Goal: Task Accomplishment & Management: Use online tool/utility

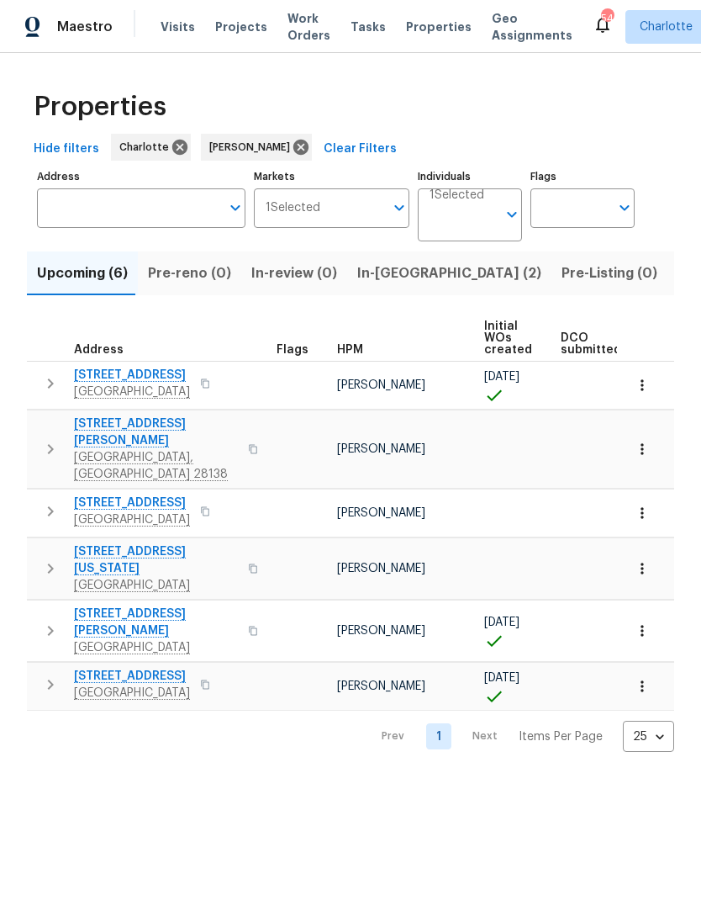
click at [76, 42] on div "Maestro" at bounding box center [56, 27] width 113 height 34
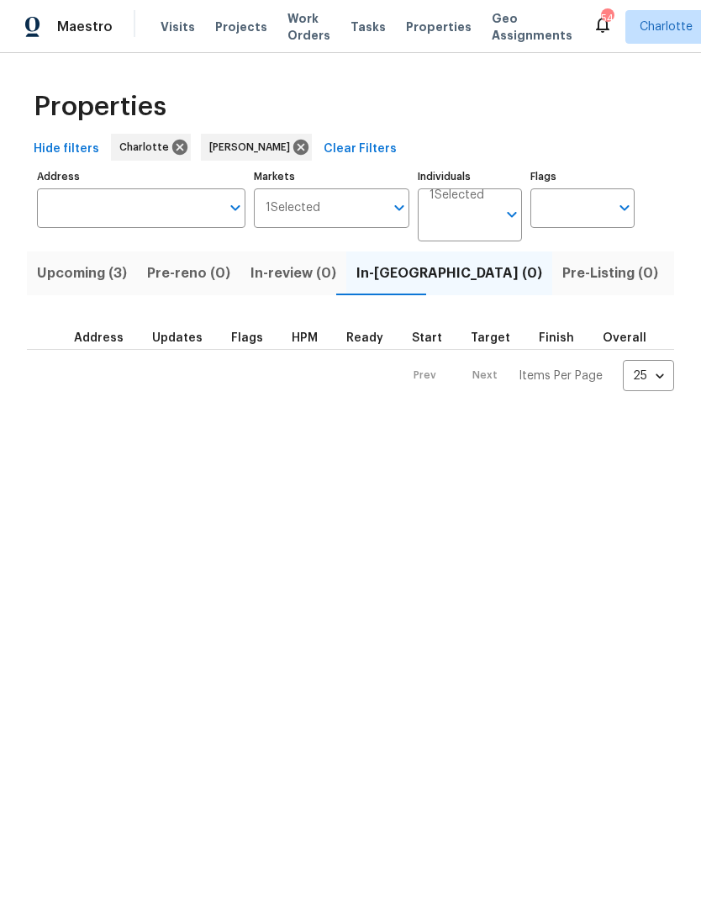
click at [117, 274] on span "Upcoming (3)" at bounding box center [82, 274] width 90 height 24
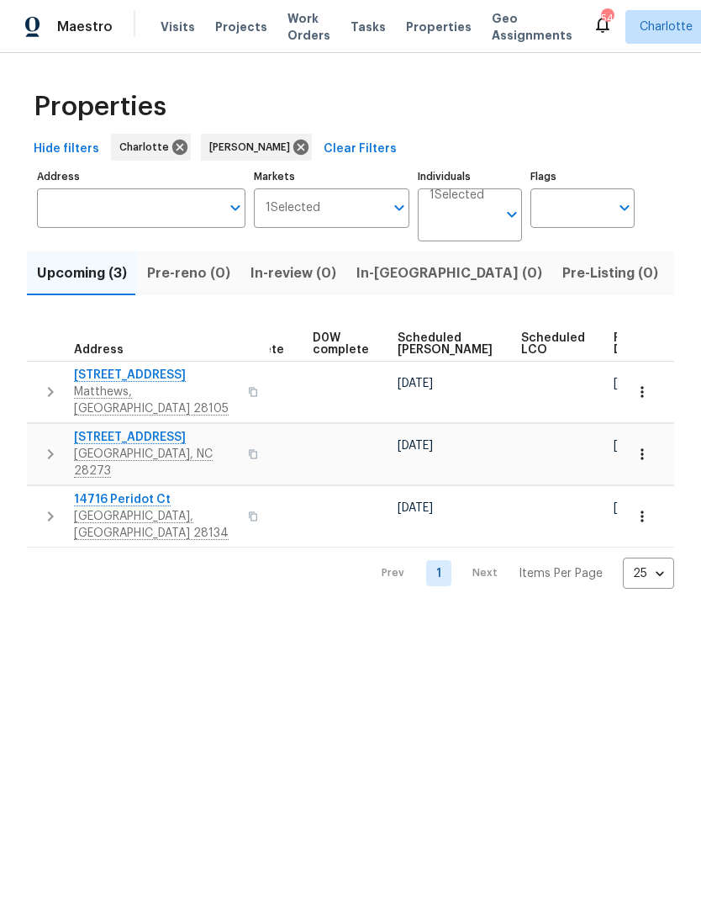
scroll to position [0, 421]
click at [615, 347] on span "Ready Date" at bounding box center [633, 344] width 37 height 24
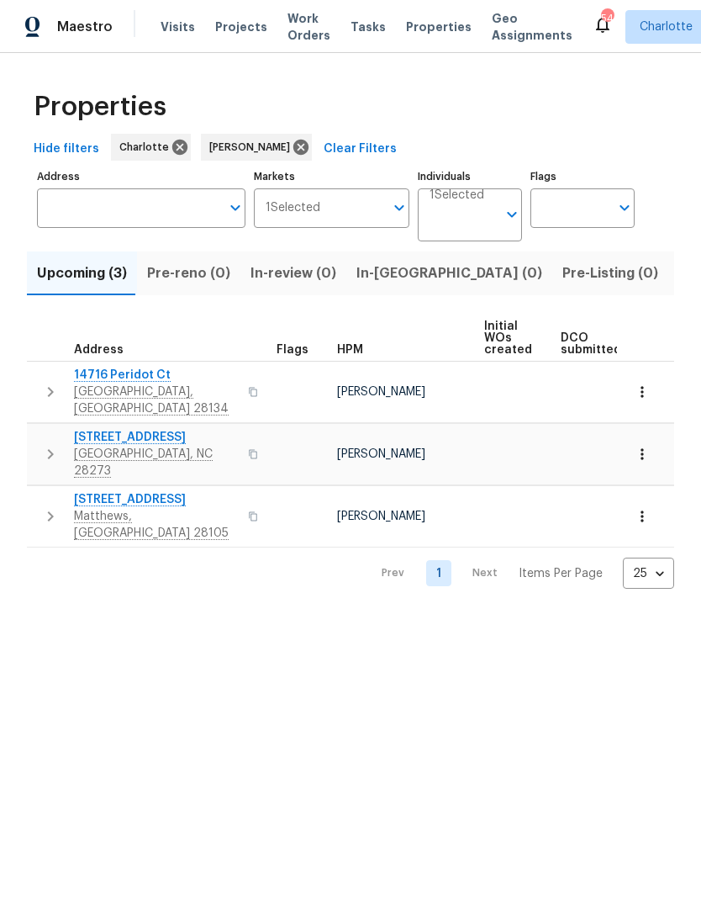
click at [412, 616] on html "Maestro Visits Projects Work Orders Tasks Properties Geo Assignments 54 Charlot…" at bounding box center [350, 308] width 701 height 616
click at [44, 389] on icon "button" at bounding box center [50, 392] width 20 height 20
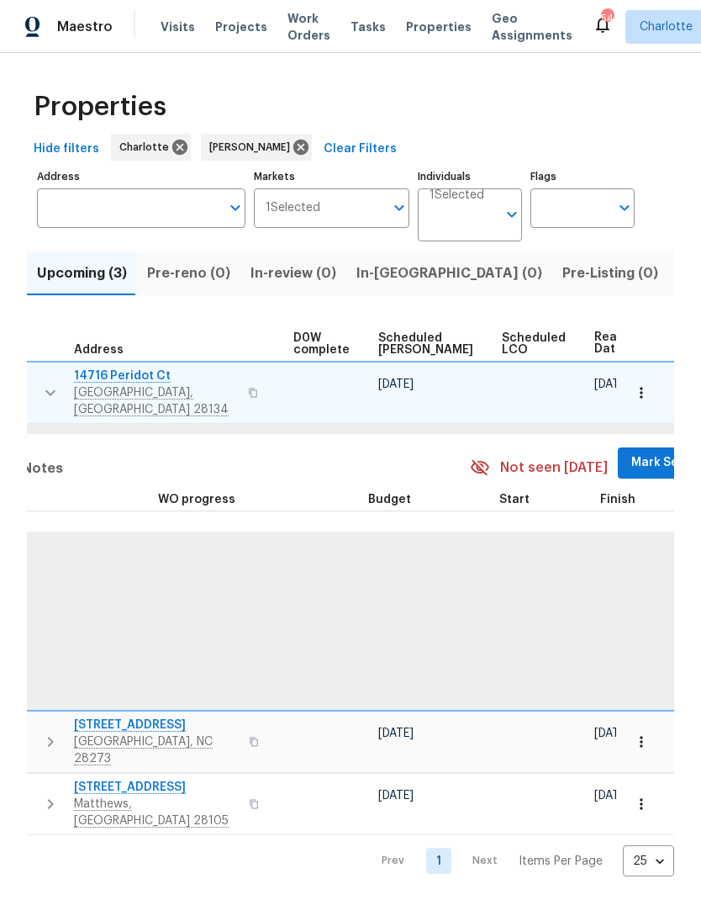
click at [632, 452] on span "Mark Seen" at bounding box center [663, 462] width 62 height 21
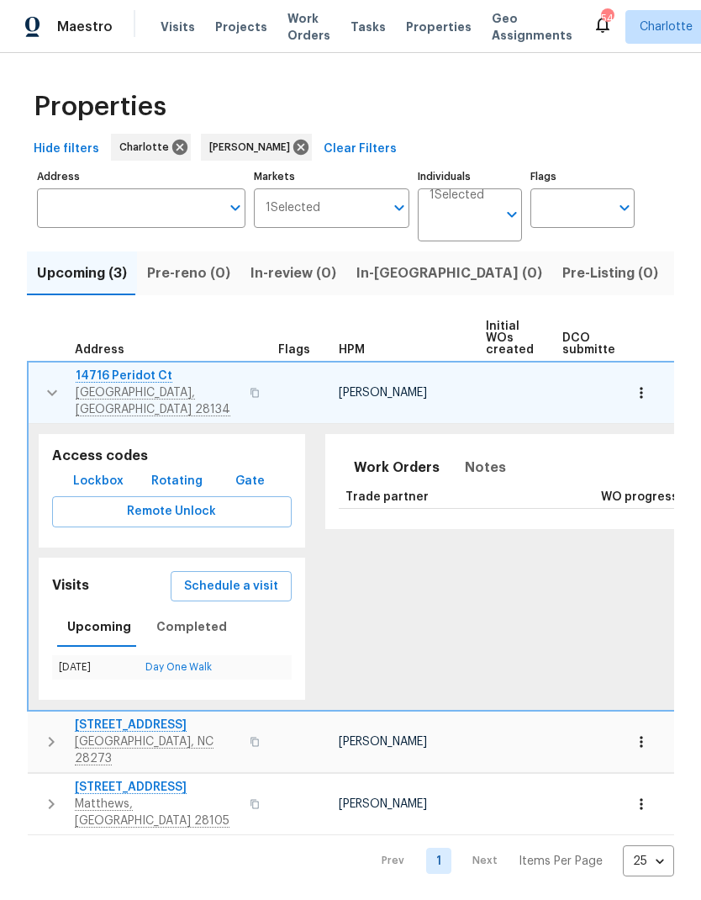
click at [42, 391] on icon "button" at bounding box center [52, 393] width 20 height 20
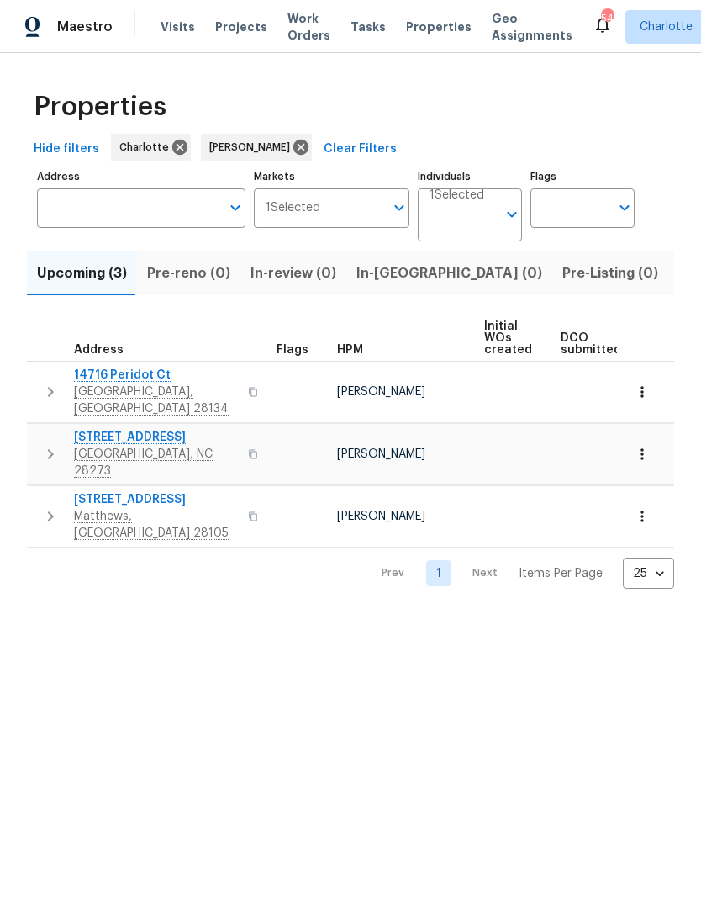
click at [39, 433] on button "button" at bounding box center [51, 454] width 34 height 50
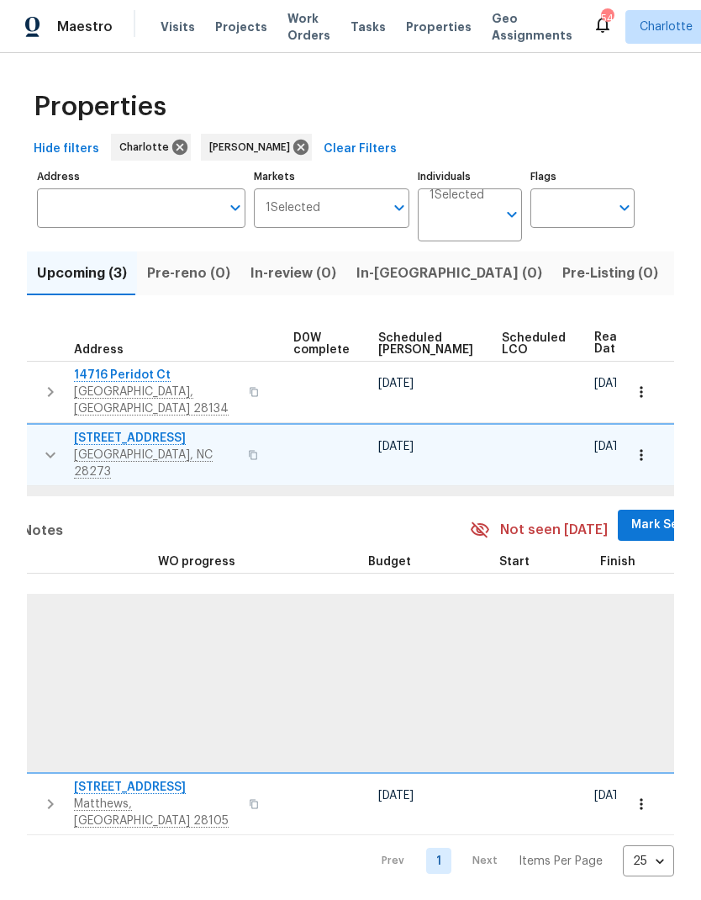
click at [632, 515] on span "Mark Seen" at bounding box center [663, 525] width 62 height 21
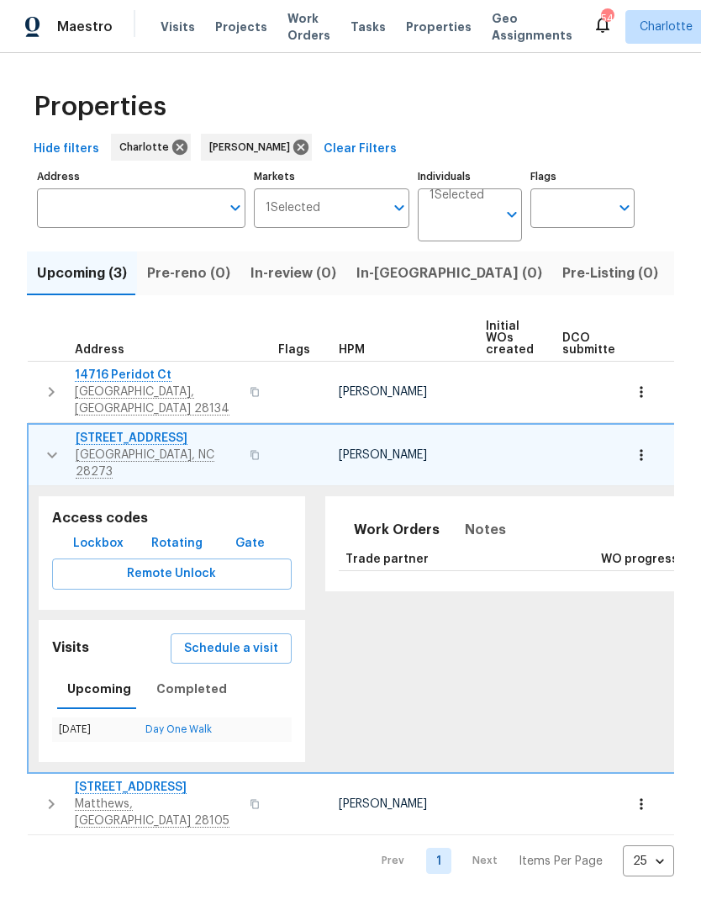
click at [53, 445] on icon "button" at bounding box center [52, 455] width 20 height 20
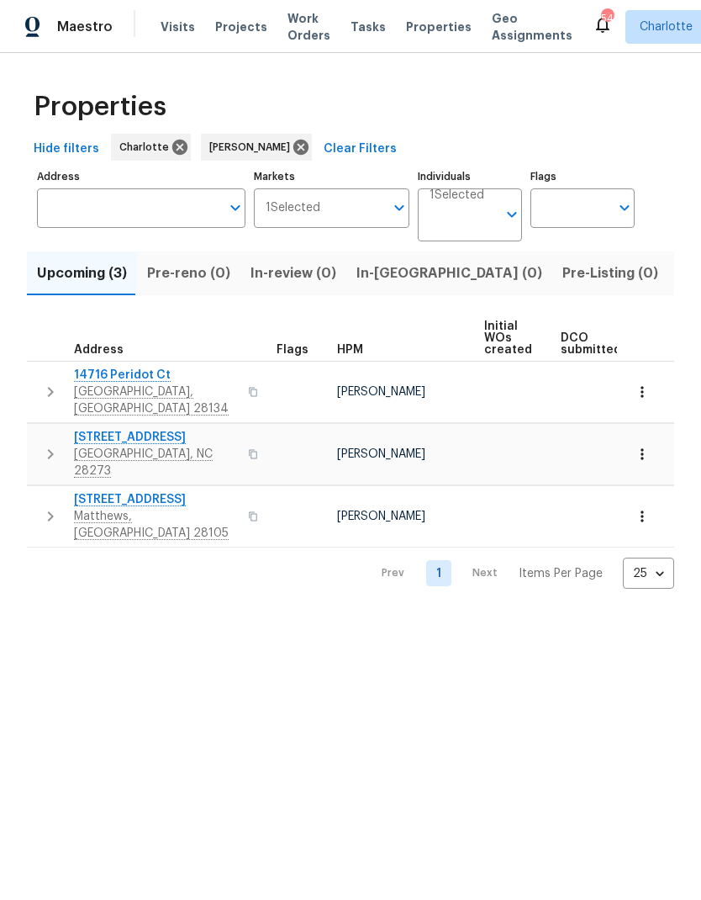
click at [51, 506] on icon "button" at bounding box center [50, 516] width 20 height 20
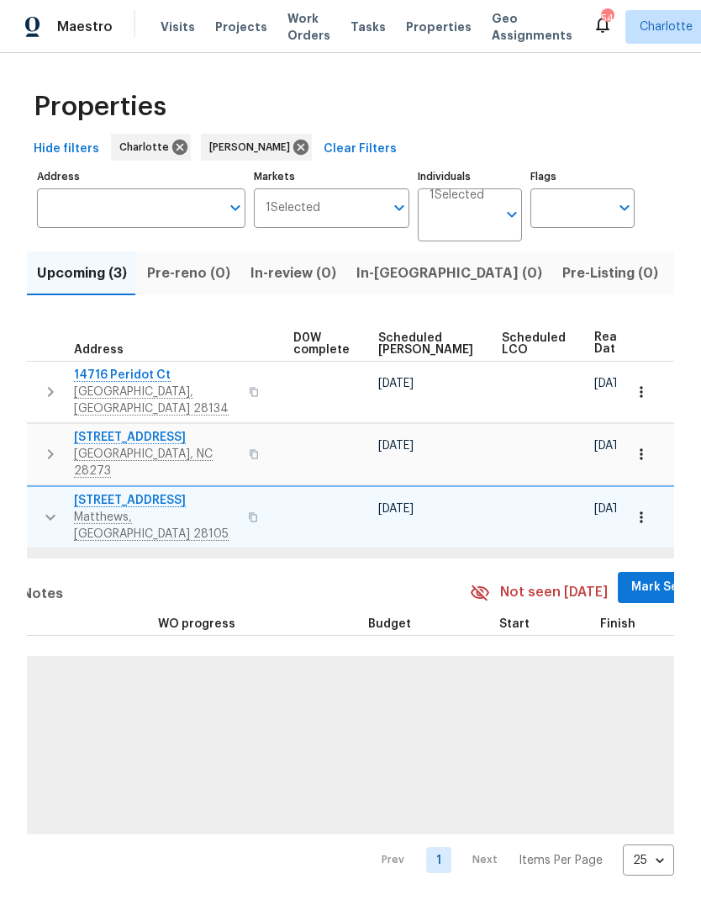
click at [632, 577] on span "Mark Seen" at bounding box center [663, 587] width 62 height 21
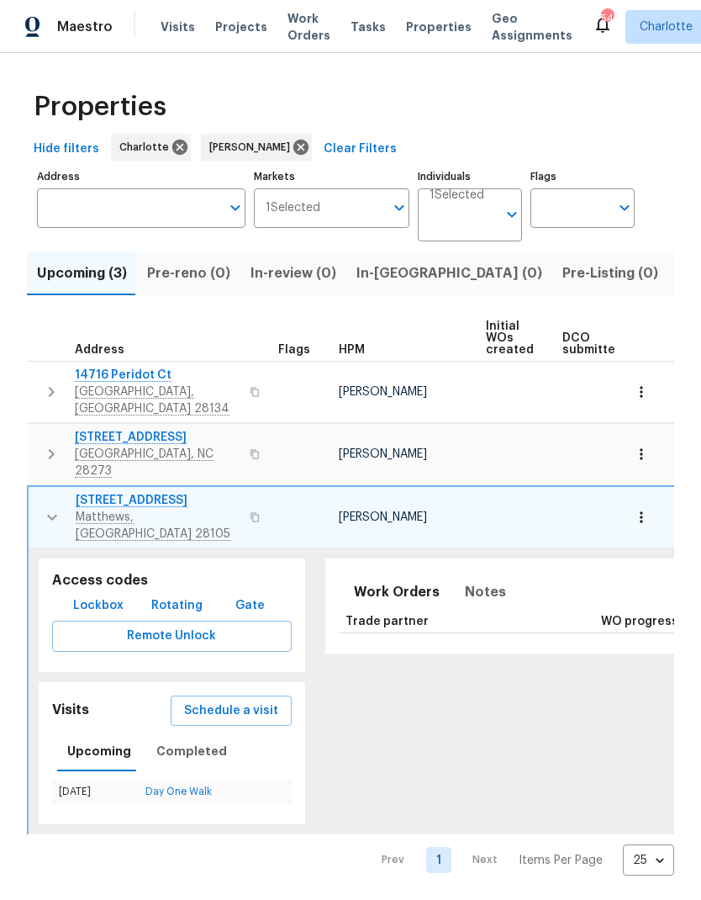
click at [42, 507] on icon "button" at bounding box center [52, 517] width 20 height 20
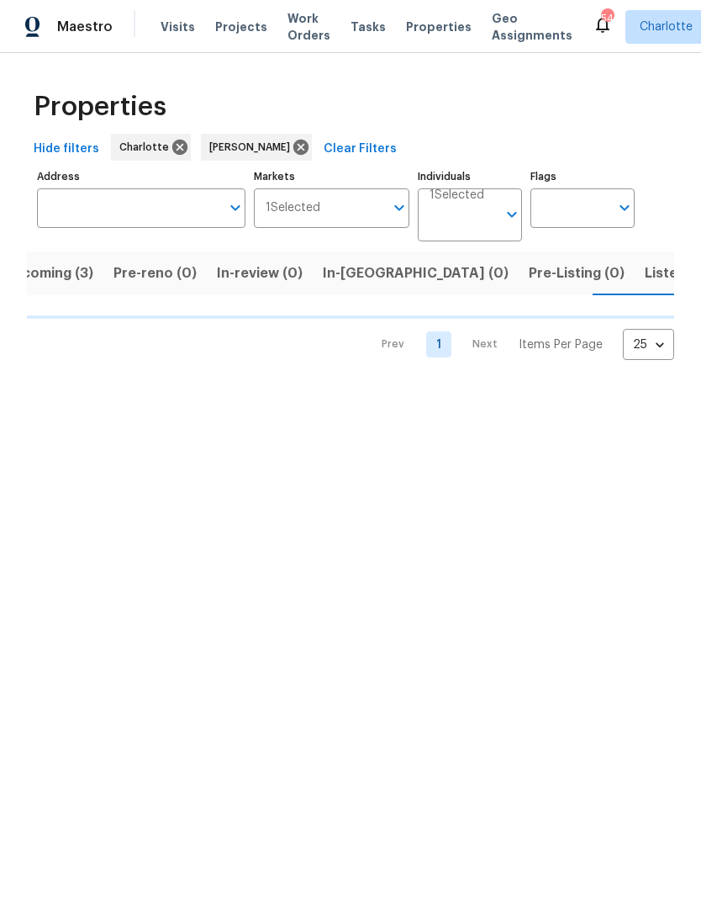
scroll to position [0, 34]
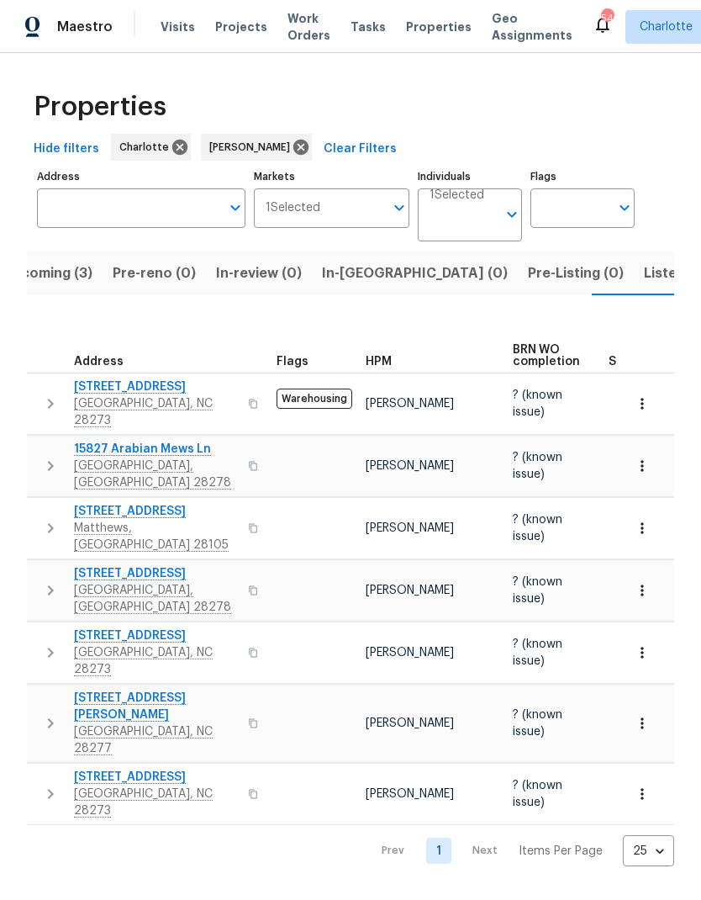
click at [38, 393] on button "button" at bounding box center [51, 403] width 34 height 50
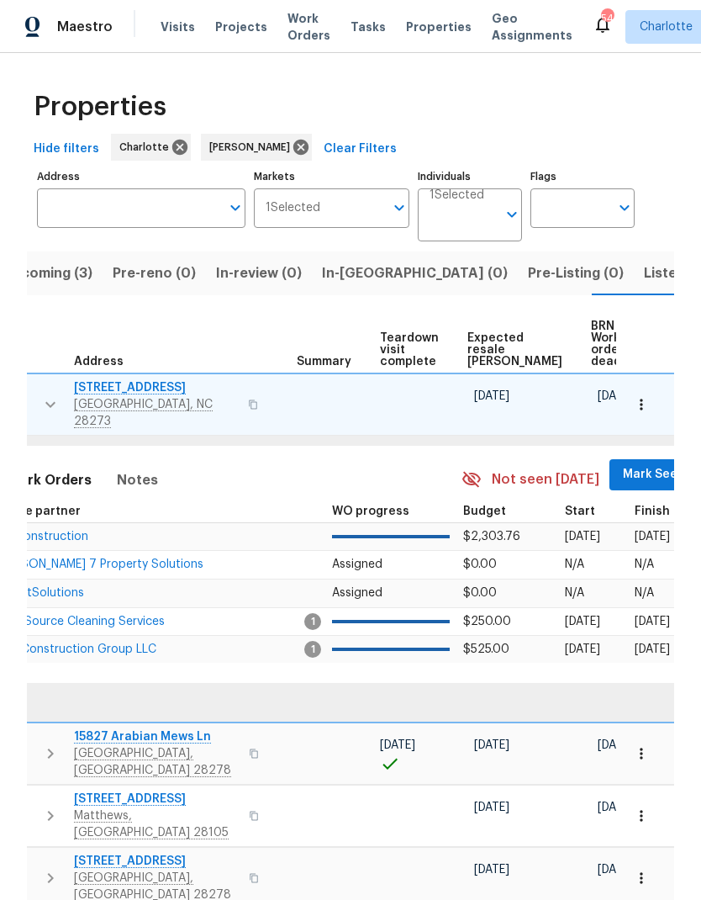
scroll to position [0, 313]
click at [627, 468] on span "Mark Seen" at bounding box center [655, 474] width 62 height 21
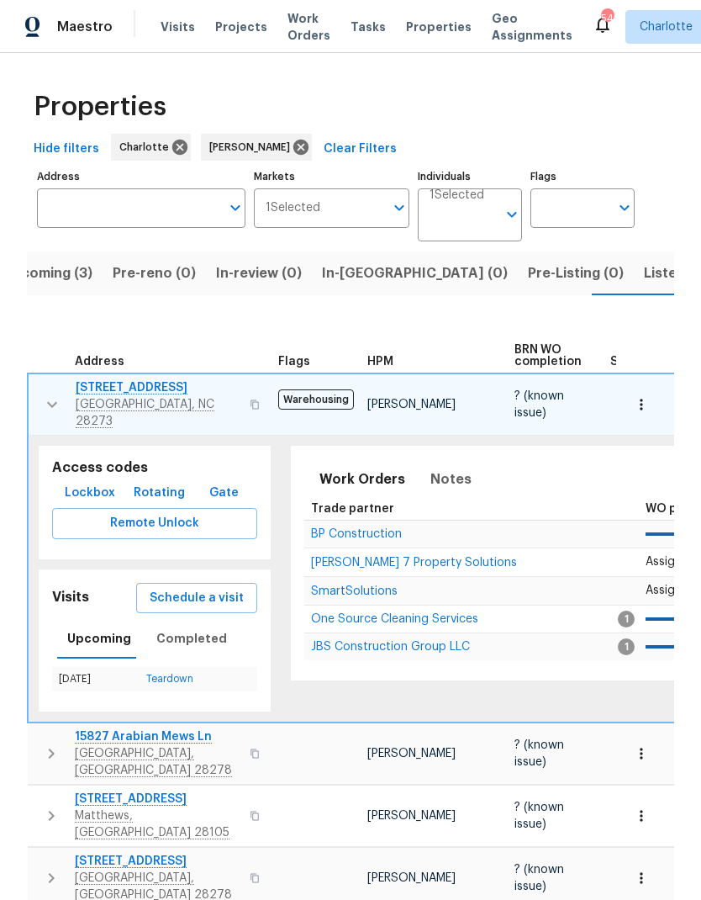
scroll to position [0, 0]
click at [36, 396] on button "button" at bounding box center [52, 404] width 34 height 50
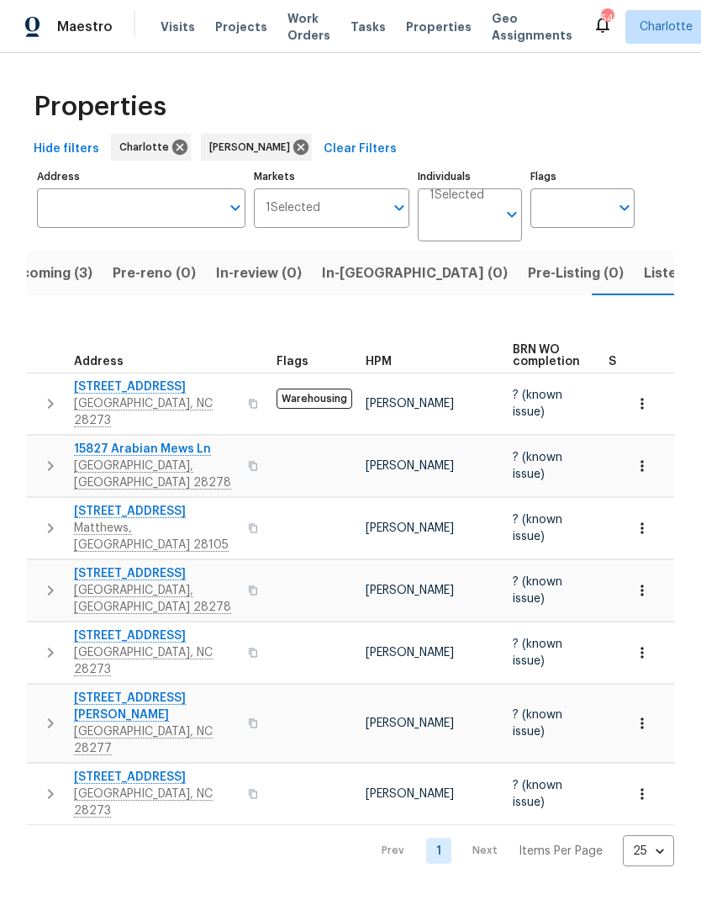
click at [41, 456] on icon "button" at bounding box center [50, 466] width 20 height 20
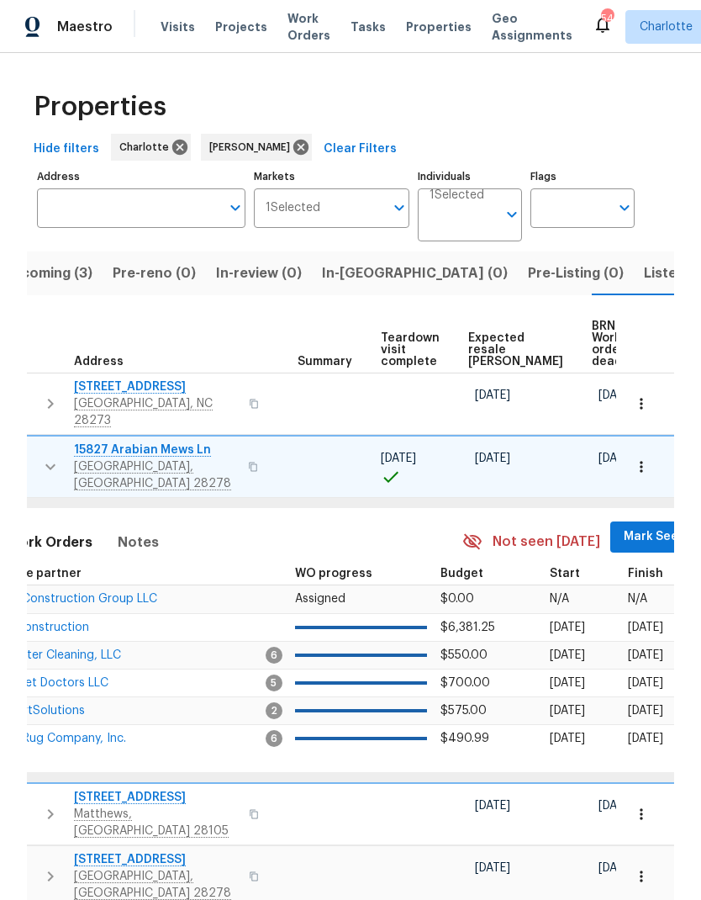
click at [624, 530] on span "Mark Seen" at bounding box center [655, 536] width 62 height 21
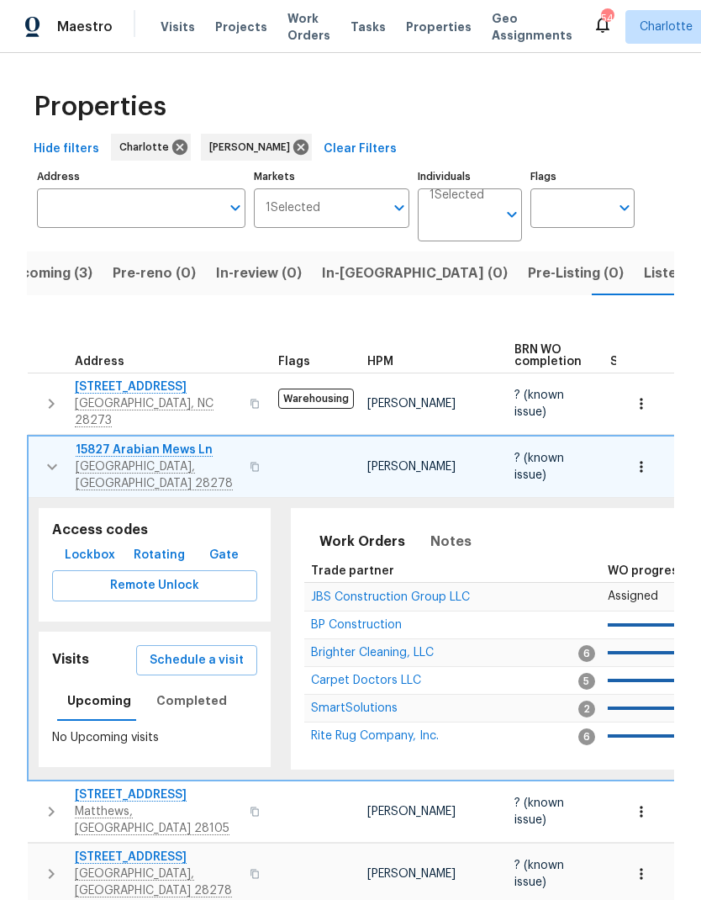
click at [51, 457] on icon "button" at bounding box center [52, 467] width 20 height 20
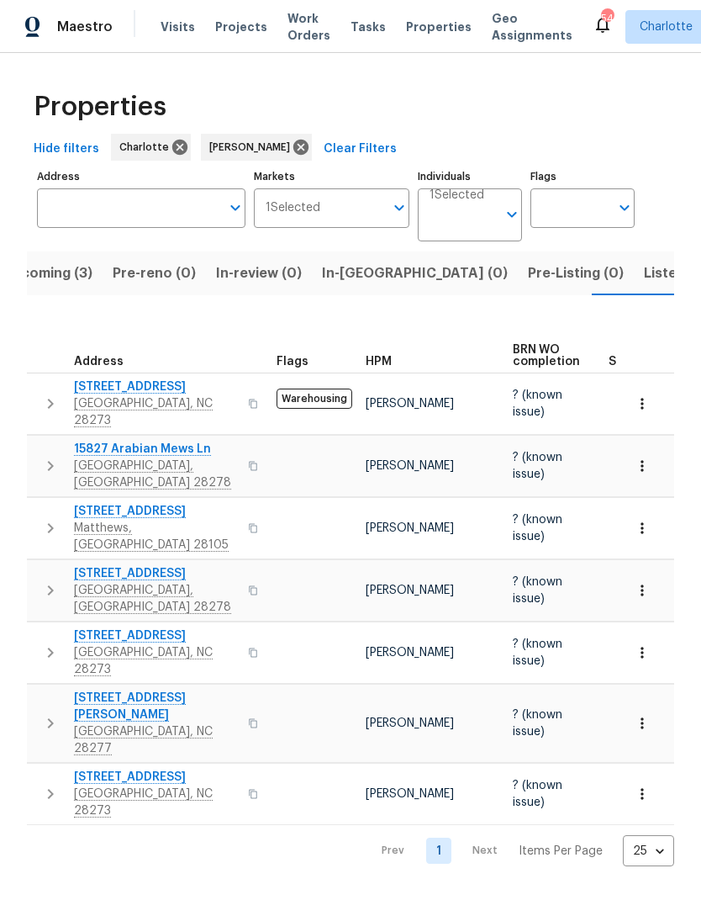
click at [41, 518] on icon "button" at bounding box center [50, 528] width 20 height 20
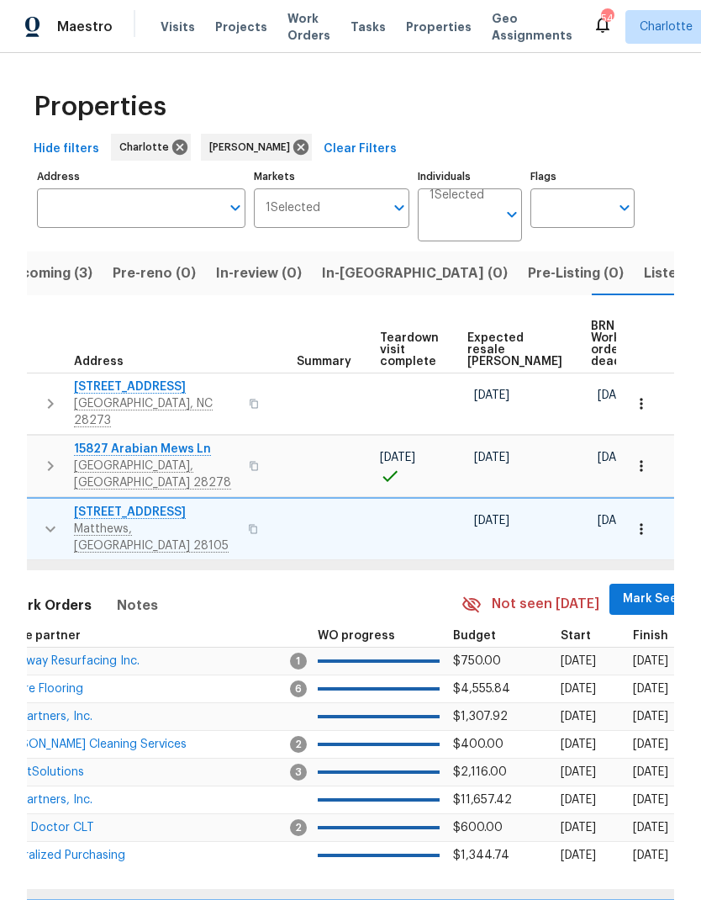
scroll to position [0, 313]
click at [624, 589] on span "Mark Seen" at bounding box center [655, 599] width 62 height 21
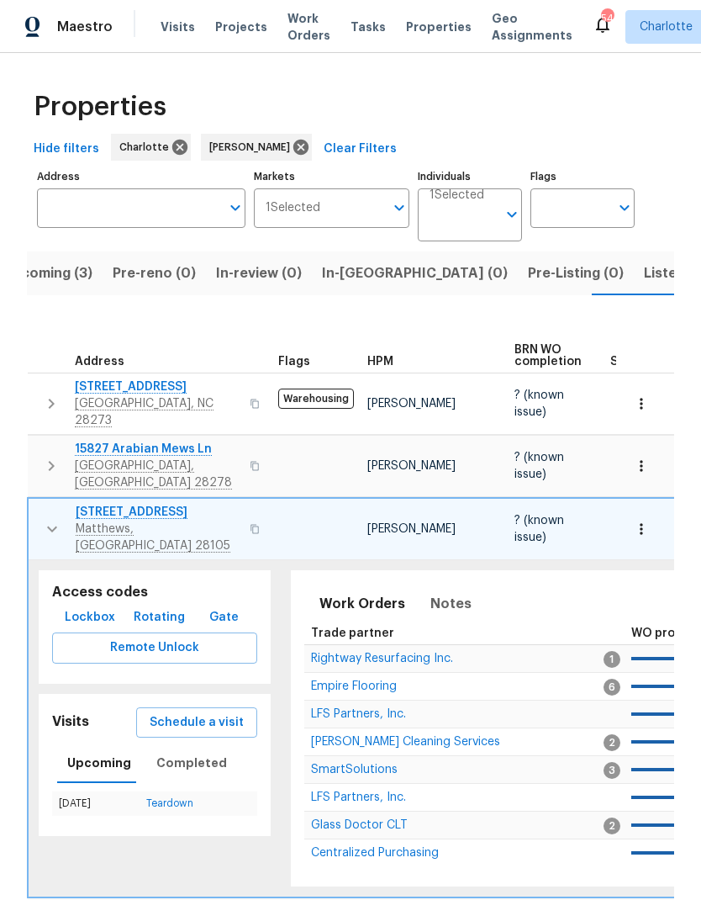
scroll to position [0, 0]
click at [53, 519] on icon "button" at bounding box center [52, 529] width 20 height 20
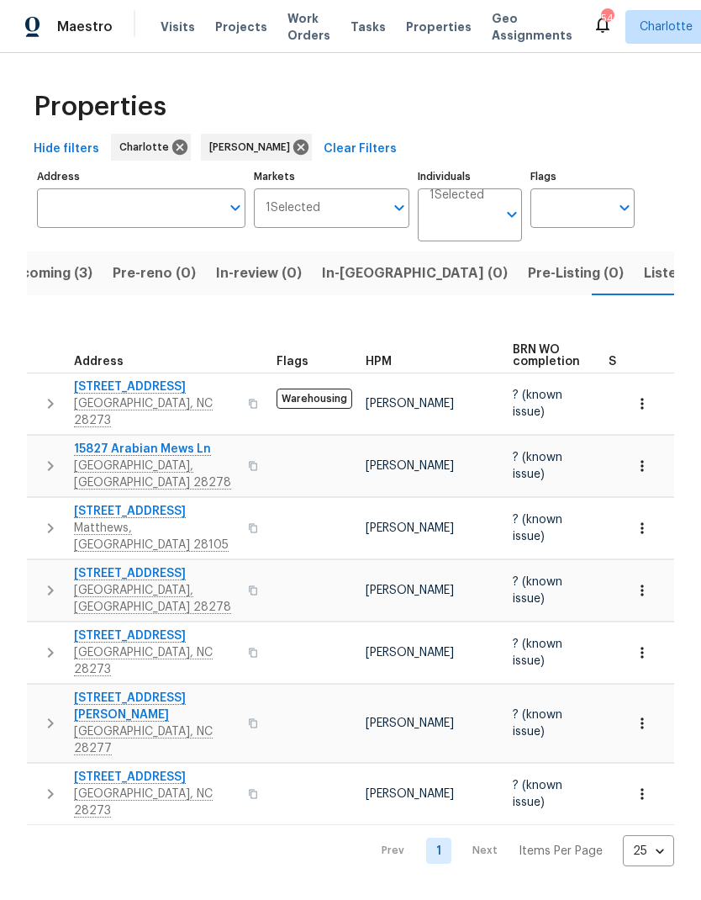
click at [50, 580] on icon "button" at bounding box center [50, 590] width 20 height 20
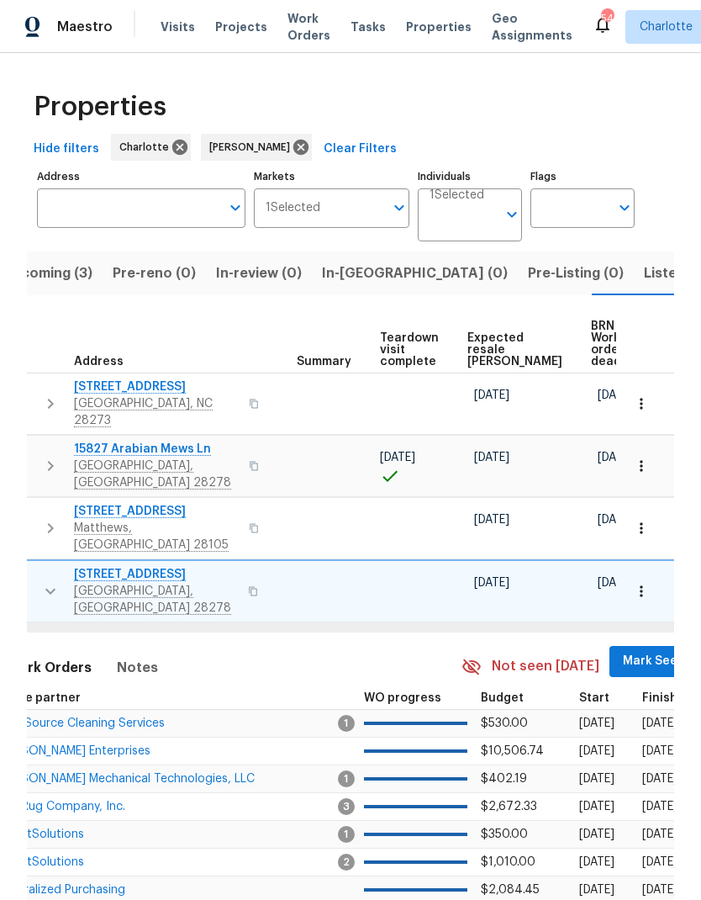
scroll to position [0, 313]
click at [624, 651] on span "Mark Seen" at bounding box center [655, 661] width 62 height 21
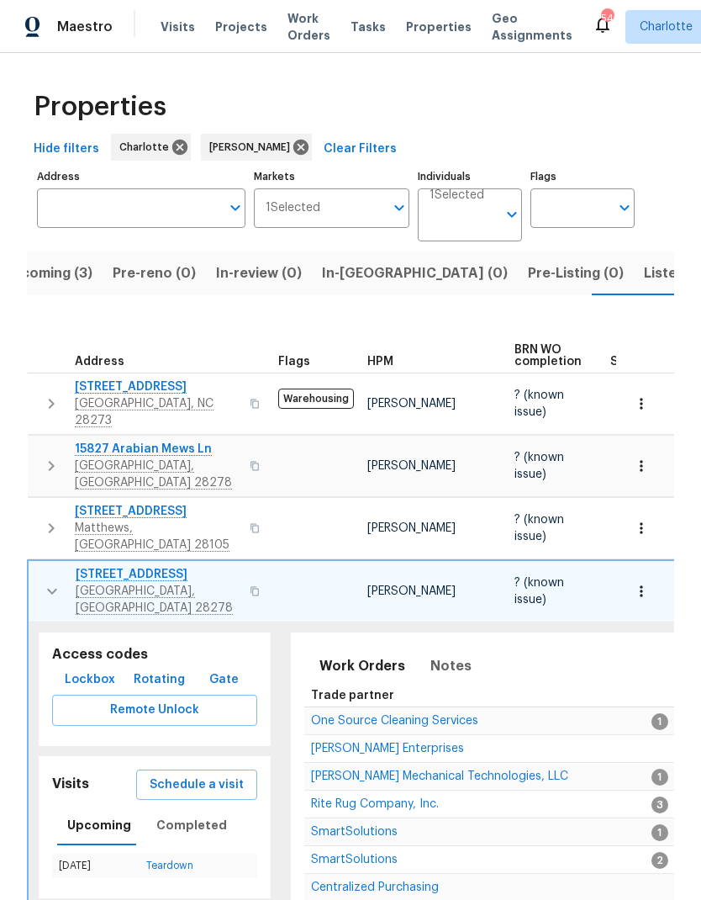
scroll to position [0, 0]
click at [45, 581] on icon "button" at bounding box center [52, 591] width 20 height 20
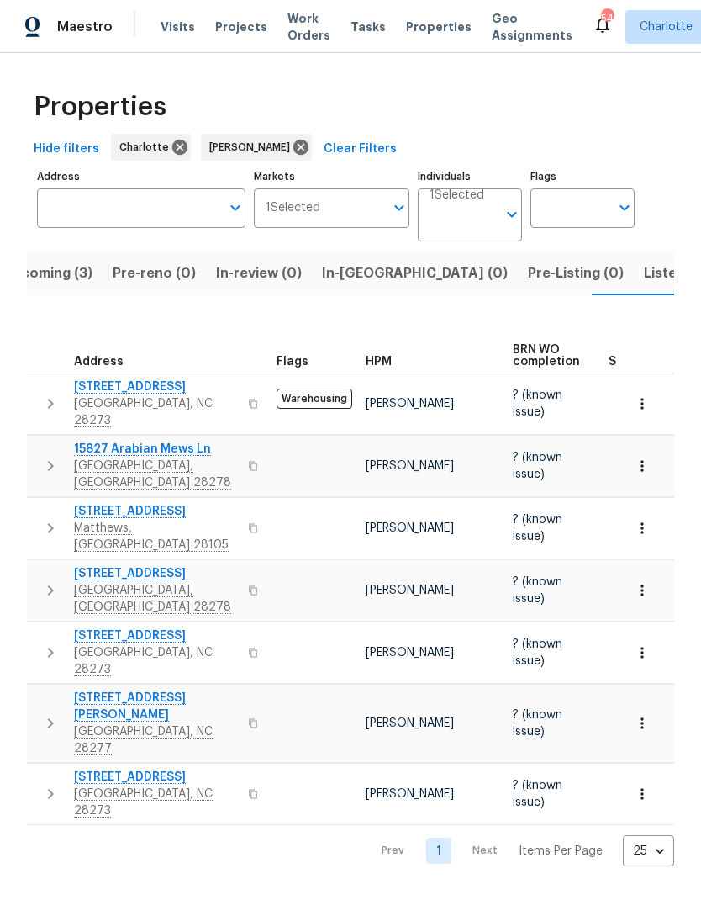
click at [42, 627] on button "button" at bounding box center [51, 652] width 34 height 50
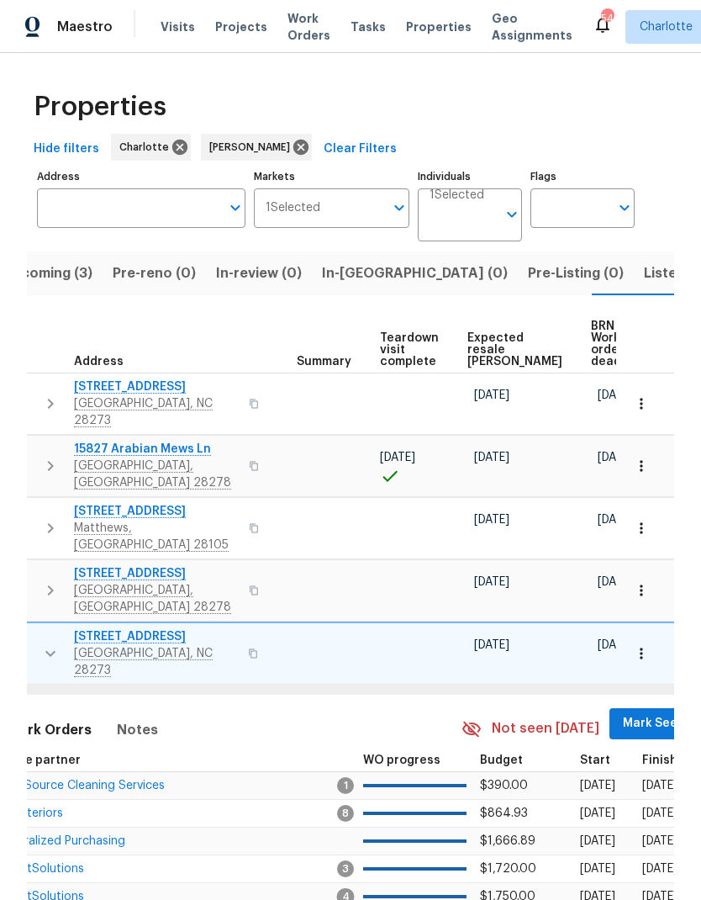
click at [623, 713] on span "Mark Seen" at bounding box center [654, 723] width 62 height 21
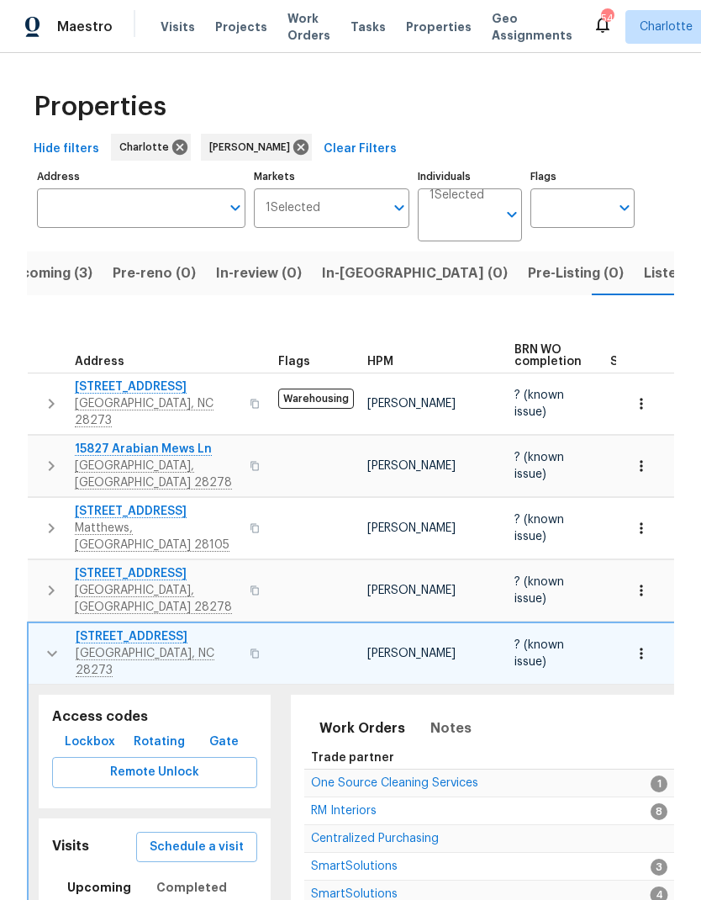
click at [43, 643] on icon "button" at bounding box center [52, 653] width 20 height 20
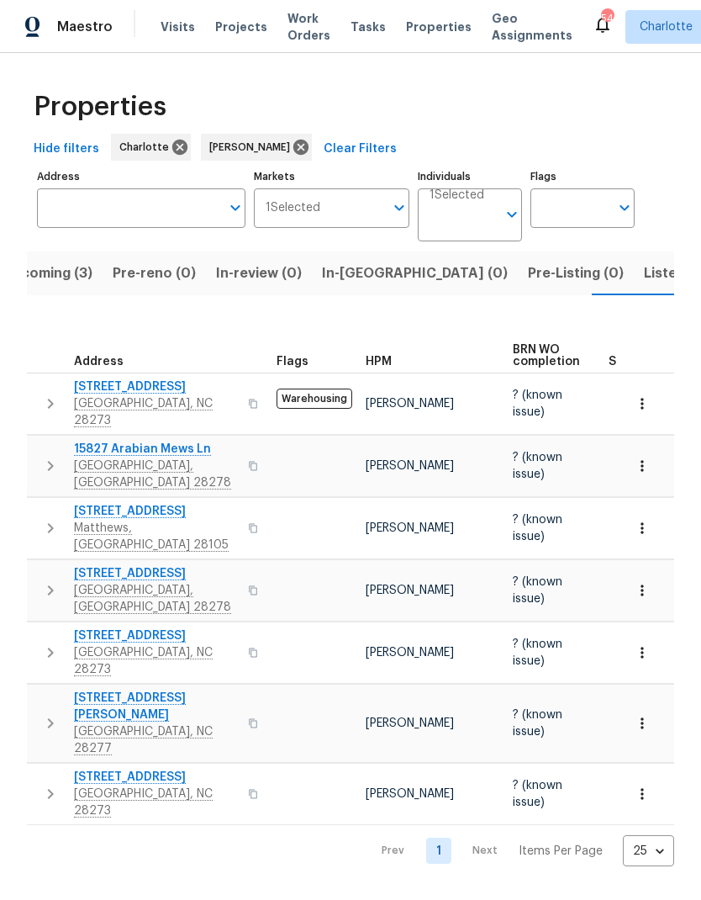
click at [40, 690] on button "button" at bounding box center [51, 723] width 34 height 67
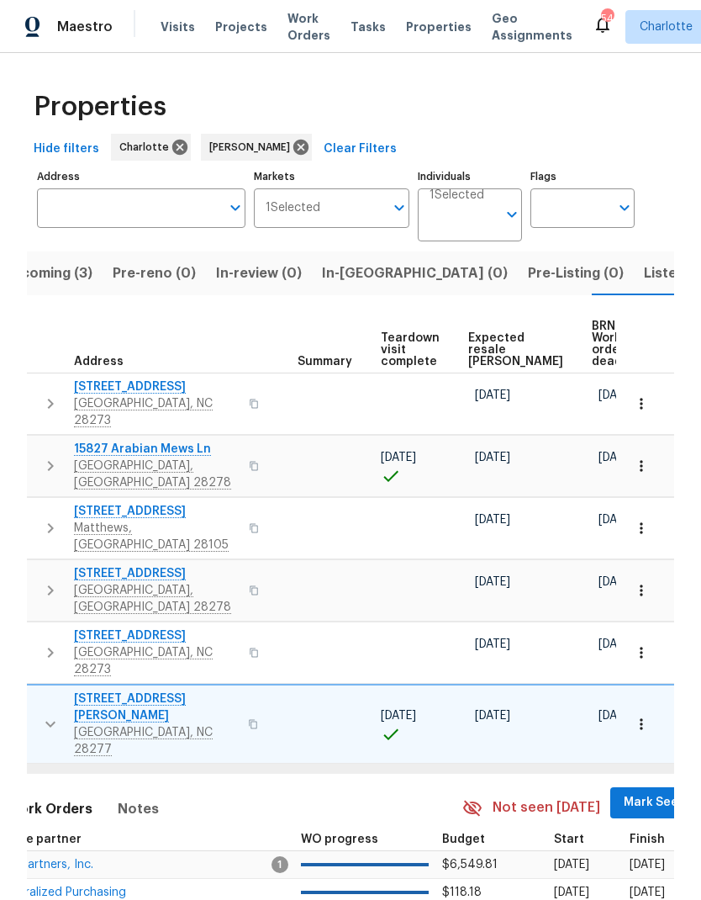
click at [624, 792] on span "Mark Seen" at bounding box center [655, 802] width 62 height 21
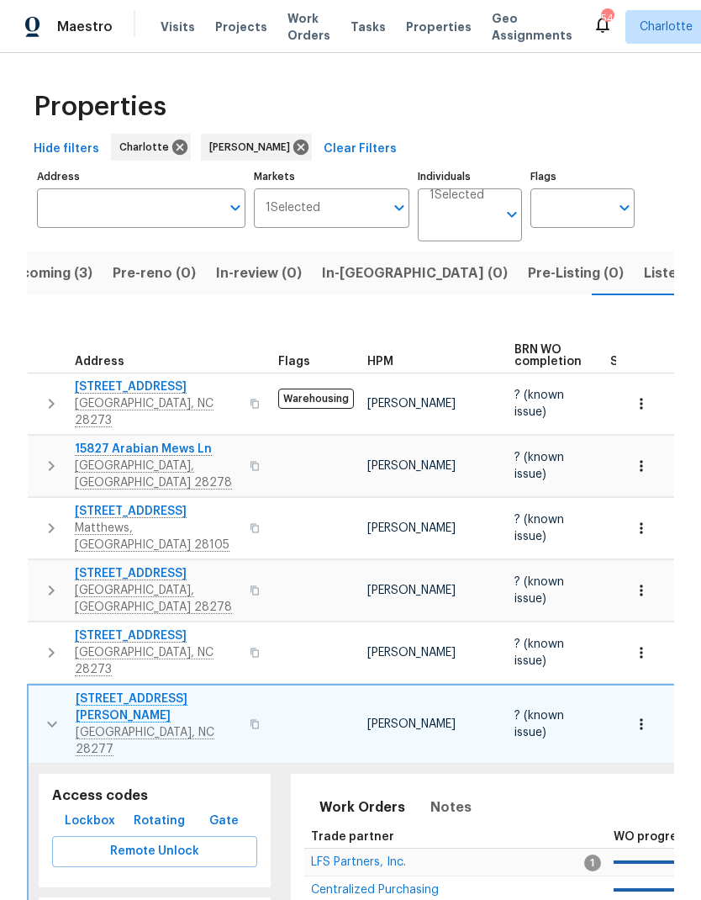
click at [50, 722] on icon "button" at bounding box center [52, 725] width 10 height 6
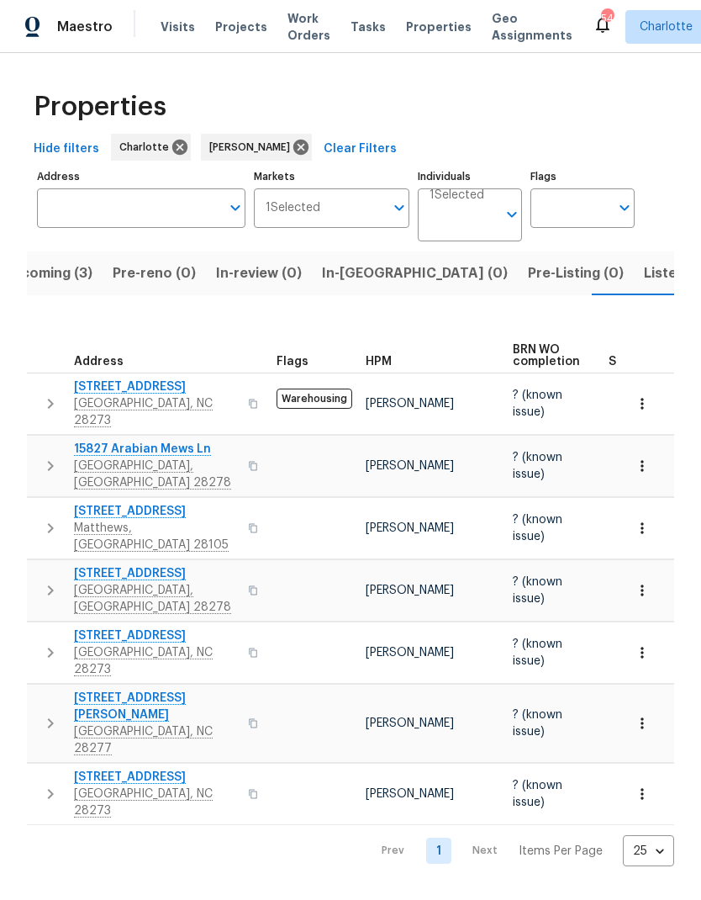
click at [49, 784] on icon "button" at bounding box center [50, 794] width 20 height 20
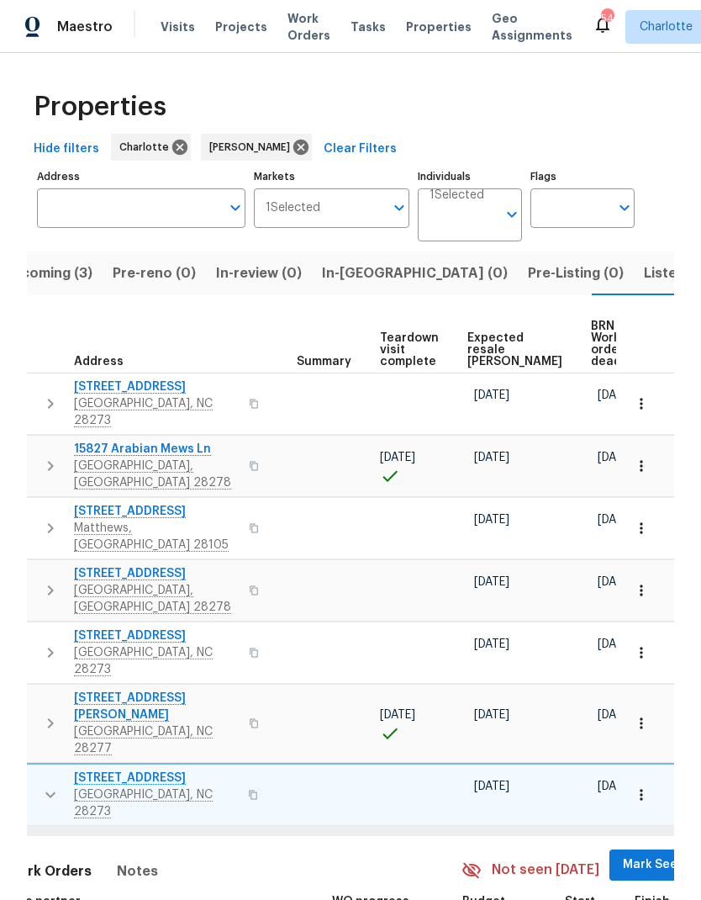
scroll to position [0, 313]
click at [624, 854] on span "Mark Seen" at bounding box center [655, 864] width 62 height 21
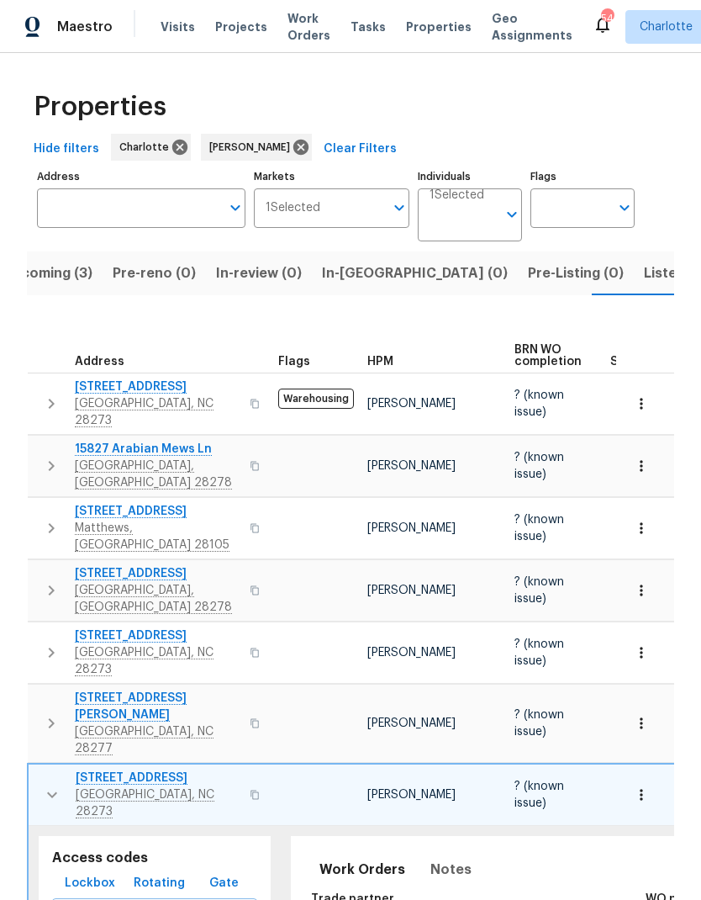
scroll to position [0, 0]
click at [48, 785] on icon "button" at bounding box center [52, 795] width 20 height 20
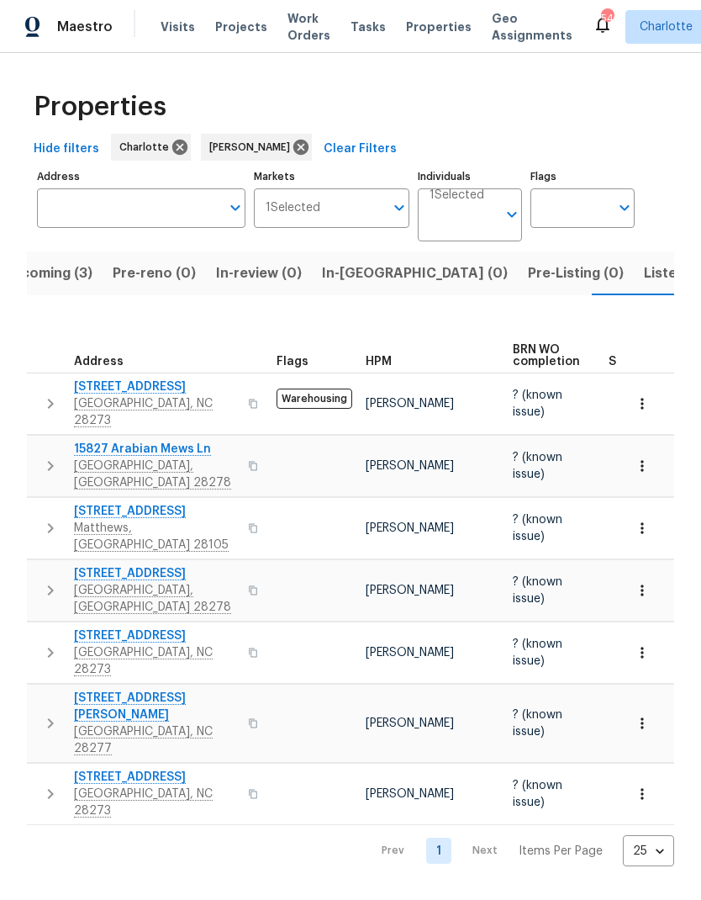
click at [644, 263] on span "Listed (22)" at bounding box center [679, 274] width 71 height 24
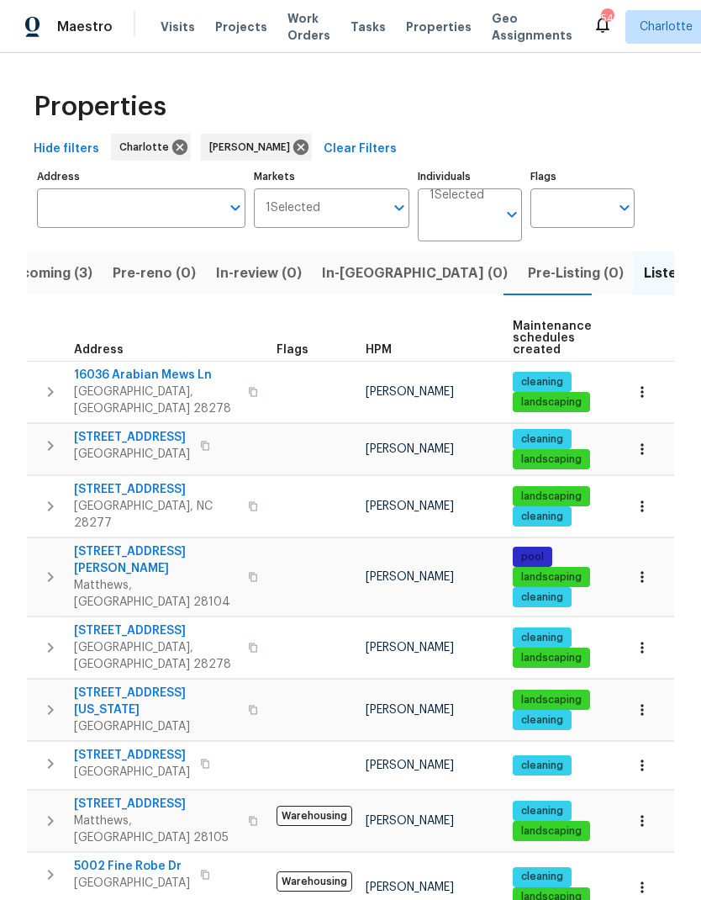
click at [41, 383] on icon "button" at bounding box center [50, 392] width 20 height 20
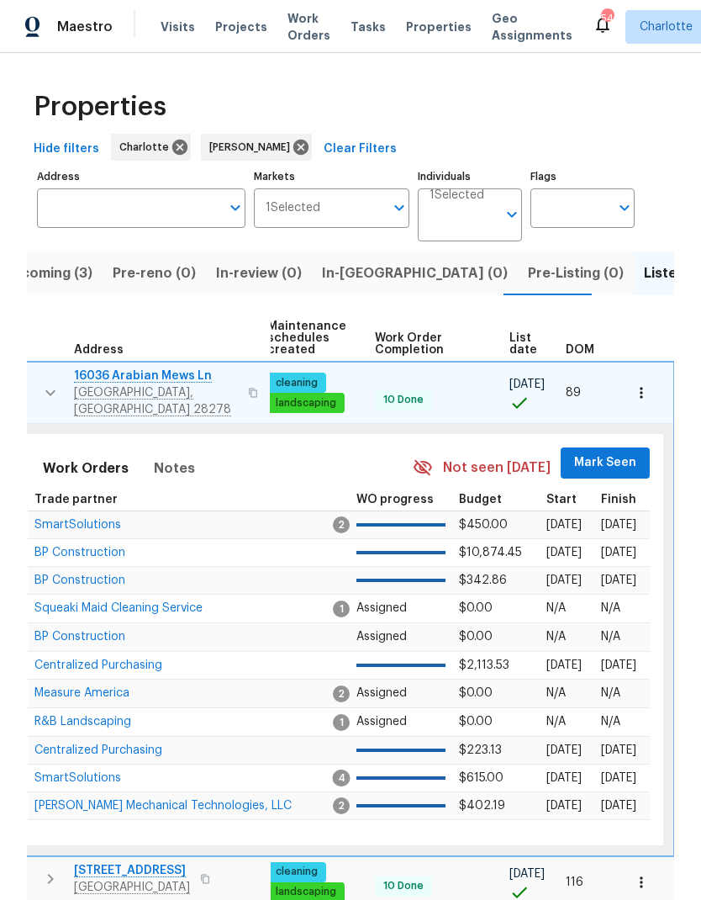
scroll to position [0, 246]
click at [609, 453] on span "Mark Seen" at bounding box center [606, 462] width 62 height 21
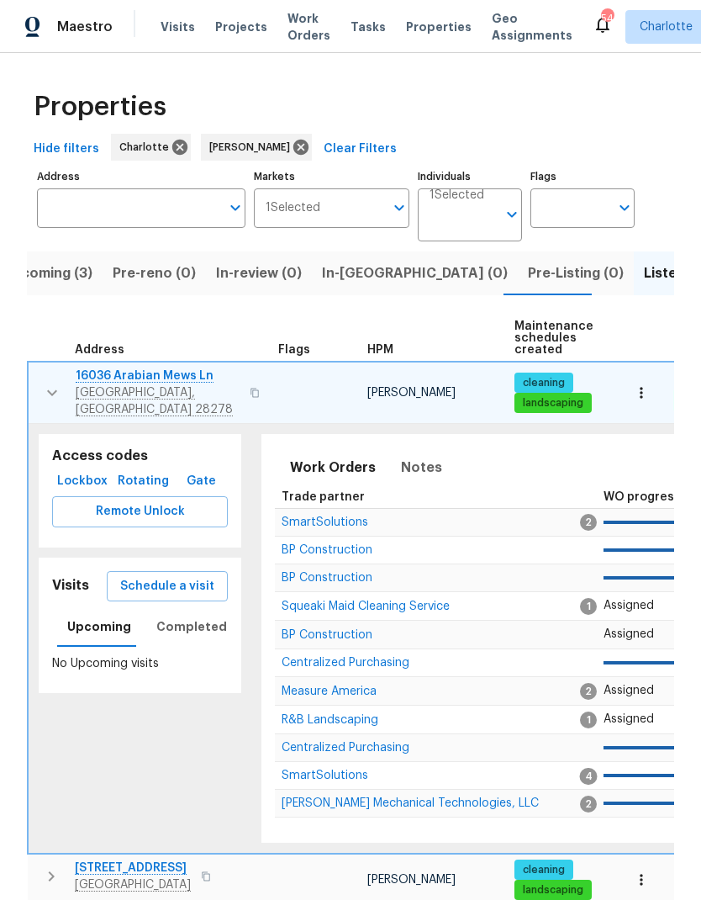
scroll to position [0, 0]
click at [48, 390] on icon "button" at bounding box center [52, 393] width 10 height 6
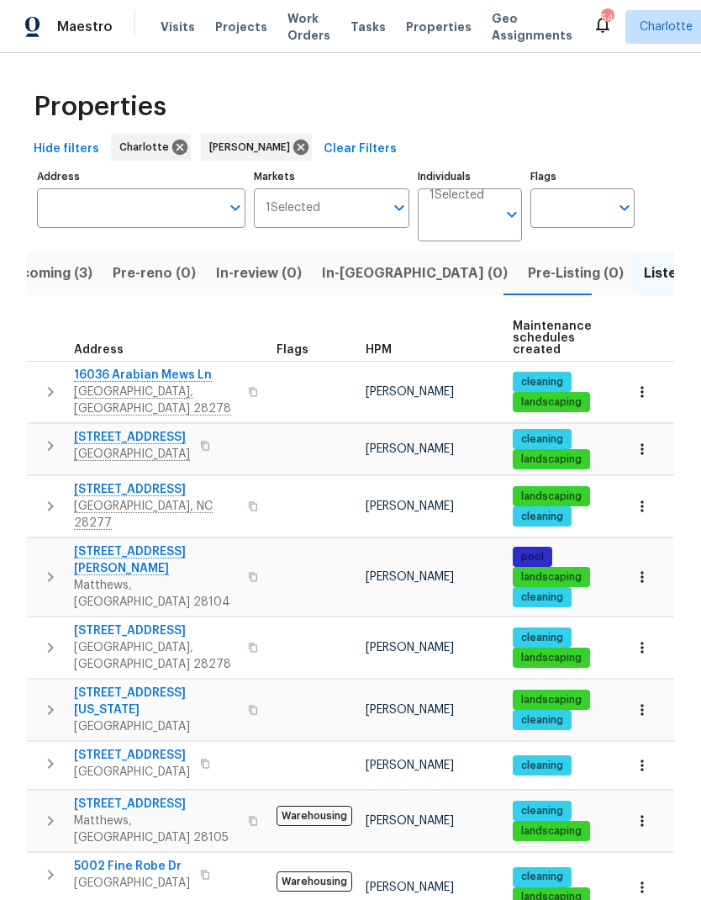
click at [45, 436] on icon "button" at bounding box center [50, 446] width 20 height 20
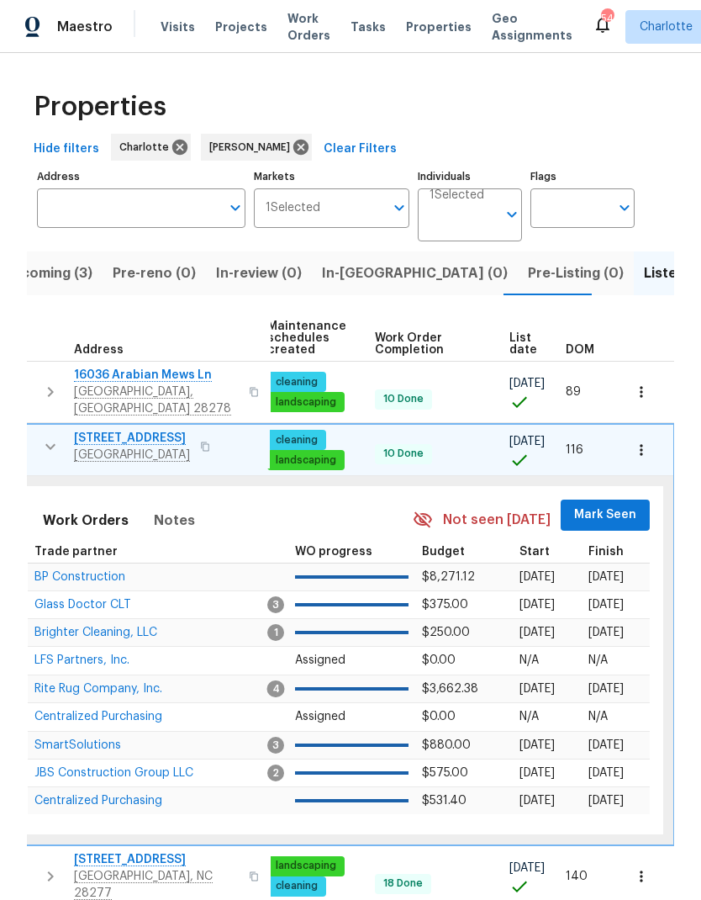
scroll to position [0, 246]
click at [587, 505] on span "Mark Seen" at bounding box center [606, 515] width 62 height 21
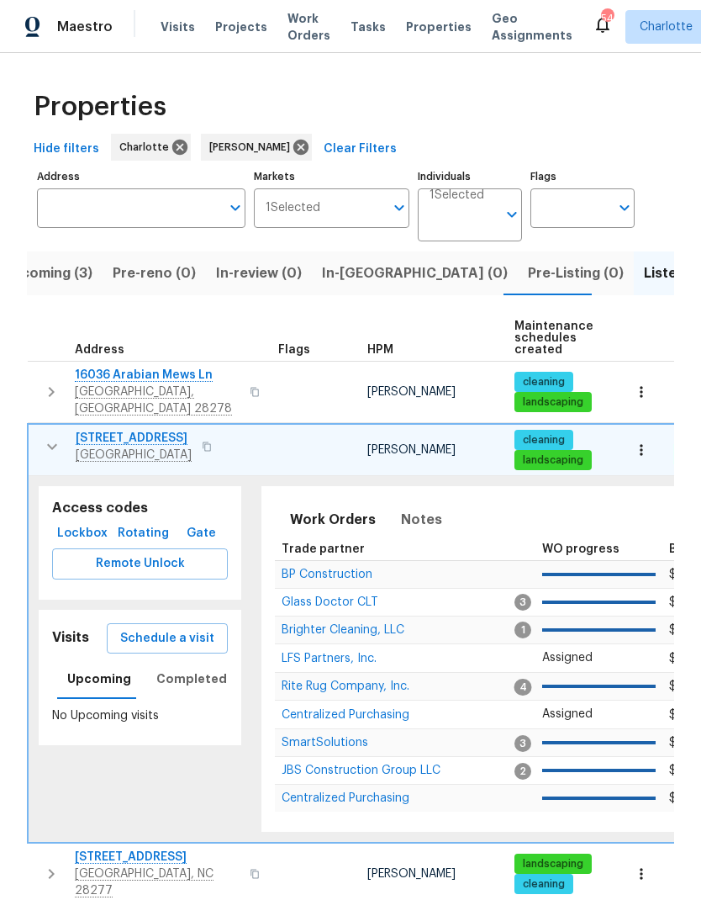
scroll to position [0, 0]
click at [56, 436] on icon "button" at bounding box center [52, 446] width 20 height 20
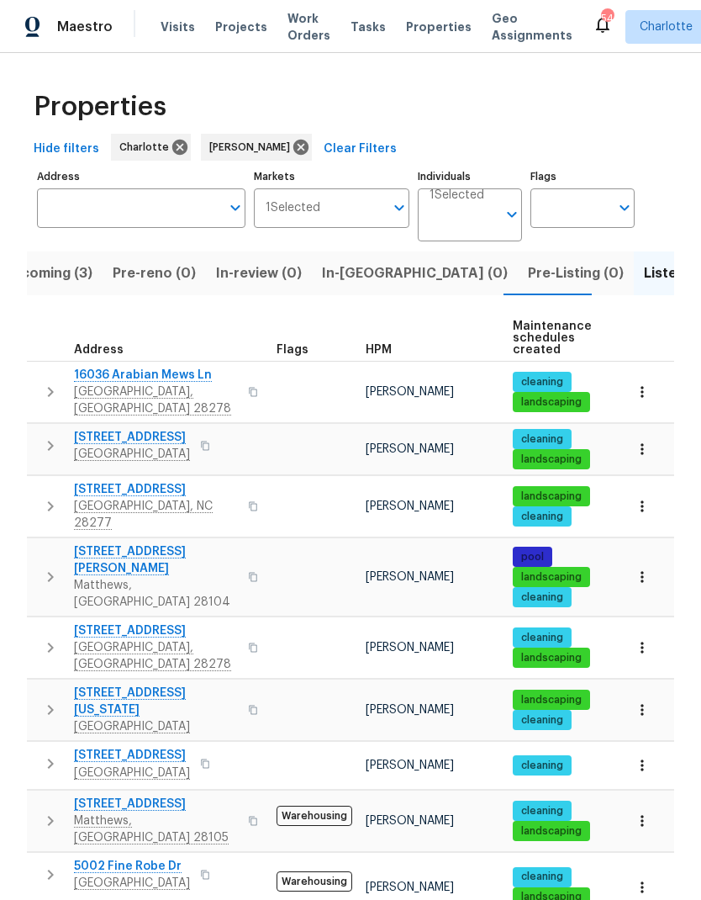
click at [54, 496] on icon "button" at bounding box center [50, 506] width 20 height 20
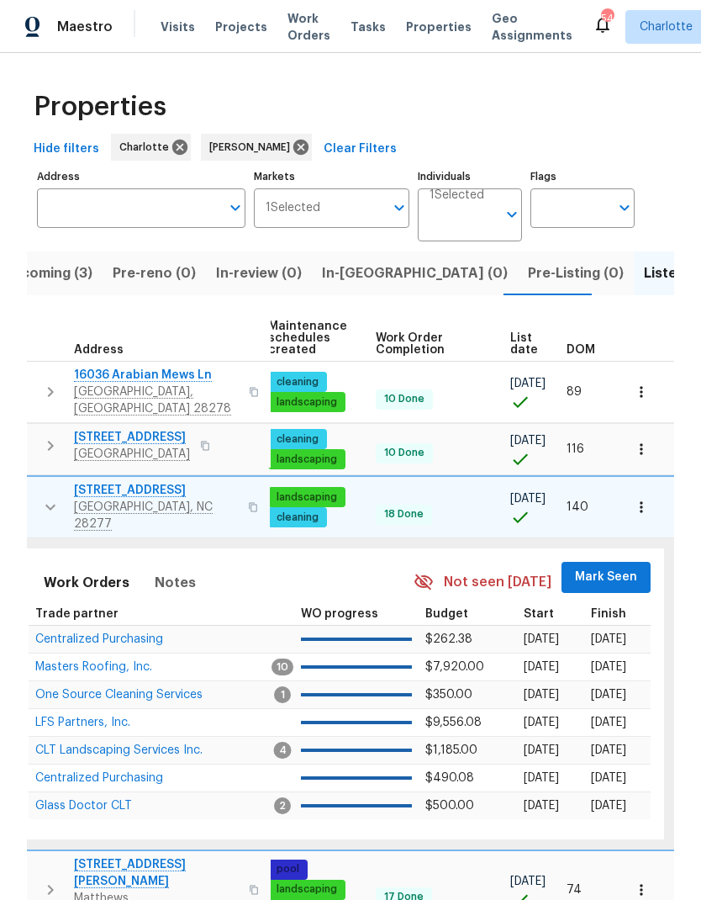
click at [613, 567] on span "Mark Seen" at bounding box center [606, 577] width 62 height 21
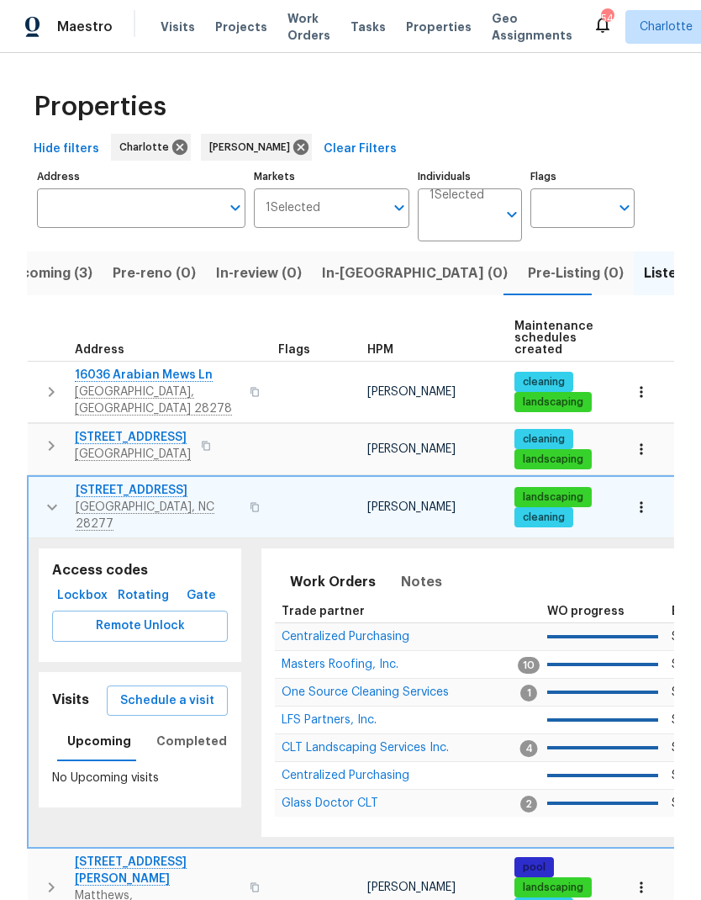
click at [50, 497] on icon "button" at bounding box center [52, 507] width 20 height 20
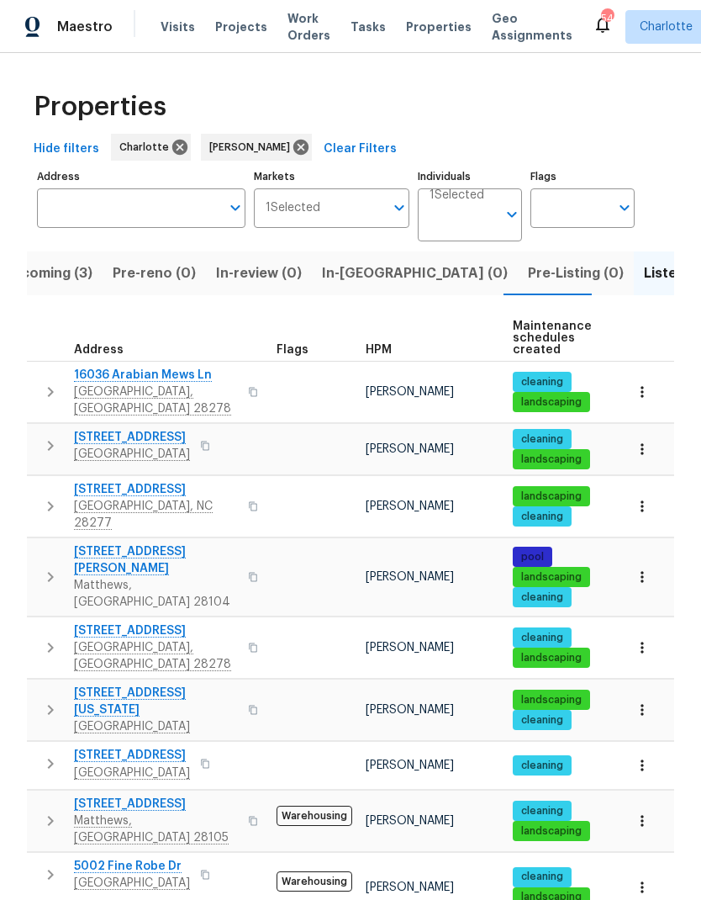
click at [55, 543] on button "button" at bounding box center [51, 576] width 34 height 67
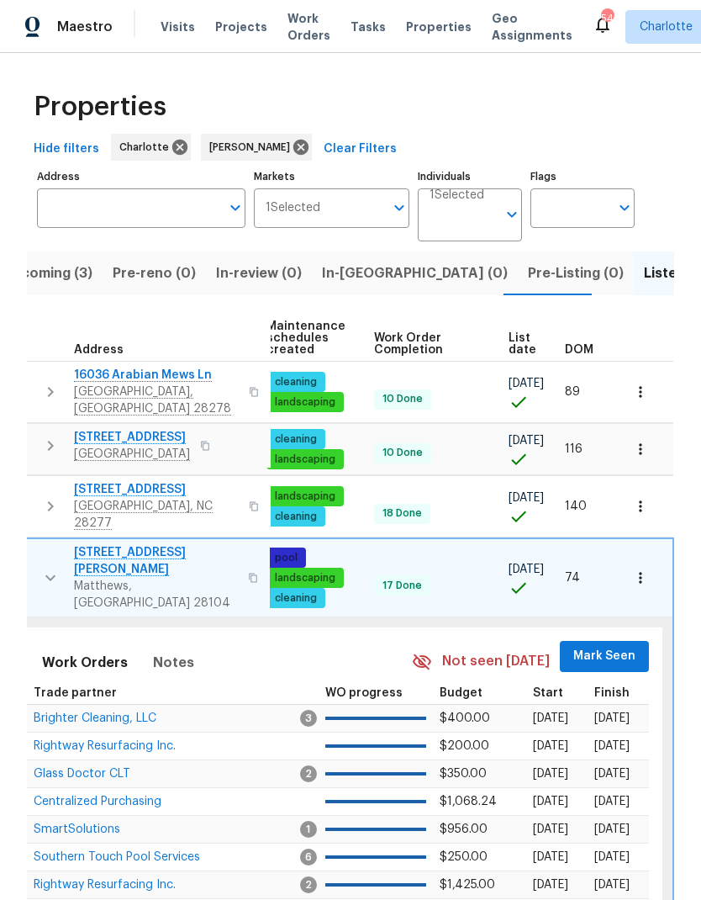
scroll to position [0, 246]
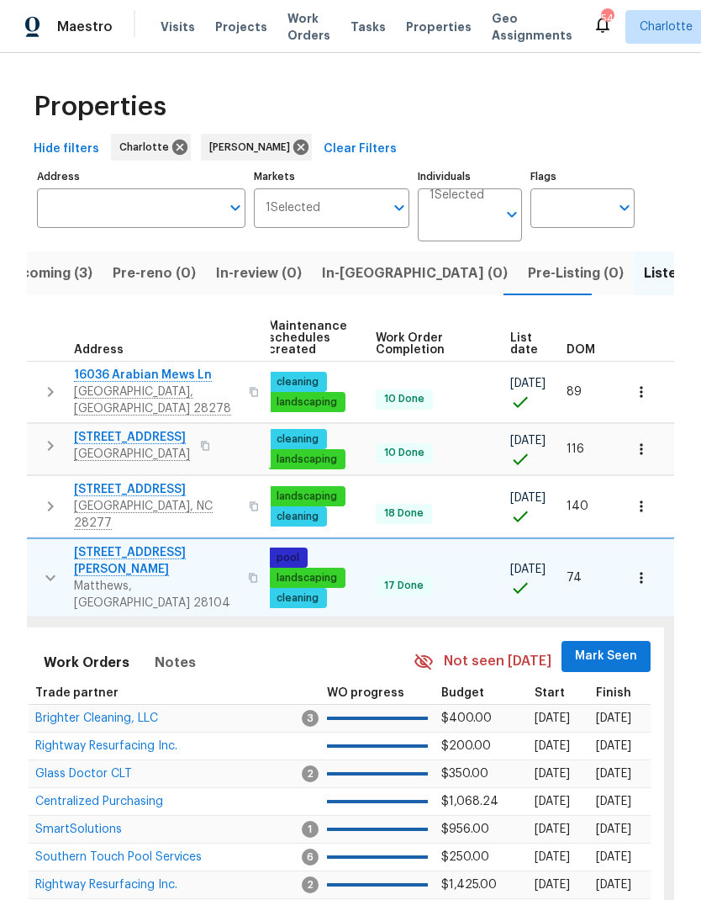
click at [611, 646] on span "Mark Seen" at bounding box center [606, 656] width 62 height 21
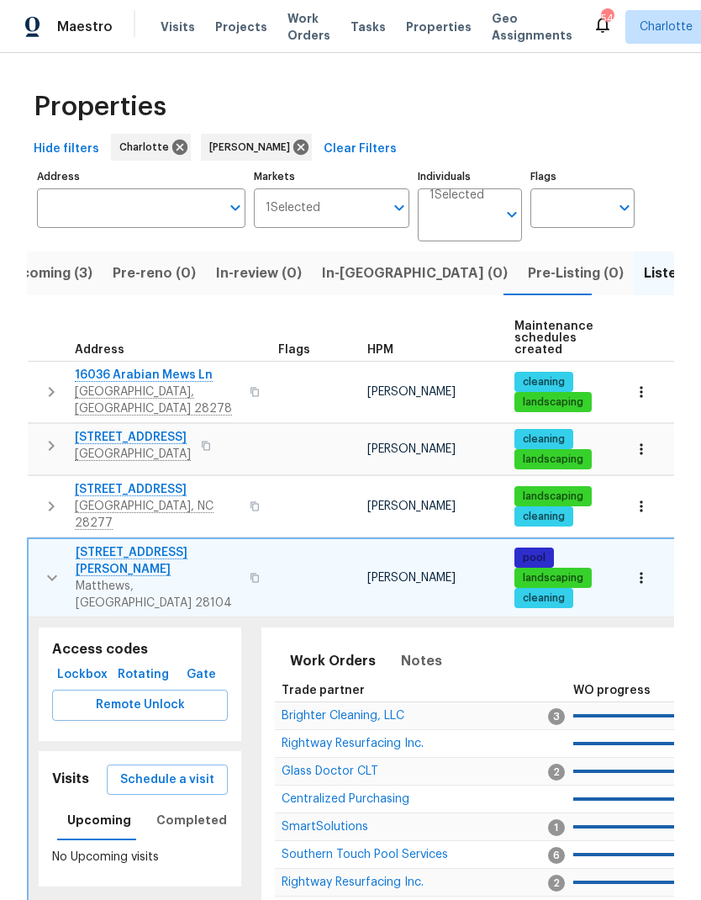
scroll to position [0, 0]
click at [54, 568] on icon "button" at bounding box center [52, 578] width 20 height 20
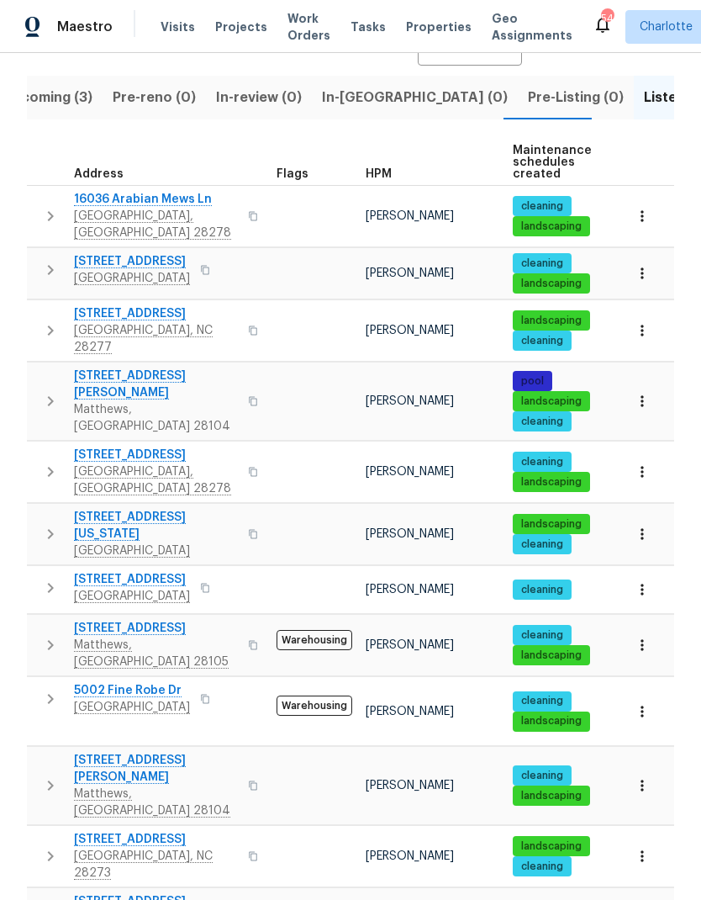
scroll to position [194, 0]
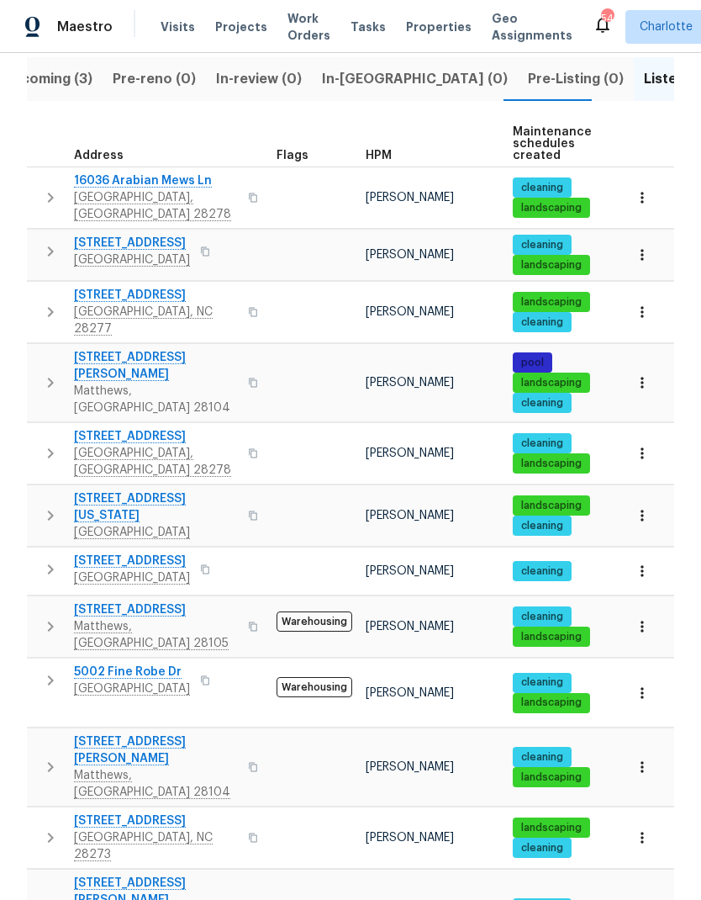
click at [42, 443] on icon "button" at bounding box center [50, 453] width 20 height 20
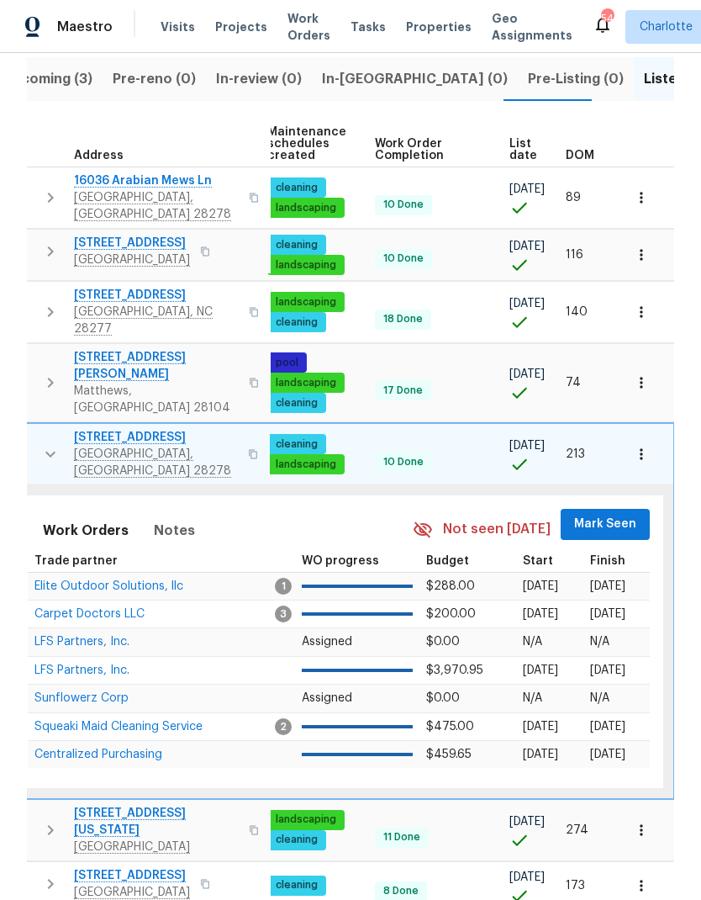
scroll to position [0, 0]
click at [625, 514] on span "Mark Seen" at bounding box center [606, 524] width 62 height 21
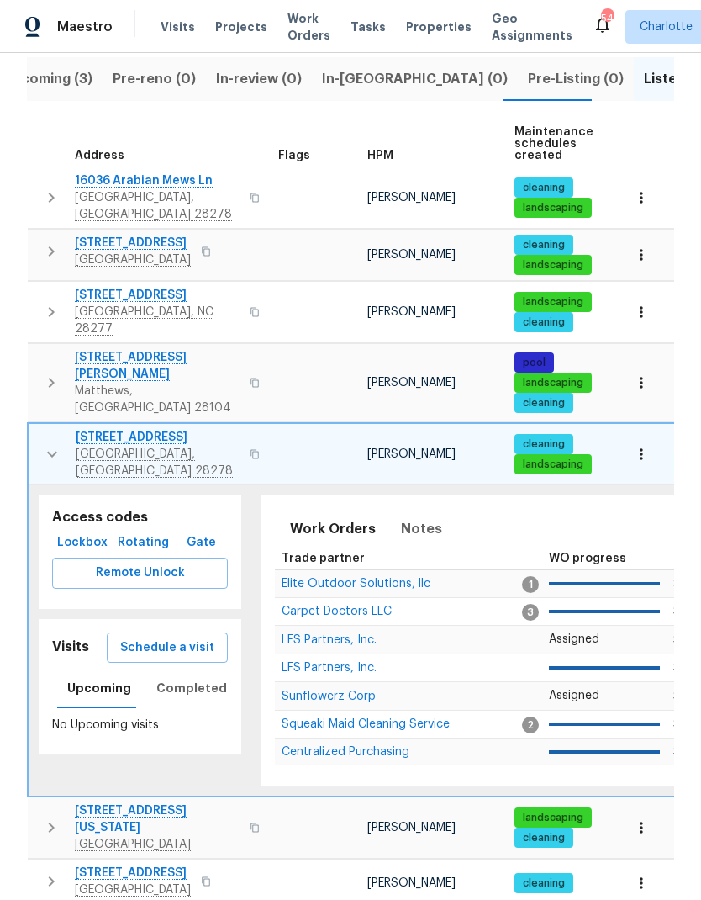
click at [50, 444] on icon "button" at bounding box center [52, 454] width 20 height 20
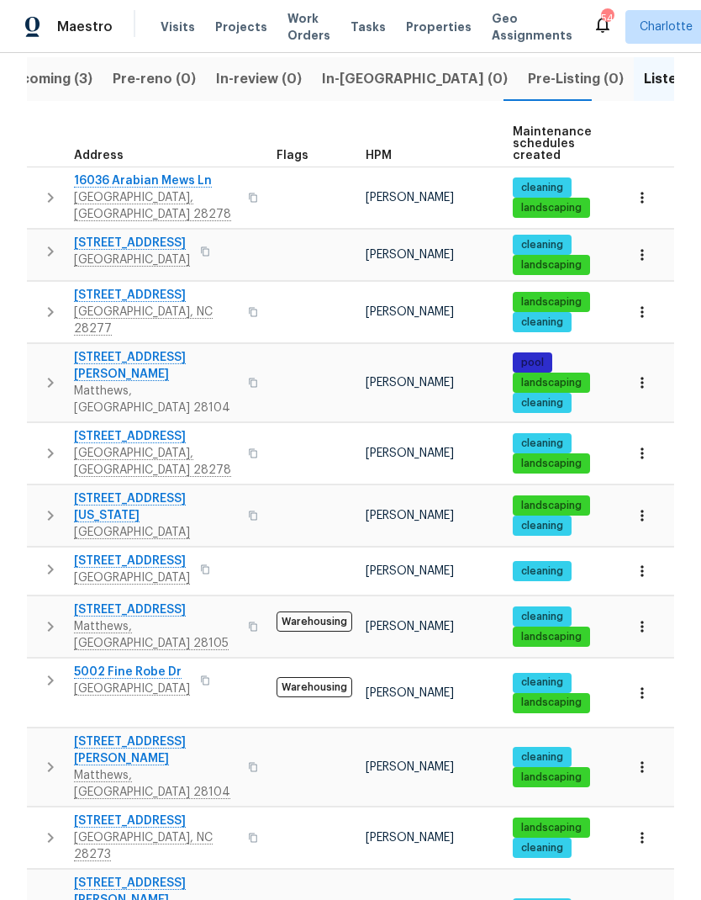
click at [45, 505] on icon "button" at bounding box center [50, 515] width 20 height 20
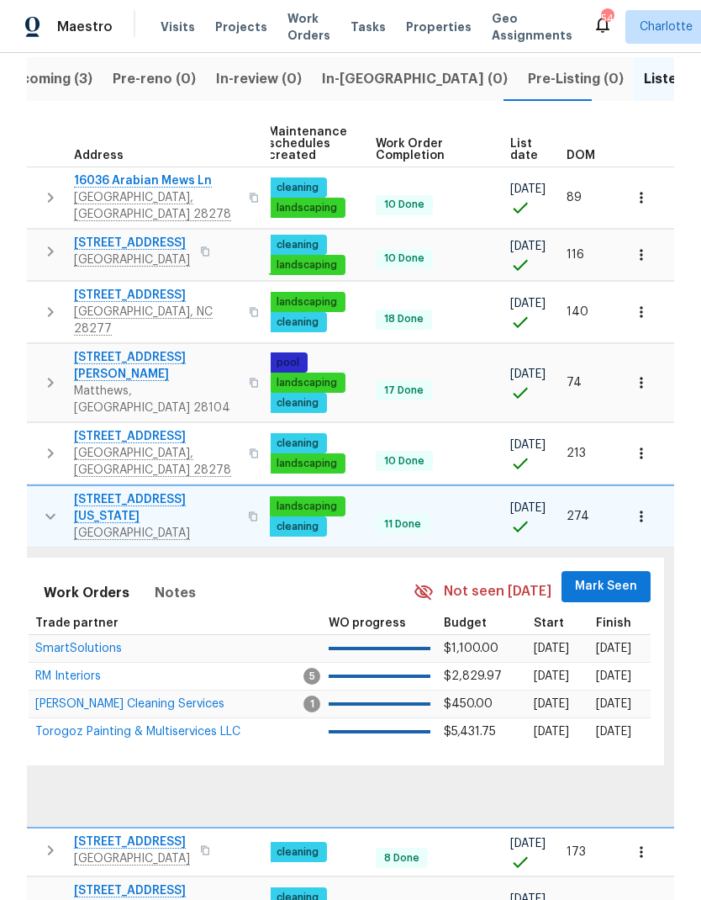
click at [609, 576] on span "Mark Seen" at bounding box center [606, 586] width 62 height 21
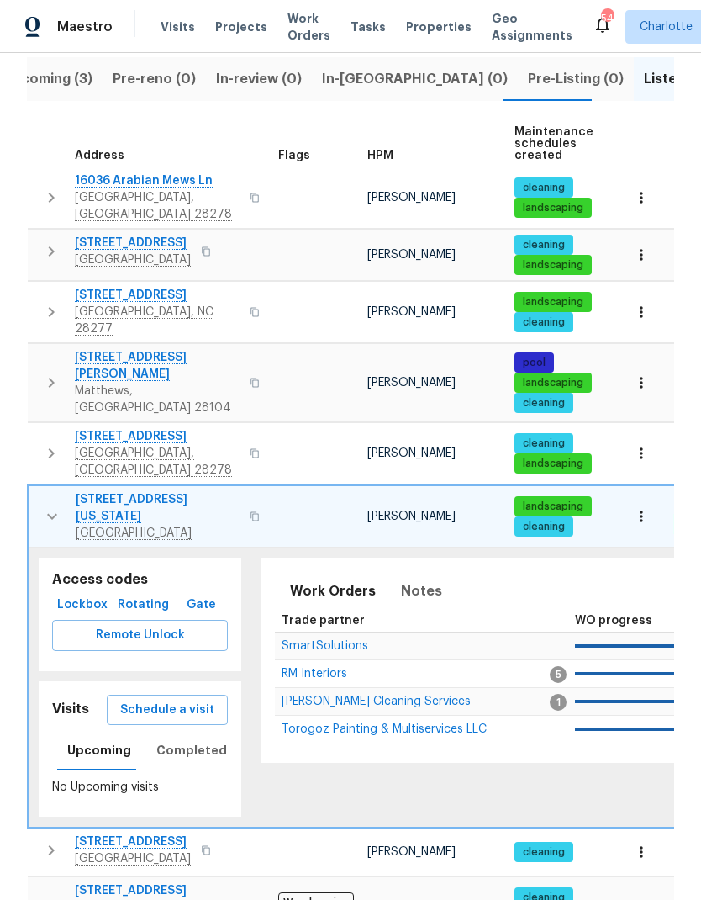
click at [45, 506] on icon "button" at bounding box center [52, 516] width 20 height 20
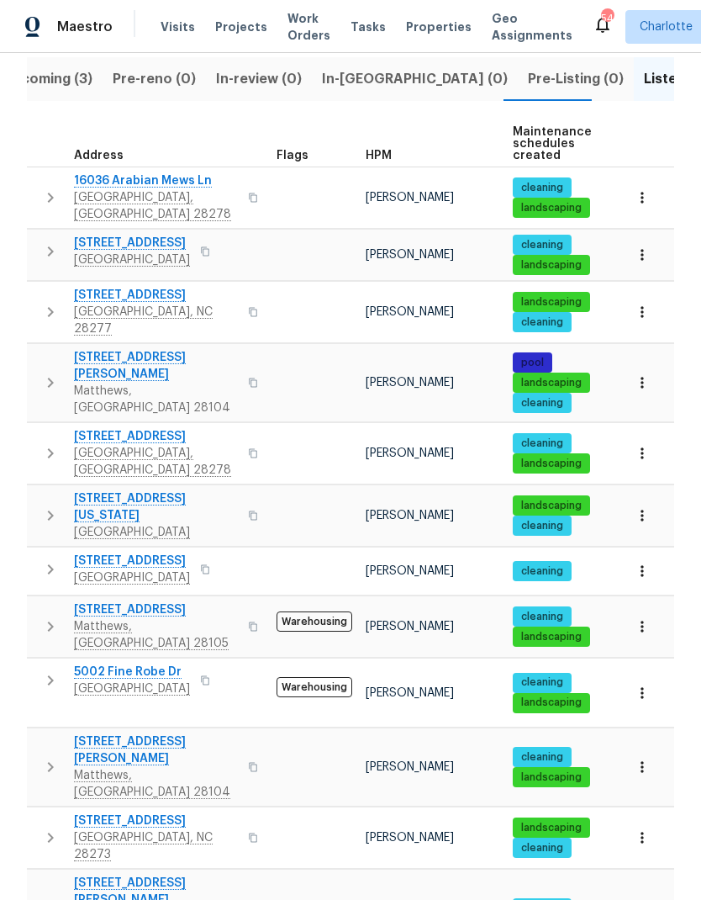
click at [44, 559] on icon "button" at bounding box center [50, 569] width 20 height 20
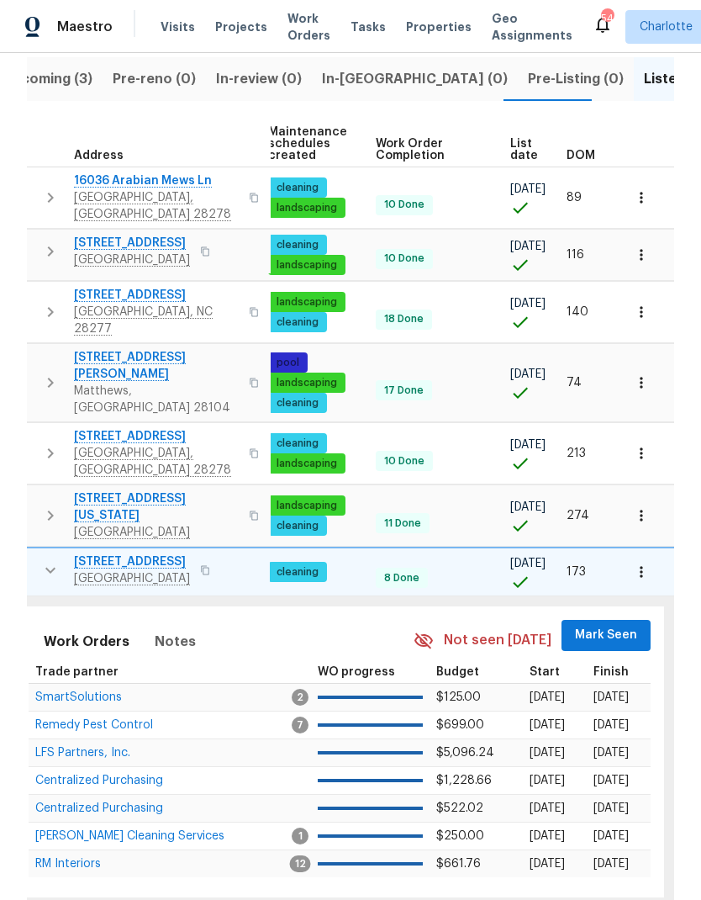
click at [620, 625] on span "Mark Seen" at bounding box center [606, 635] width 62 height 21
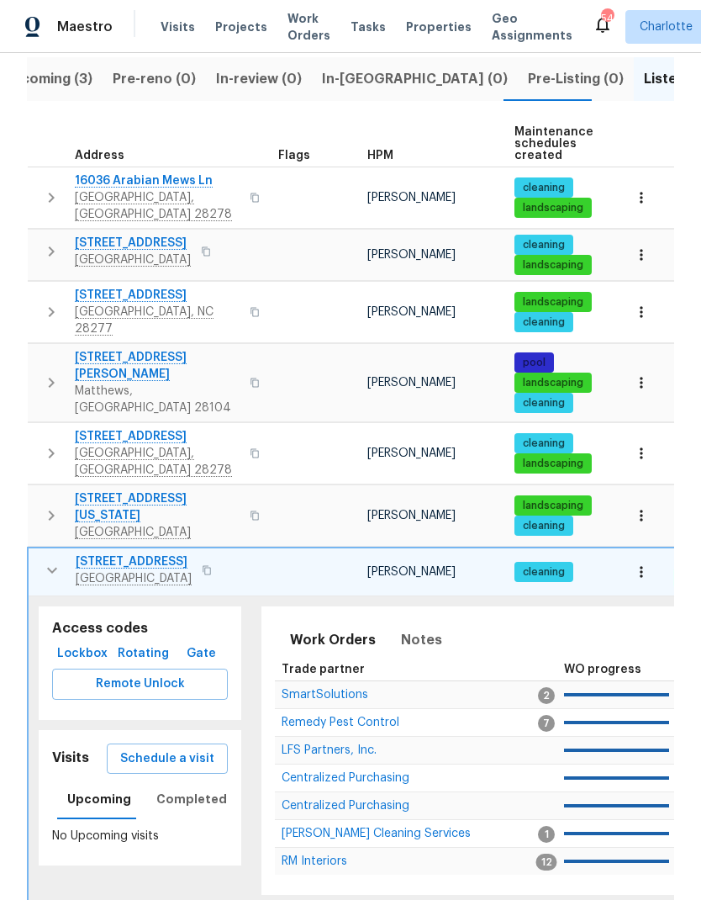
click at [51, 560] on icon "button" at bounding box center [52, 570] width 20 height 20
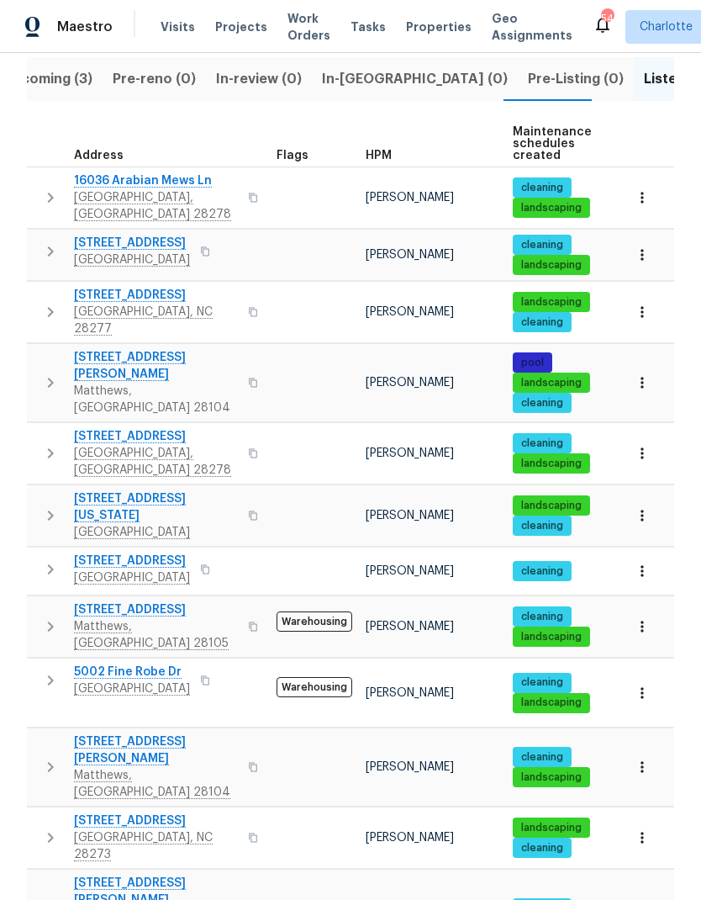
click at [52, 616] on icon "button" at bounding box center [50, 626] width 20 height 20
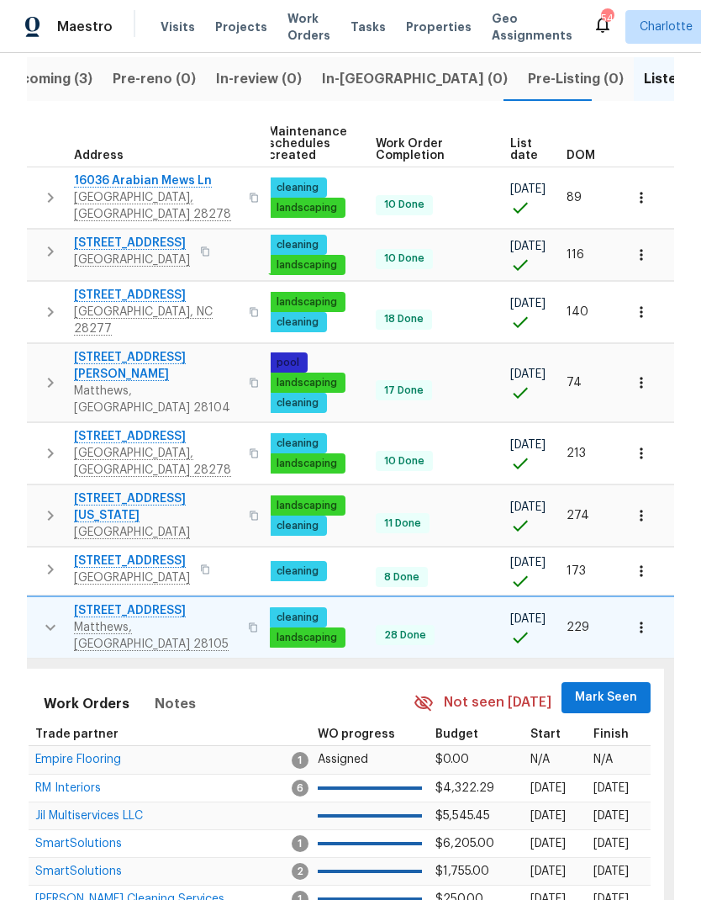
click at [616, 687] on span "Mark Seen" at bounding box center [606, 697] width 62 height 21
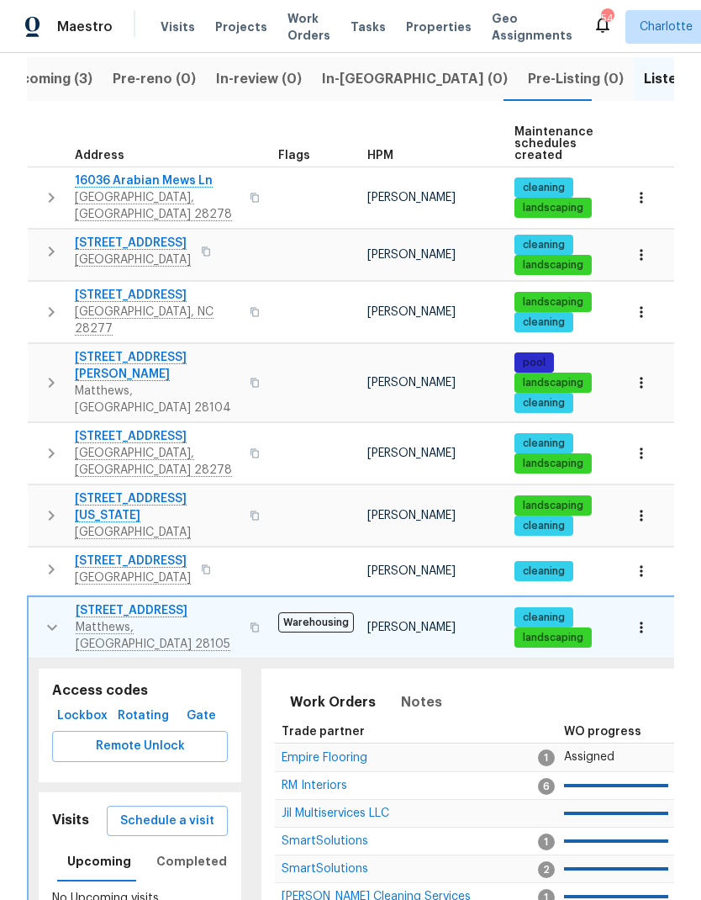
click at [46, 617] on icon "button" at bounding box center [52, 627] width 20 height 20
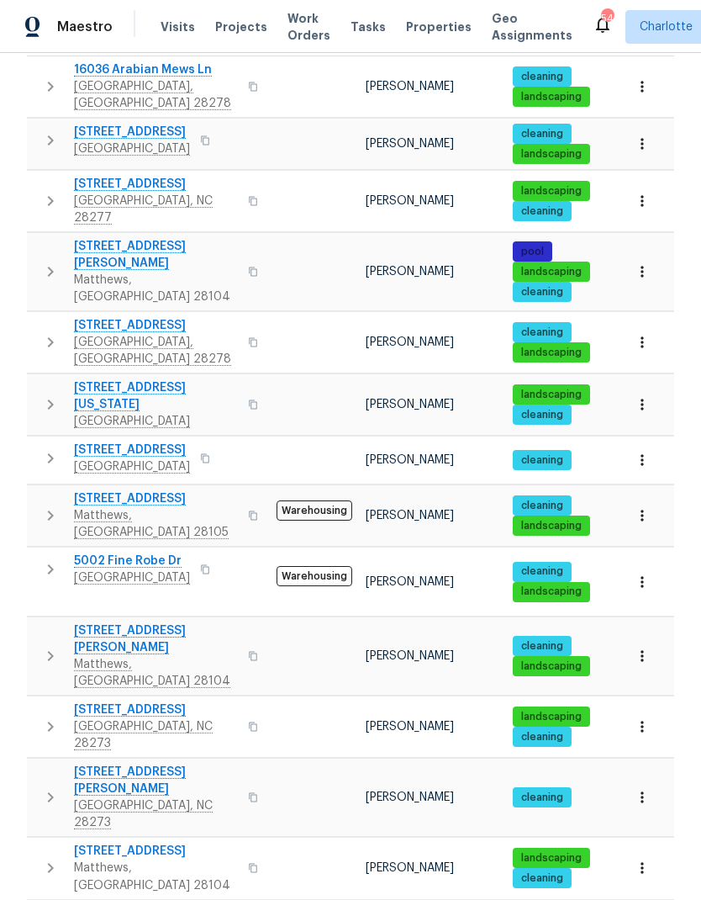
click at [45, 559] on icon "button" at bounding box center [50, 569] width 20 height 20
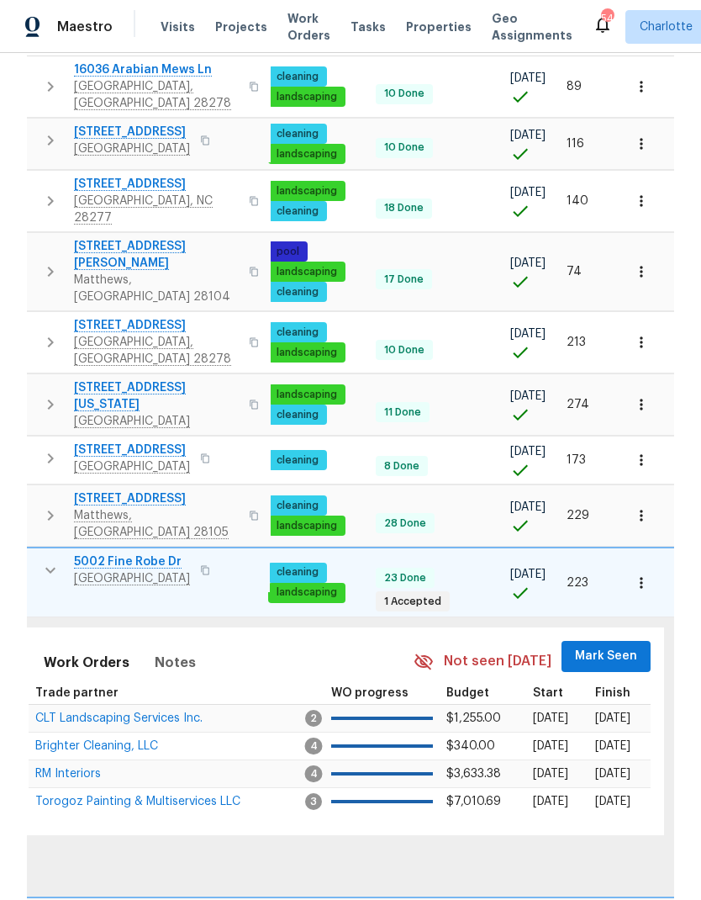
click at [613, 646] on span "Mark Seen" at bounding box center [606, 656] width 62 height 21
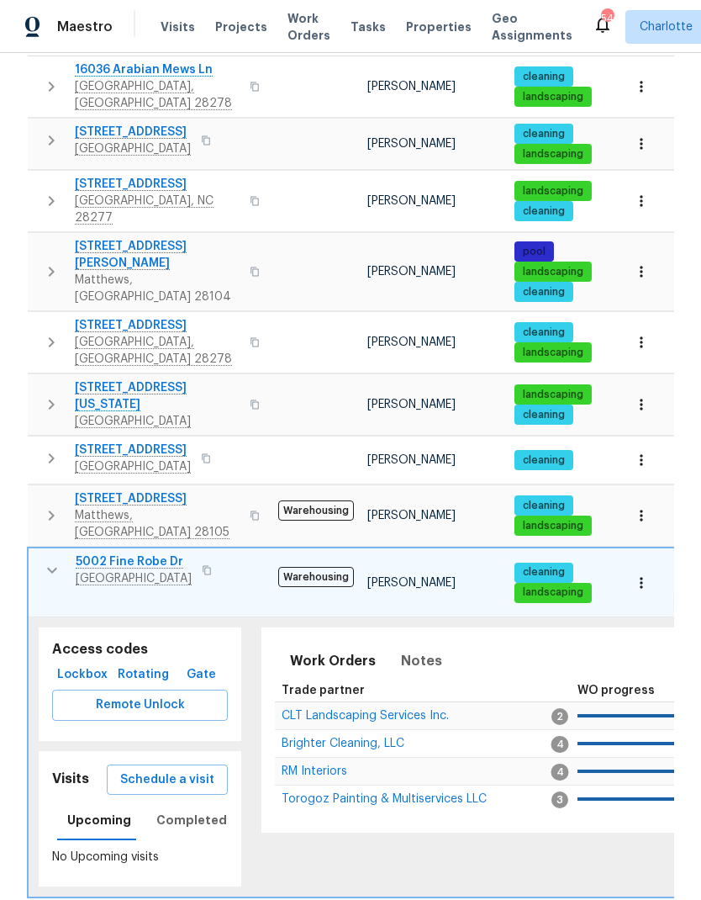
click at [44, 560] on icon "button" at bounding box center [52, 570] width 20 height 20
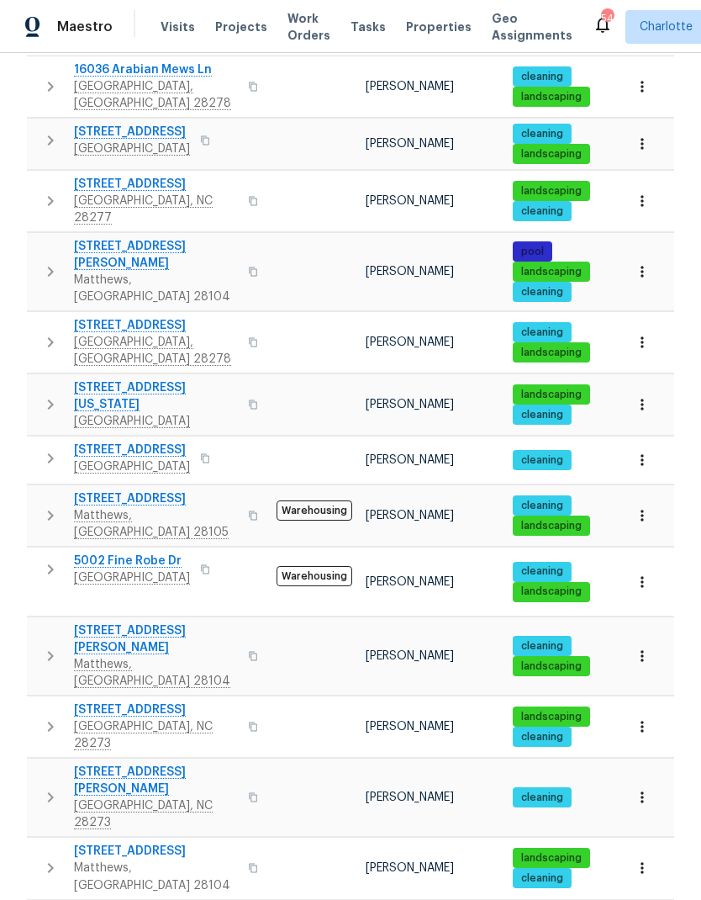
click at [42, 646] on icon "button" at bounding box center [50, 656] width 20 height 20
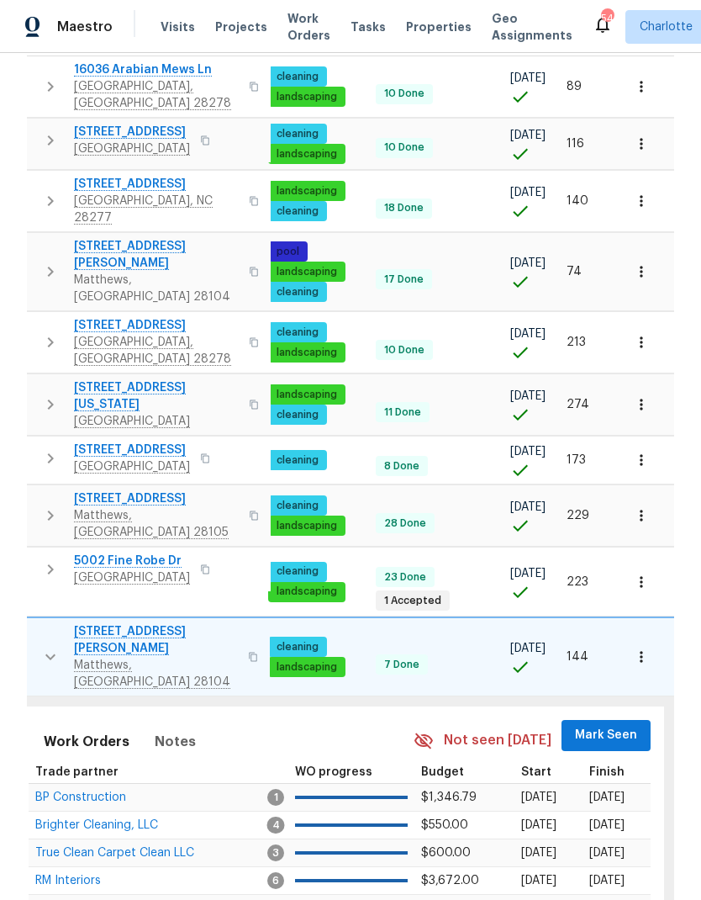
click at [618, 725] on span "Mark Seen" at bounding box center [606, 735] width 62 height 21
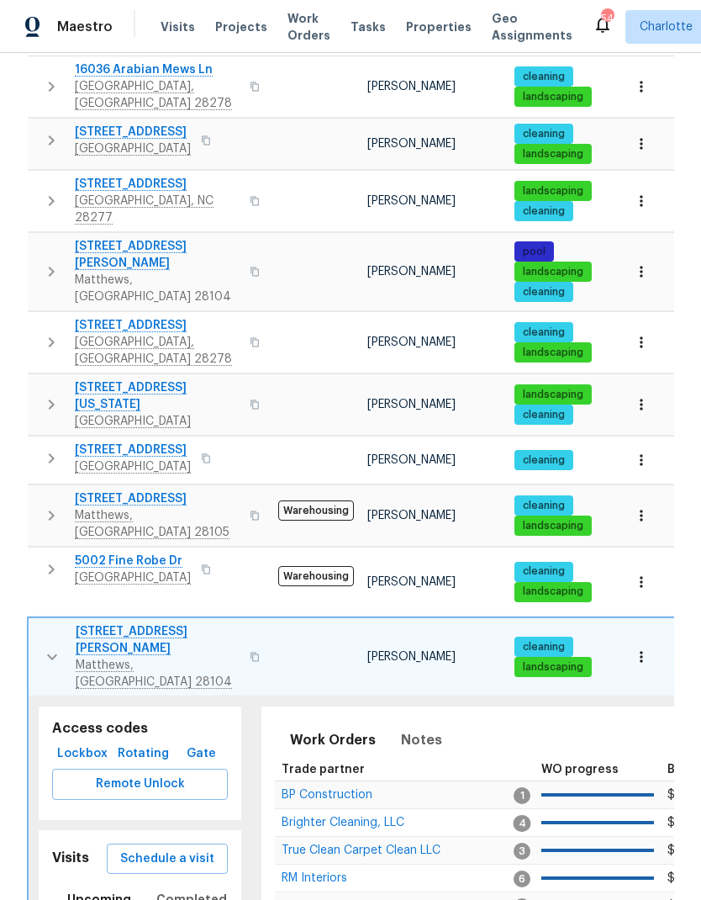
click at [52, 647] on icon "button" at bounding box center [52, 657] width 20 height 20
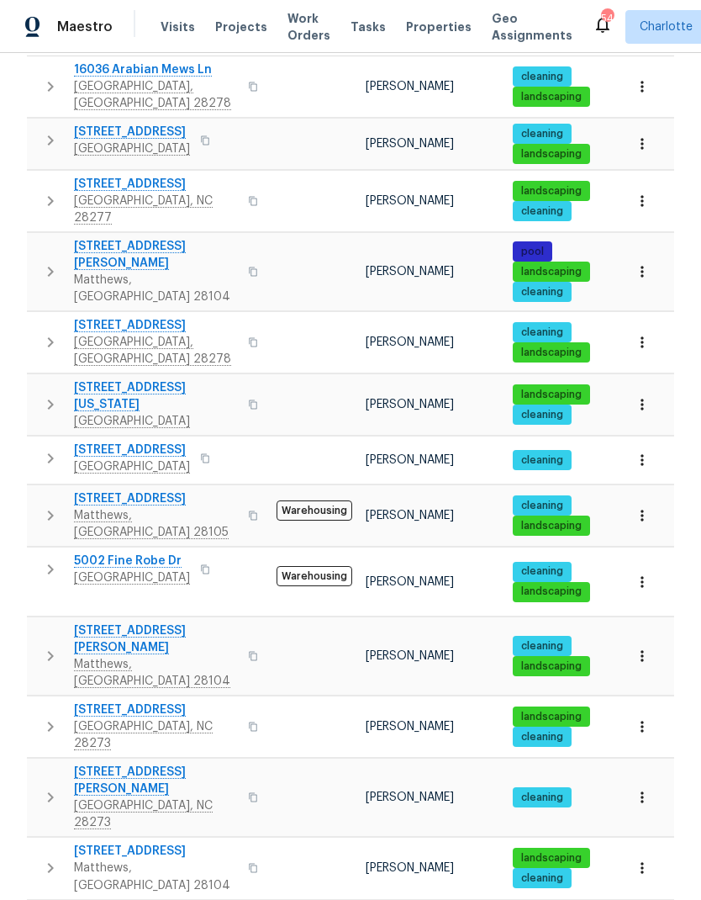
click at [44, 717] on icon "button" at bounding box center [50, 727] width 20 height 20
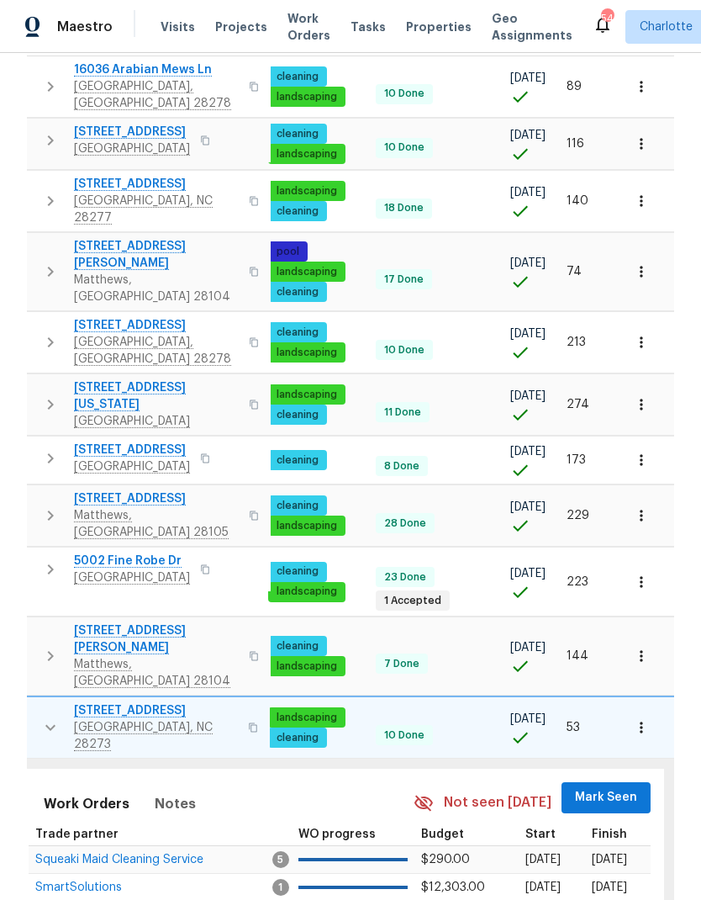
click at [620, 787] on span "Mark Seen" at bounding box center [606, 797] width 62 height 21
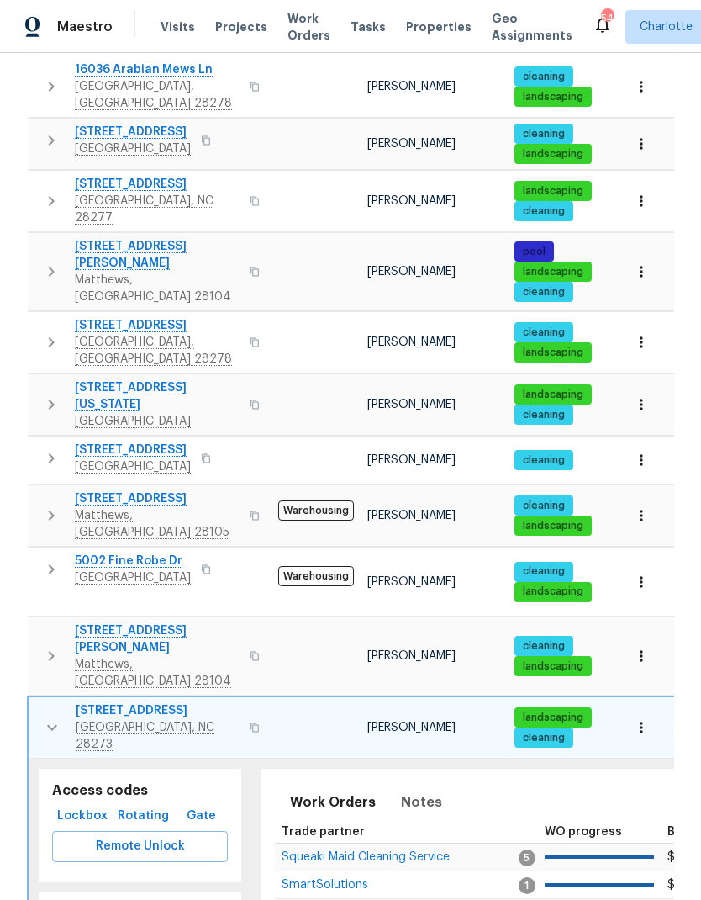
click at [48, 717] on icon "button" at bounding box center [52, 727] width 20 height 20
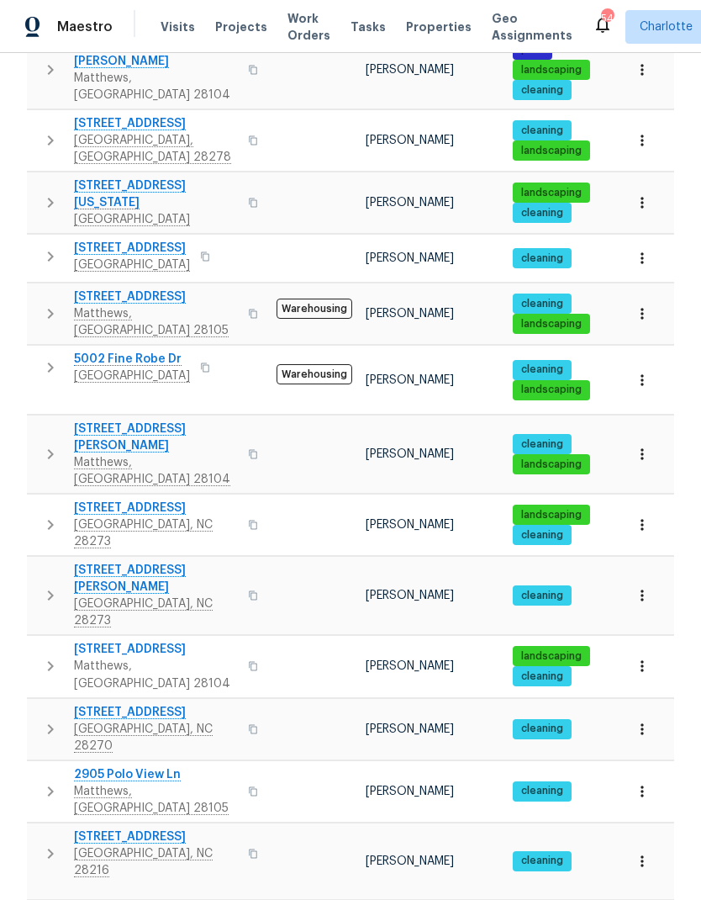
click at [48, 562] on button "button" at bounding box center [51, 595] width 34 height 67
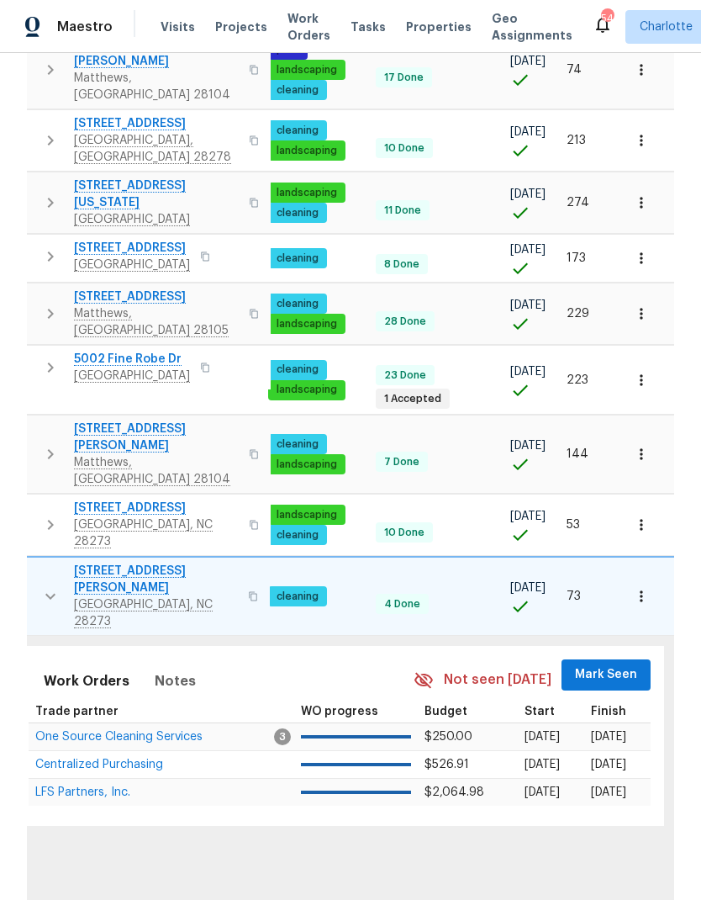
click at [616, 664] on span "Mark Seen" at bounding box center [606, 674] width 62 height 21
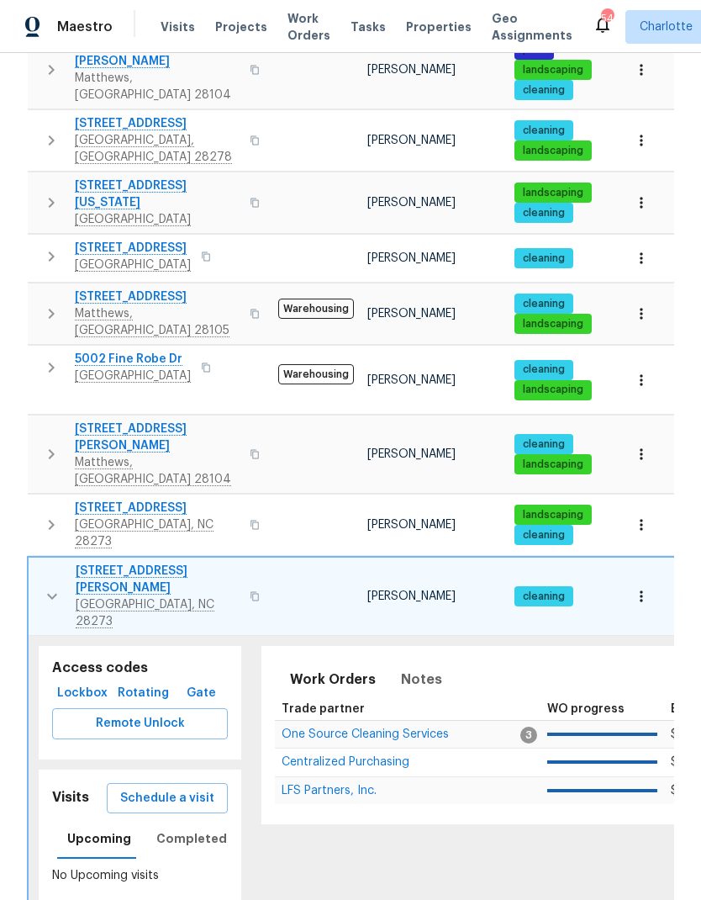
click at [48, 586] on icon "button" at bounding box center [52, 596] width 20 height 20
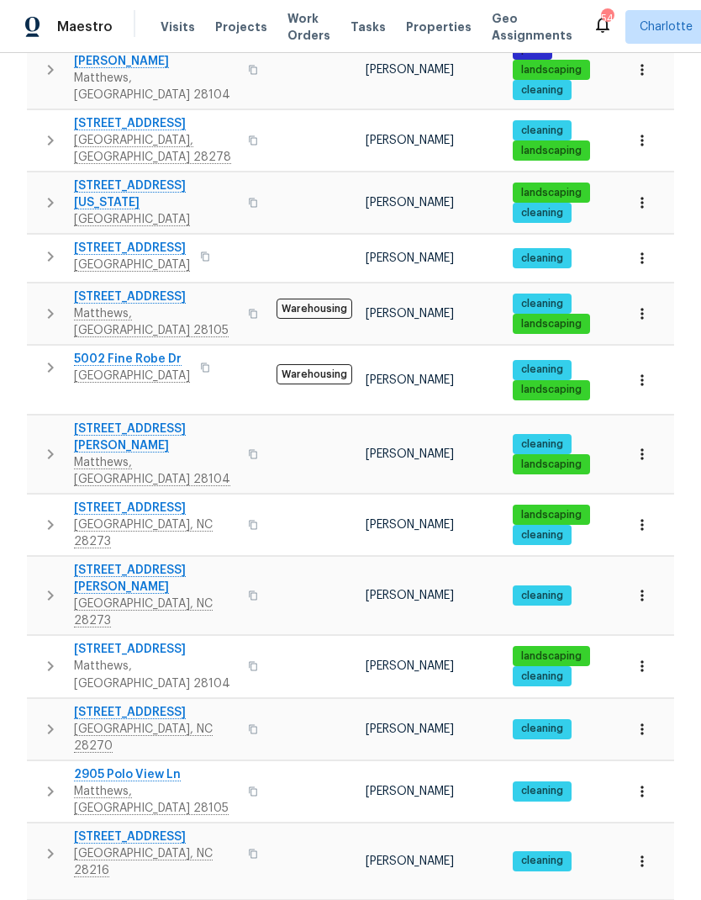
click at [44, 656] on icon "button" at bounding box center [50, 666] width 20 height 20
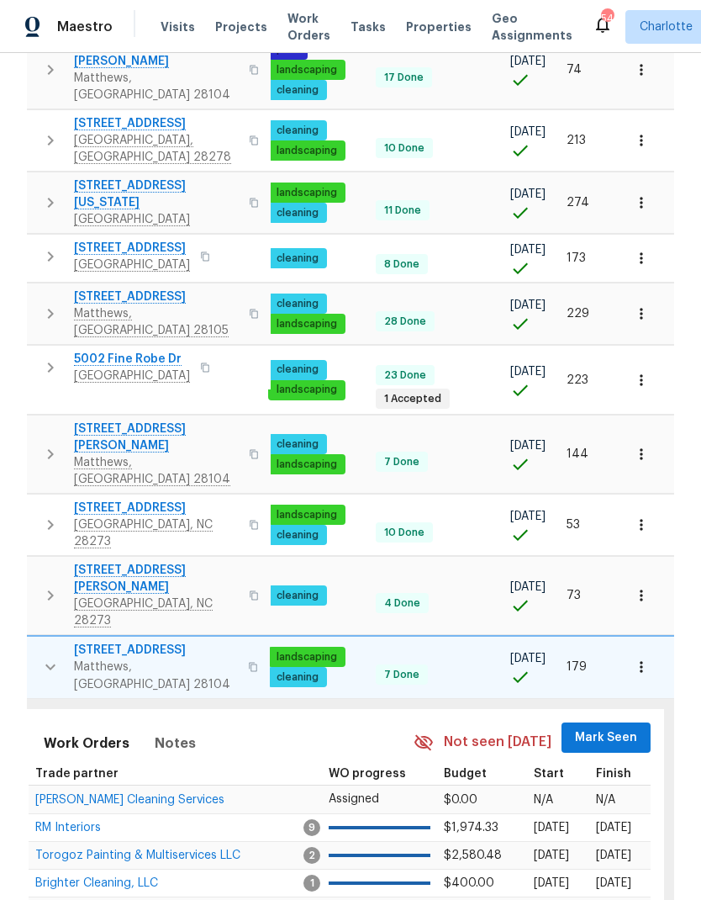
click at [626, 727] on span "Mark Seen" at bounding box center [606, 737] width 62 height 21
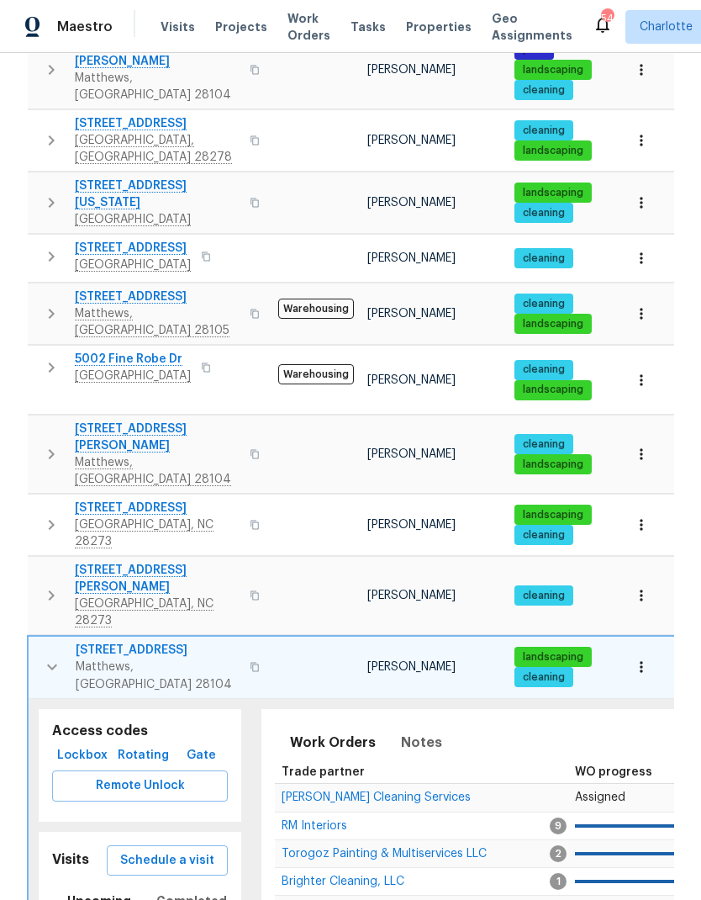
click at [40, 642] on button "button" at bounding box center [52, 667] width 34 height 50
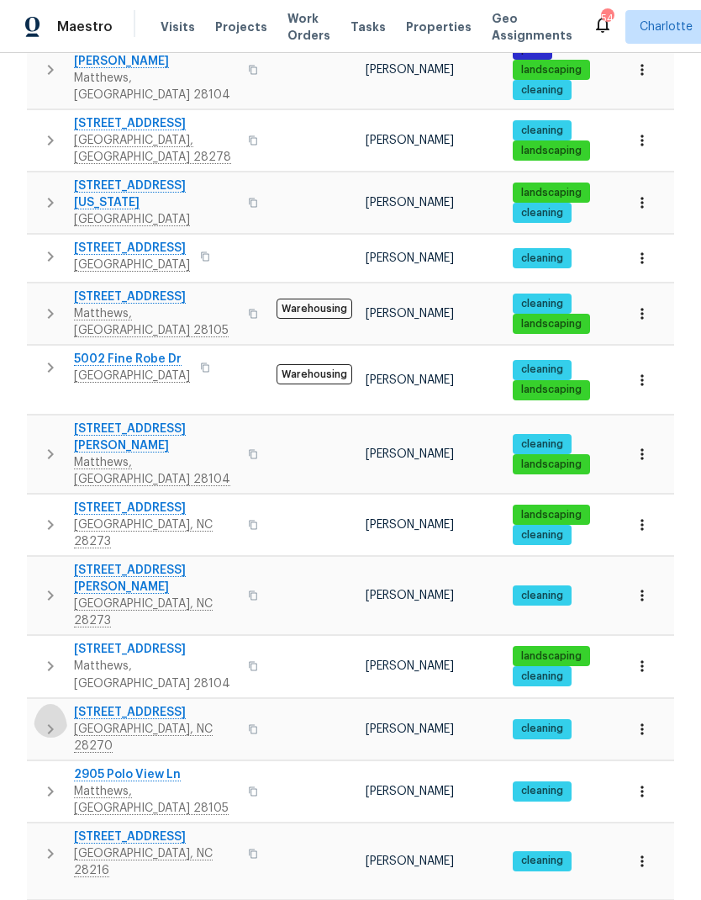
click at [46, 719] on icon "button" at bounding box center [50, 729] width 20 height 20
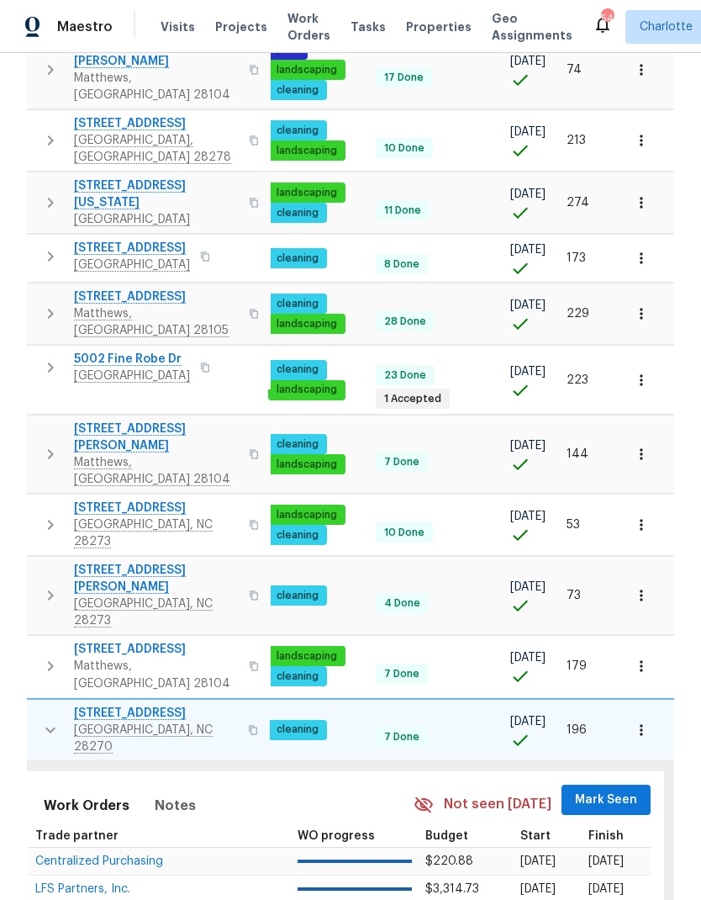
click at [616, 790] on span "Mark Seen" at bounding box center [606, 800] width 62 height 21
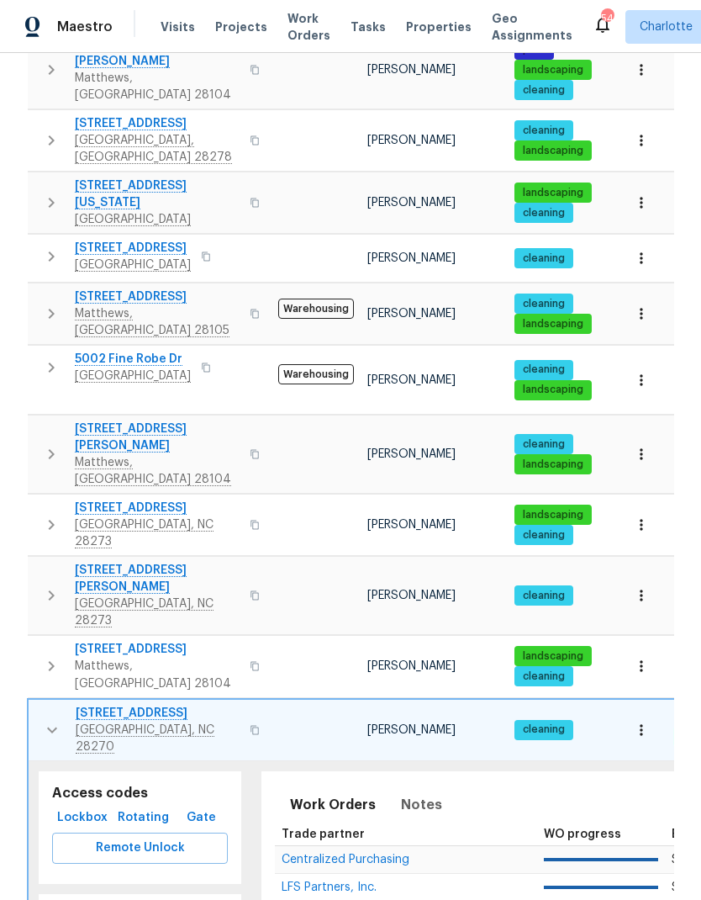
click at [58, 720] on icon "button" at bounding box center [52, 730] width 20 height 20
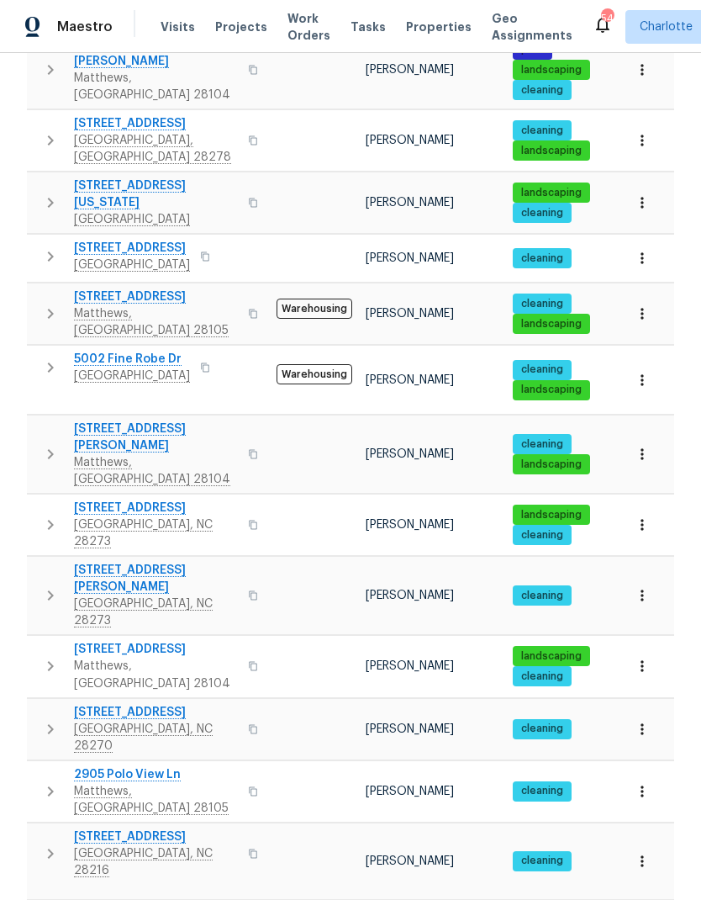
click at [48, 781] on icon "button" at bounding box center [50, 791] width 20 height 20
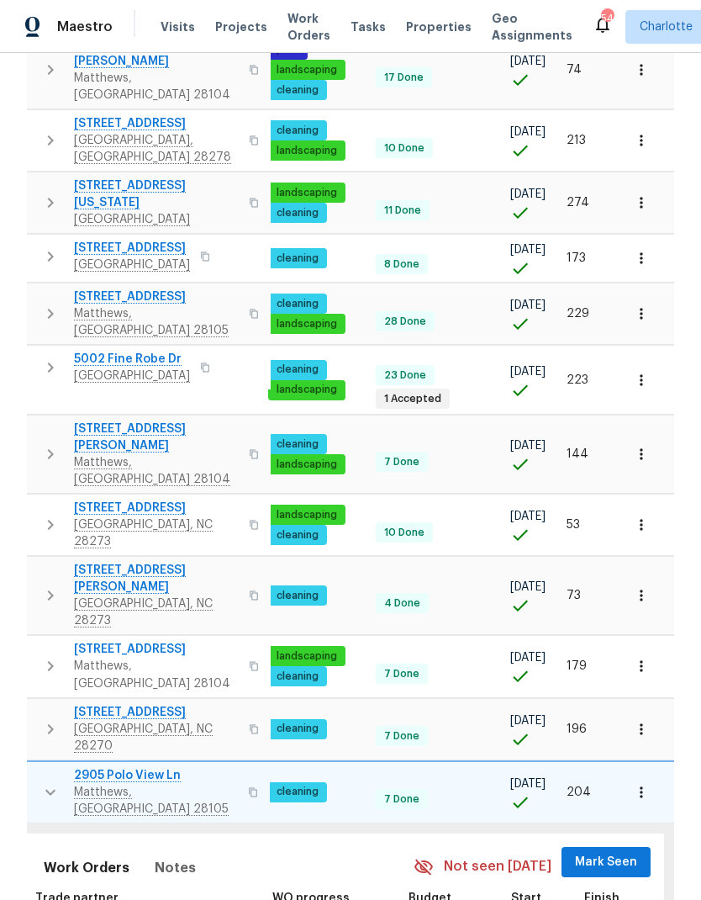
click at [616, 852] on span "Mark Seen" at bounding box center [606, 862] width 62 height 21
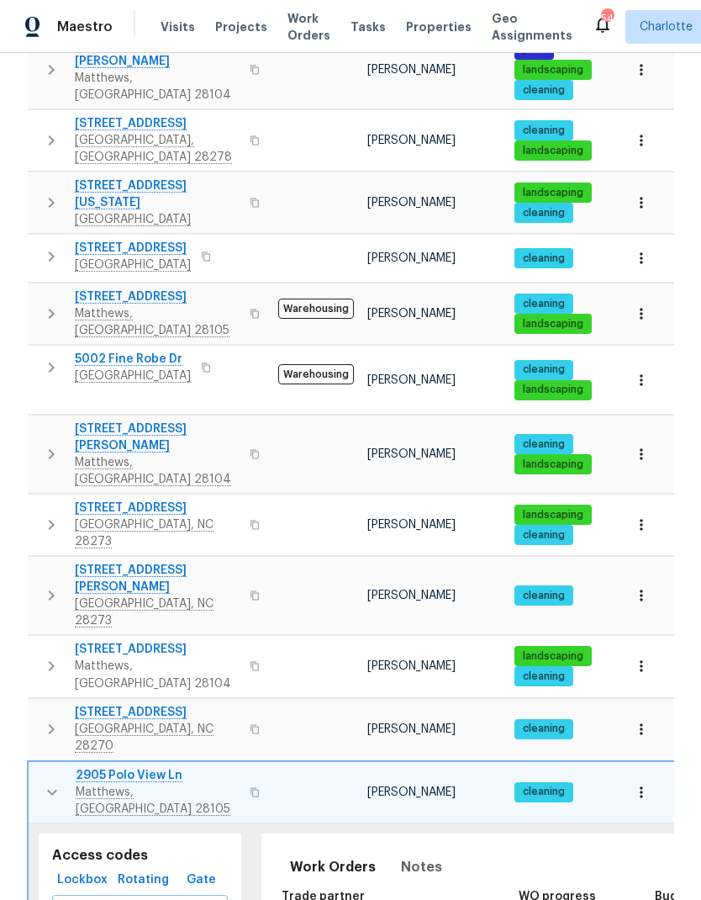
click at [48, 782] on icon "button" at bounding box center [52, 792] width 20 height 20
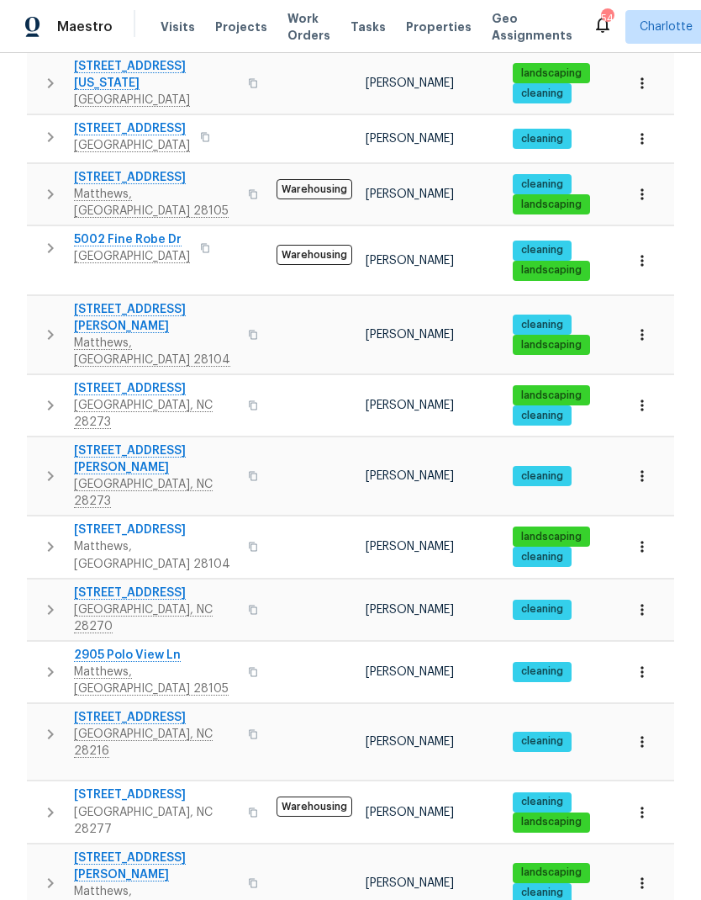
click at [48, 724] on icon "button" at bounding box center [50, 734] width 20 height 20
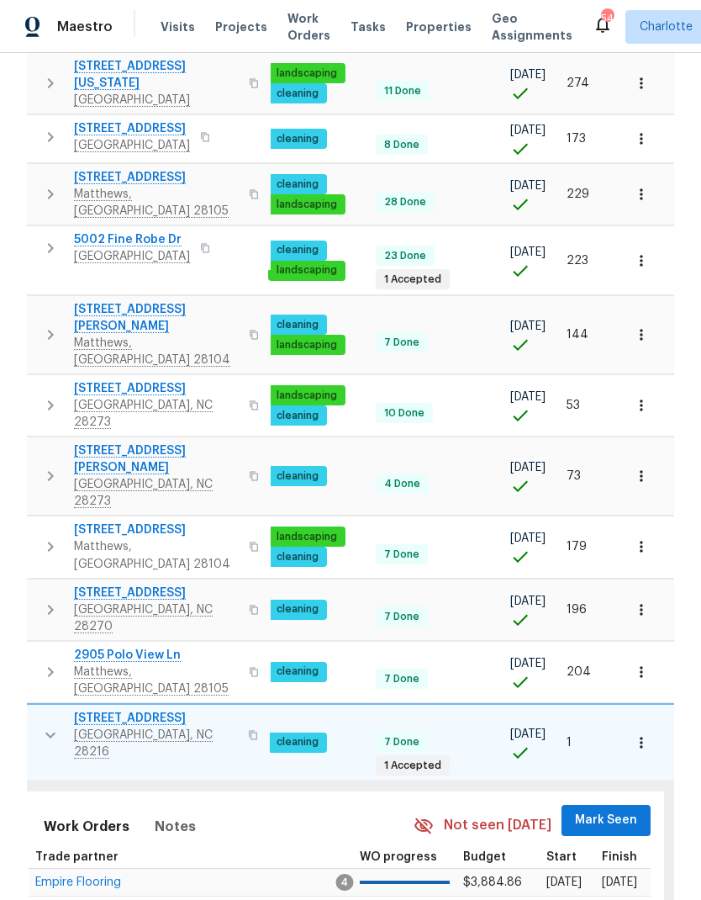
click at [627, 810] on span "Mark Seen" at bounding box center [606, 820] width 62 height 21
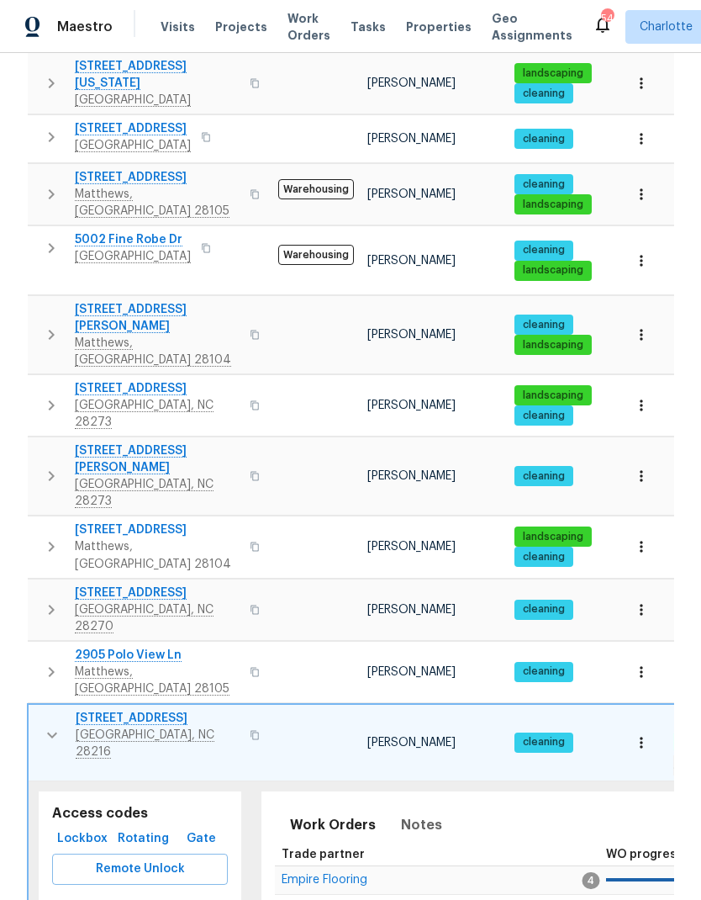
click at [50, 732] on icon "button" at bounding box center [52, 735] width 10 height 6
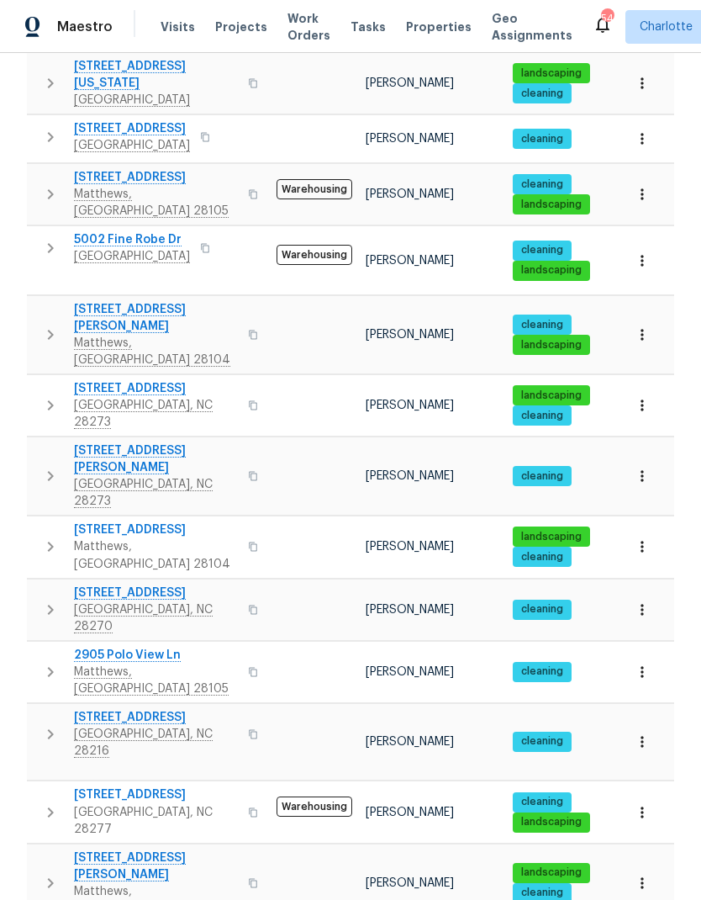
click at [48, 802] on icon "button" at bounding box center [50, 812] width 20 height 20
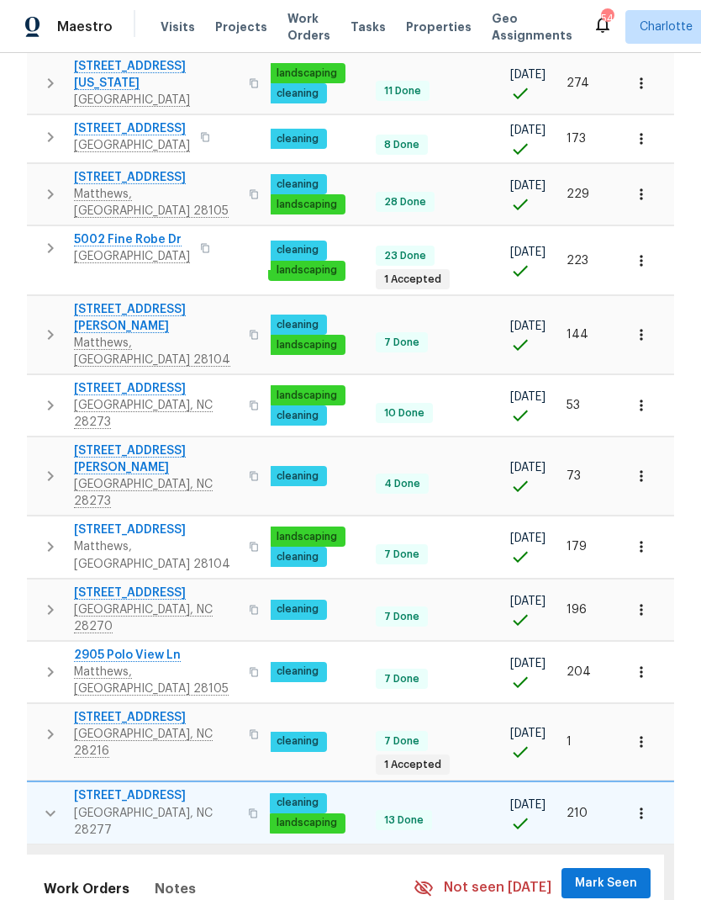
click at [614, 873] on span "Mark Seen" at bounding box center [606, 883] width 62 height 21
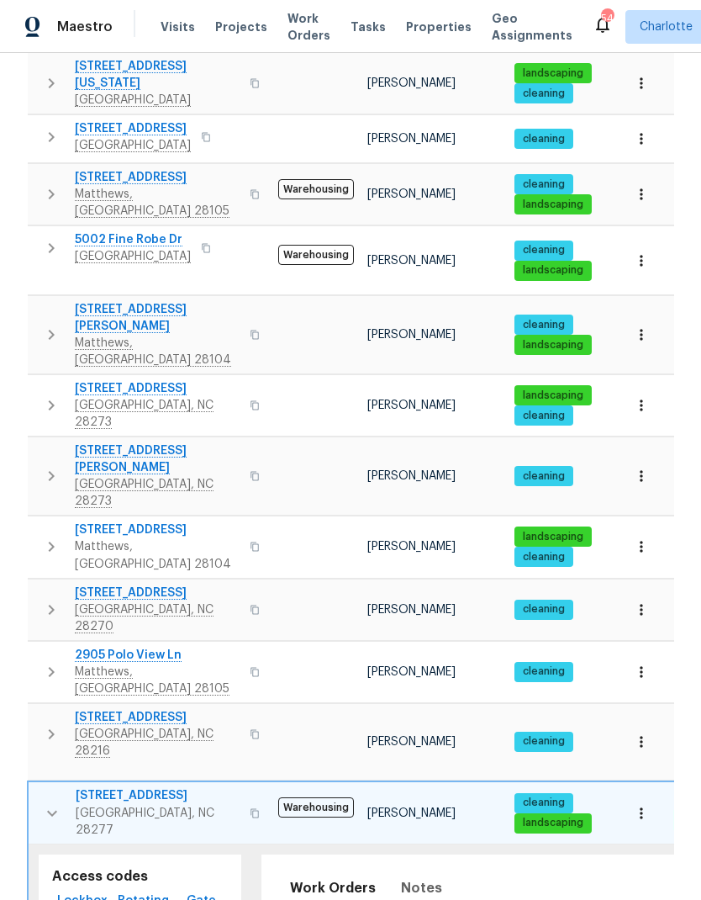
click at [48, 803] on icon "button" at bounding box center [52, 813] width 20 height 20
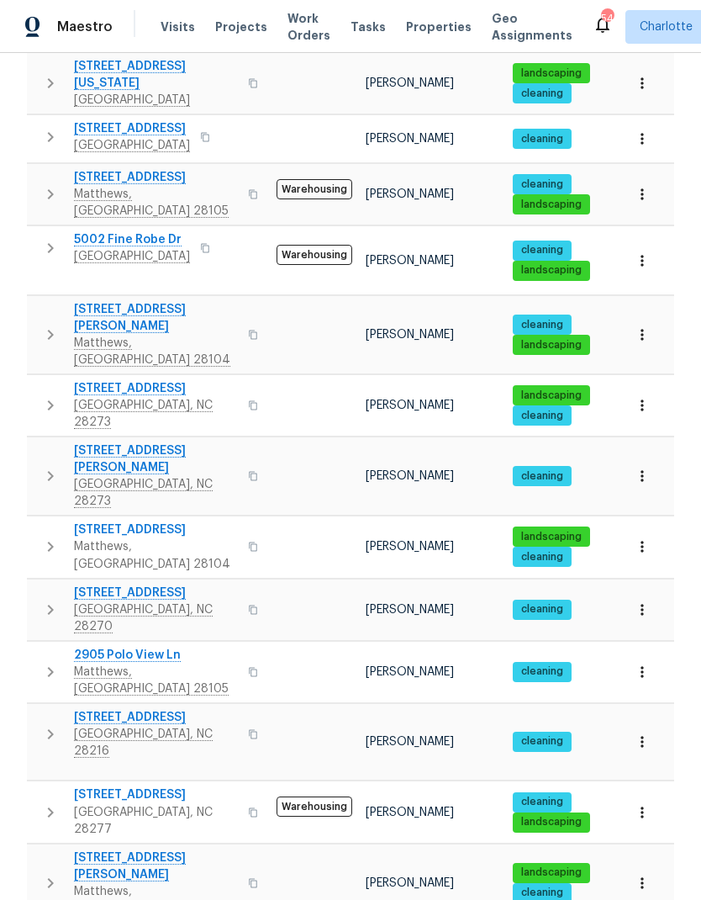
click at [45, 873] on icon "button" at bounding box center [50, 883] width 20 height 20
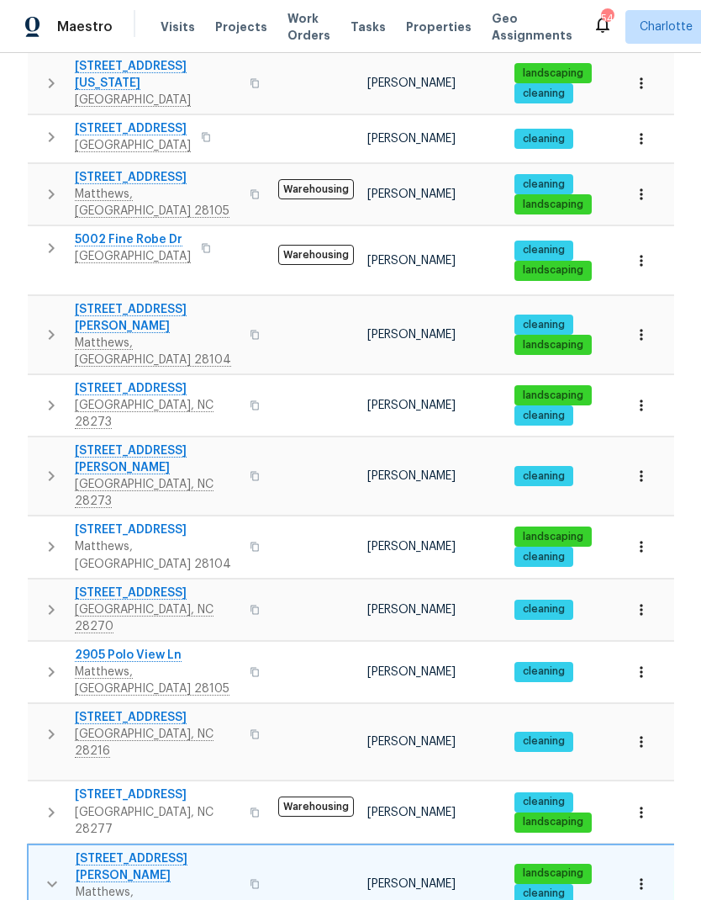
click at [43, 874] on icon "button" at bounding box center [52, 884] width 20 height 20
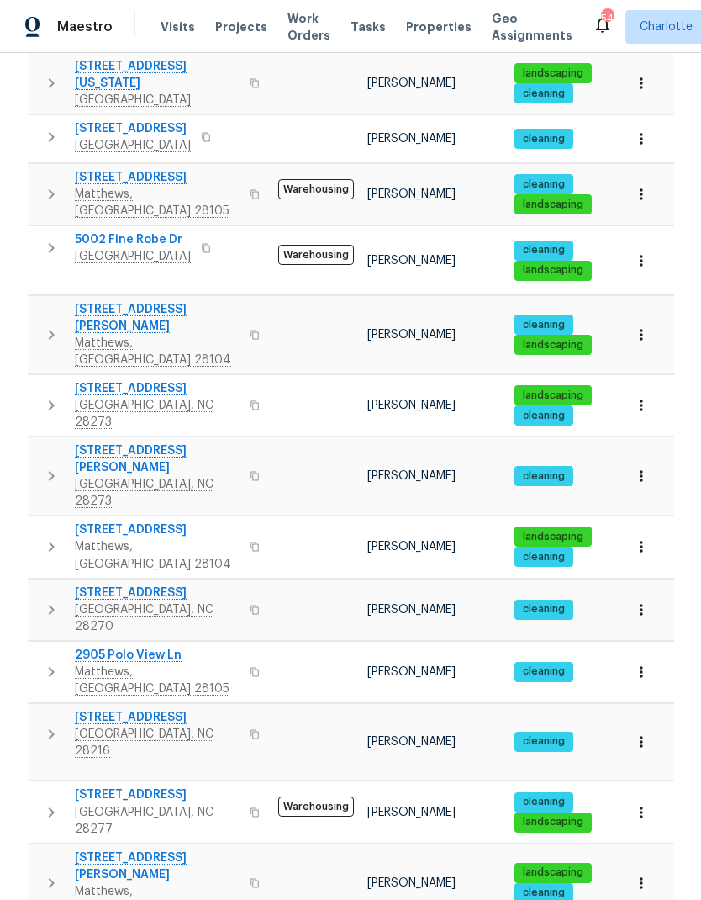
scroll to position [0, -1]
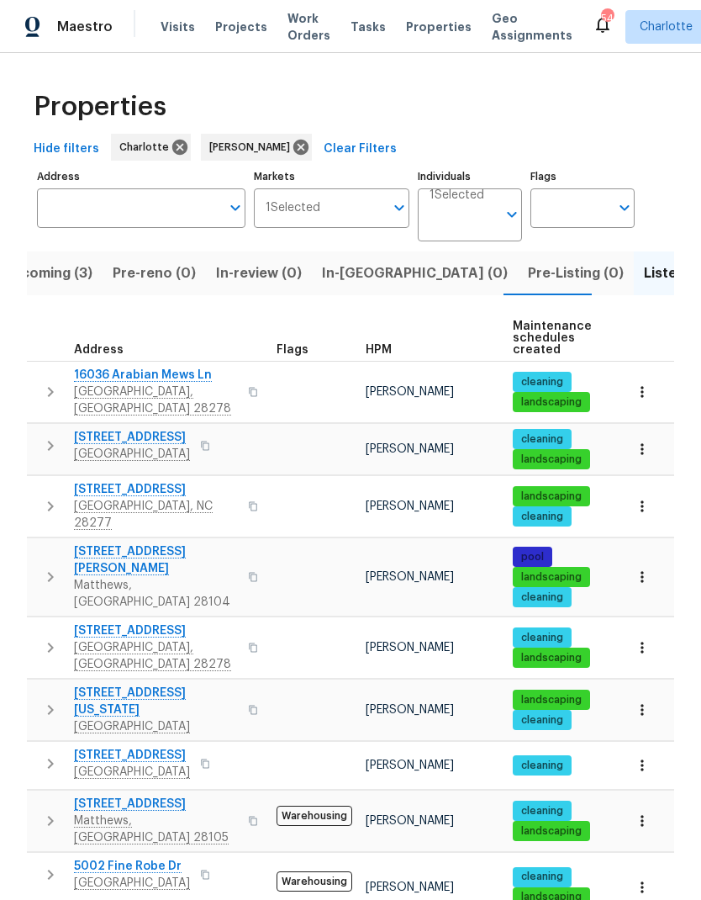
scroll to position [0, 0]
click at [355, 262] on span "In-reno (0)" at bounding box center [415, 274] width 186 height 24
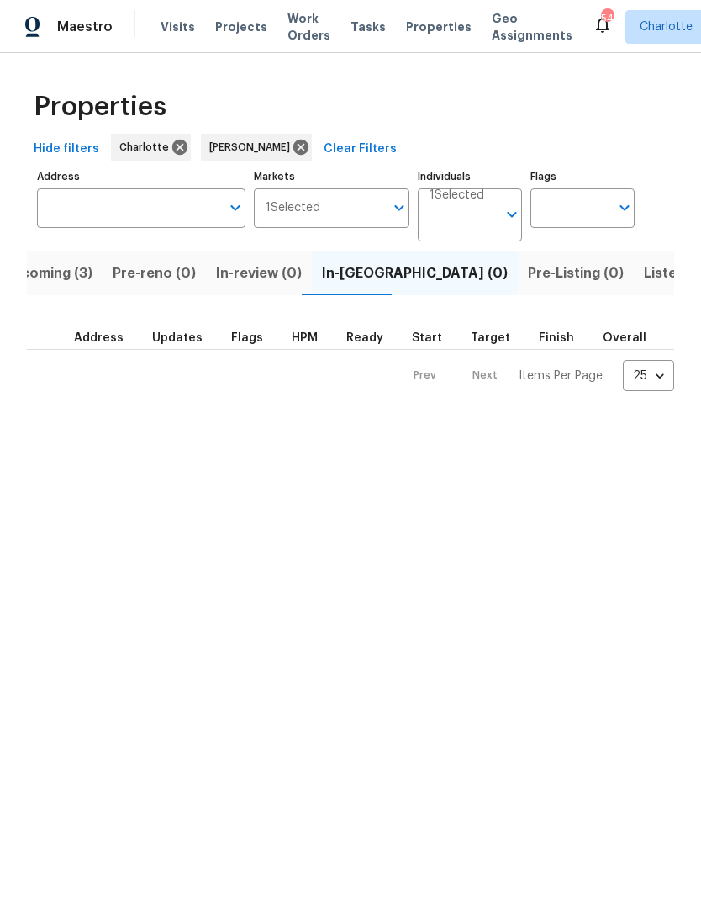
click at [58, 418] on html "Maestro Visits Projects Work Orders Tasks Properties Geo Assignments 54 Charlot…" at bounding box center [350, 209] width 701 height 418
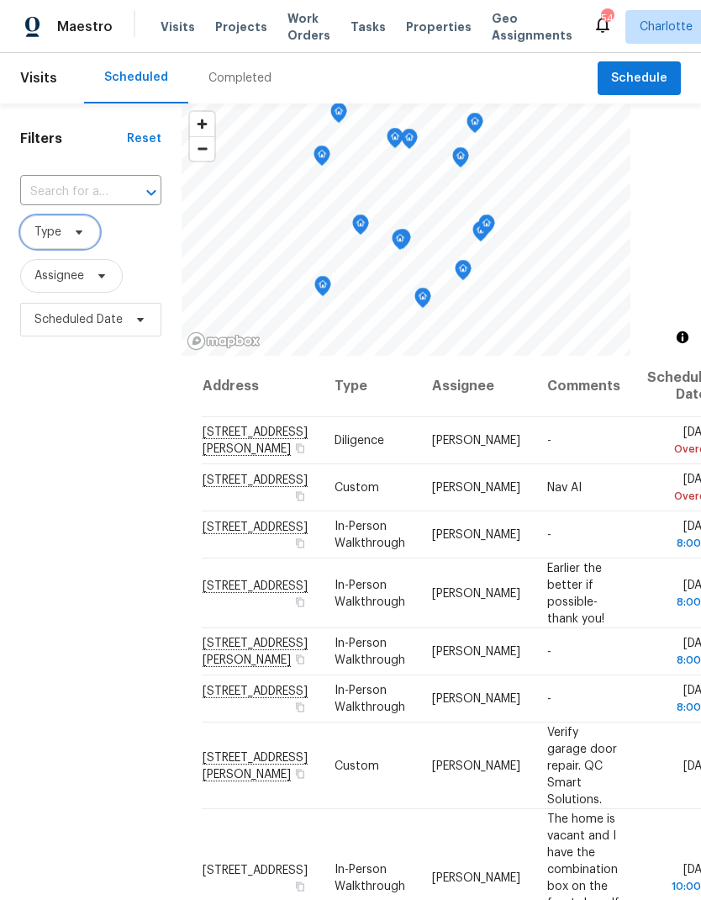
click at [75, 239] on icon at bounding box center [78, 231] width 13 height 13
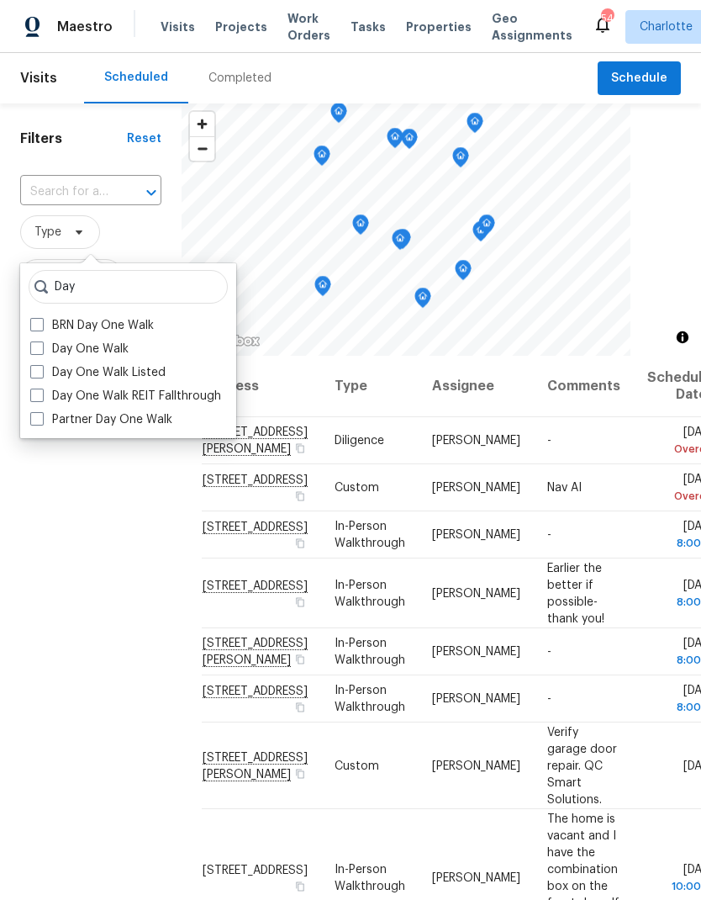
type input "Day"
click at [40, 356] on label "Day One Walk" at bounding box center [79, 349] width 98 height 17
click at [40, 352] on input "Day One Walk" at bounding box center [35, 346] width 11 height 11
checkbox input "true"
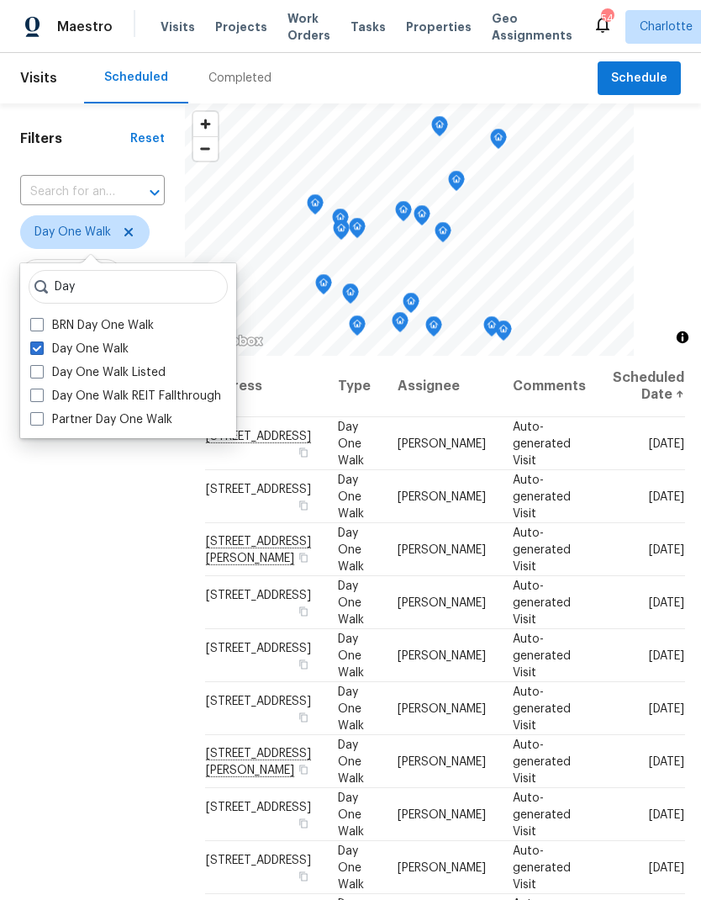
click at [74, 526] on div "Filters Reset ​ Day One Walk Assignee Scheduled Date" at bounding box center [92, 589] width 185 height 972
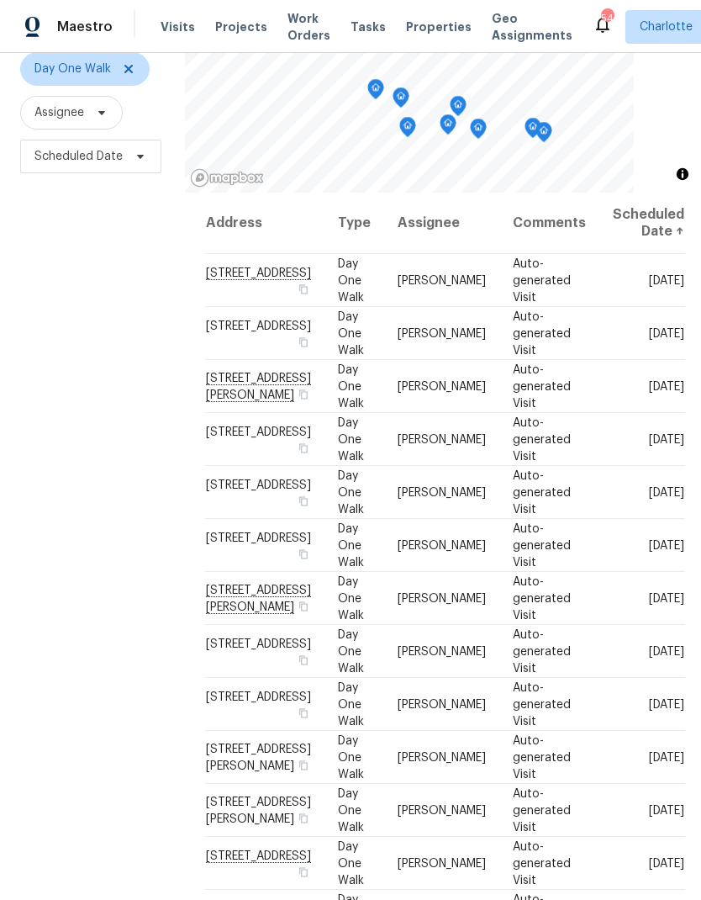
scroll to position [162, 0]
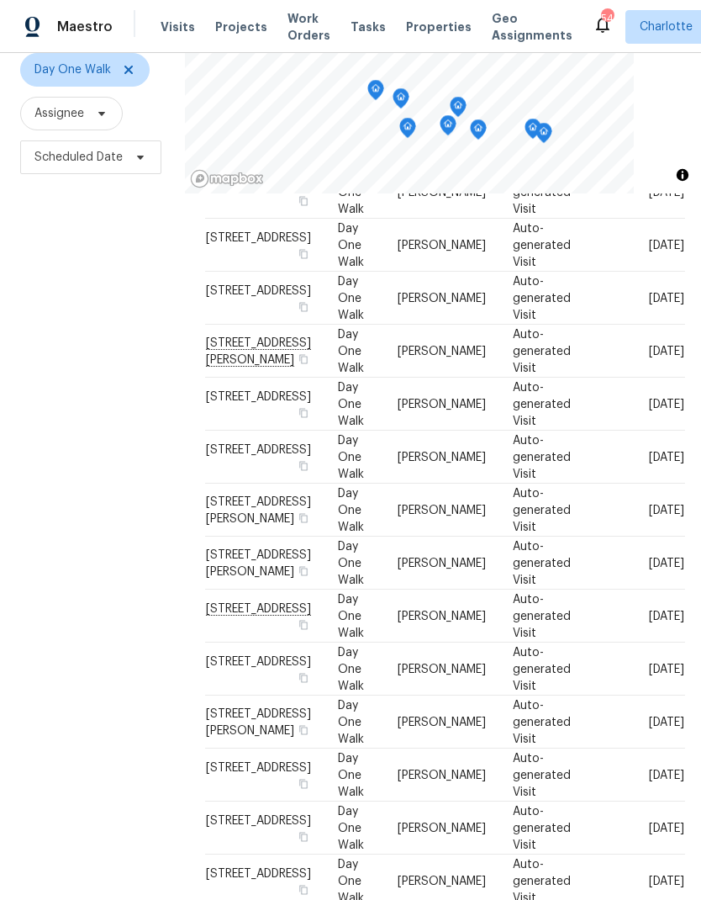
click at [50, 611] on div "Filters Reset ​ Day One Walk Assignee Scheduled Date" at bounding box center [92, 427] width 185 height 972
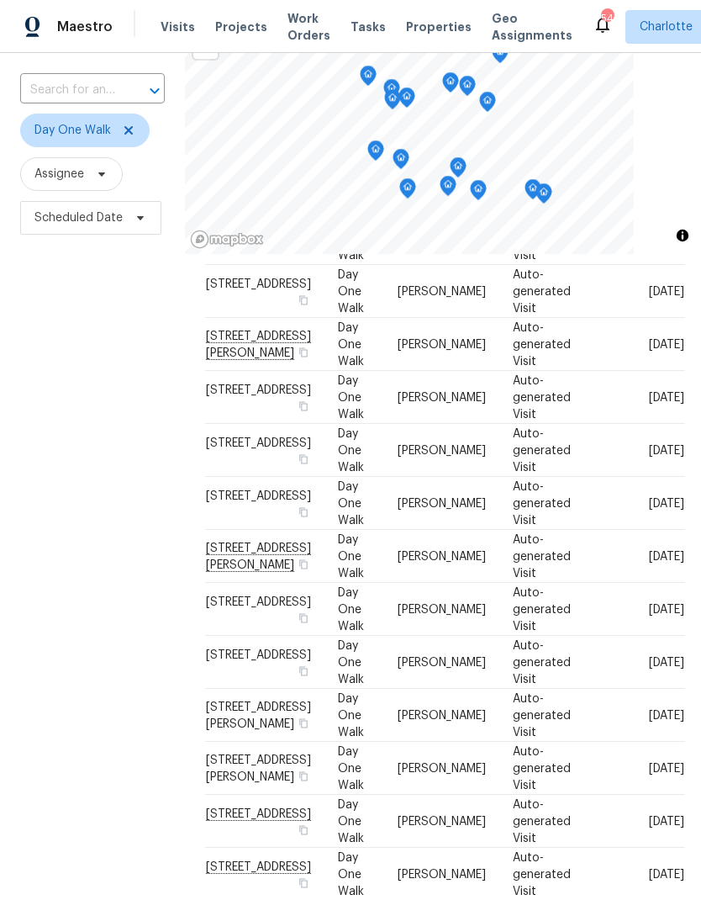
scroll to position [104, 0]
click at [149, 321] on div "Filters Reset ​ Day One Walk Assignee Scheduled Date" at bounding box center [92, 488] width 185 height 972
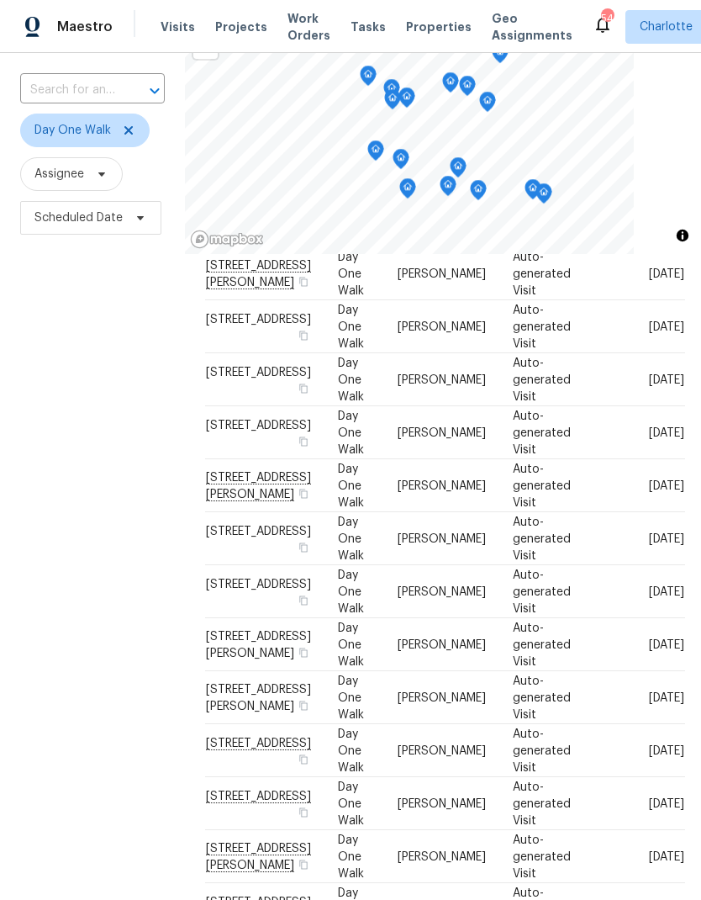
scroll to position [175, 0]
click at [156, 417] on div "Filters Reset ​ Day One Walk Assignee Scheduled Date" at bounding box center [92, 488] width 185 height 972
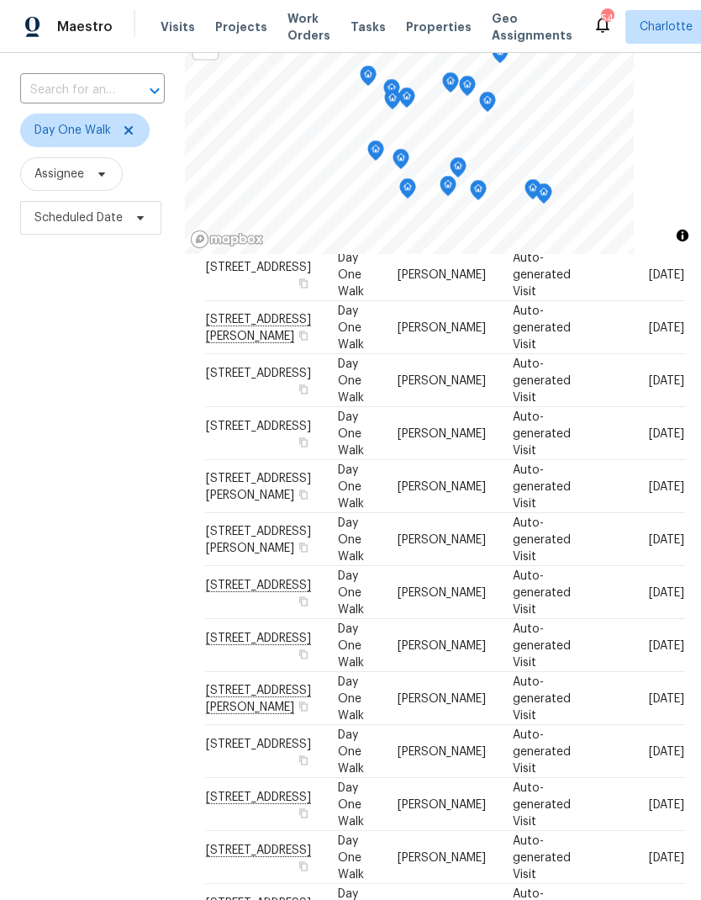
scroll to position [341, 0]
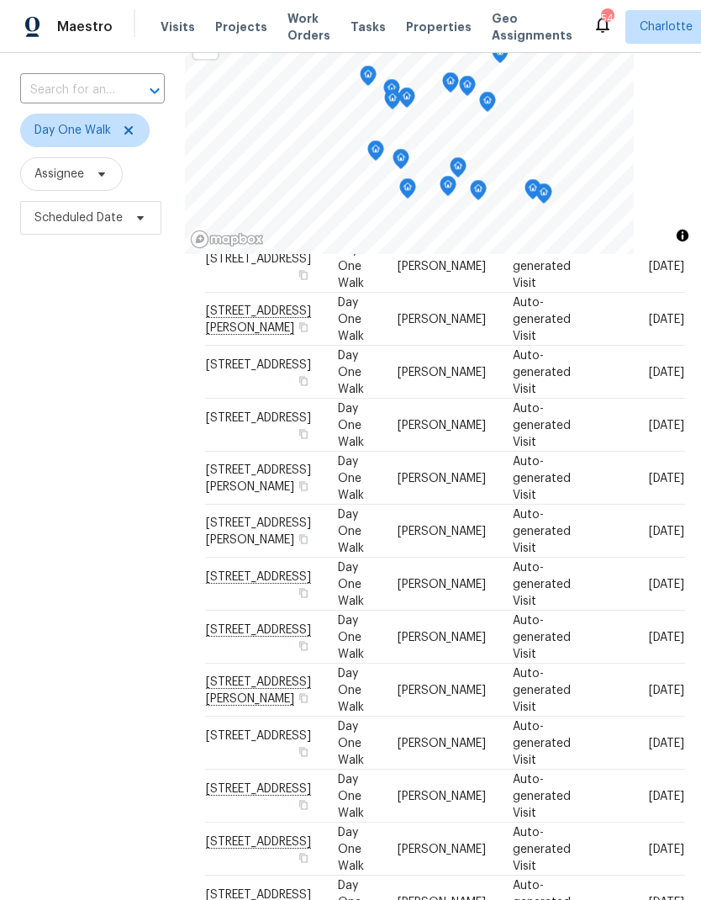
click at [172, 362] on div "Filters Reset ​ Day One Walk Assignee Scheduled Date" at bounding box center [92, 488] width 185 height 972
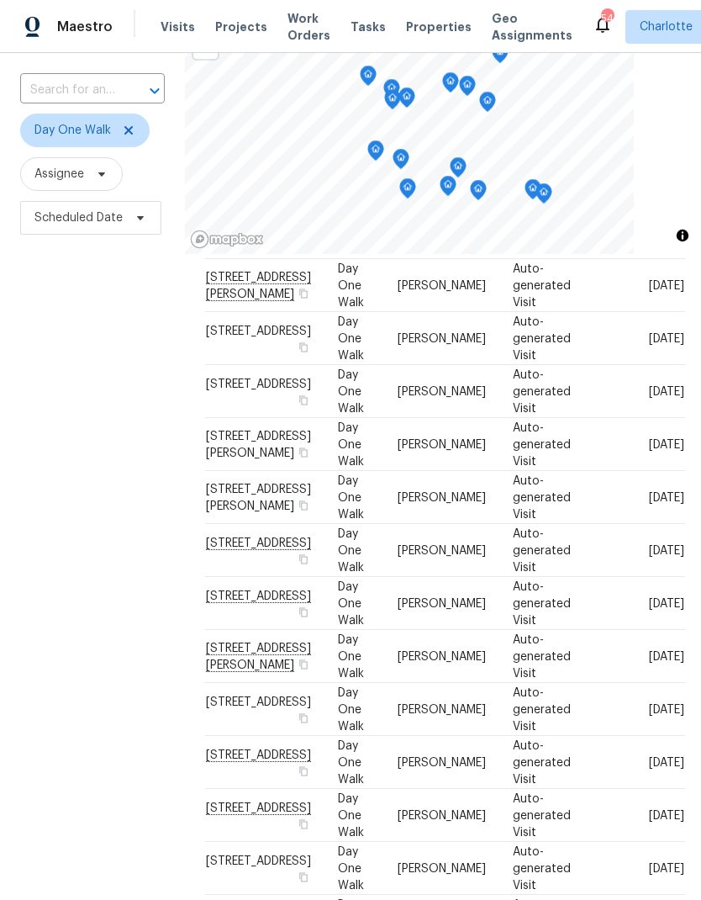
scroll to position [380, 0]
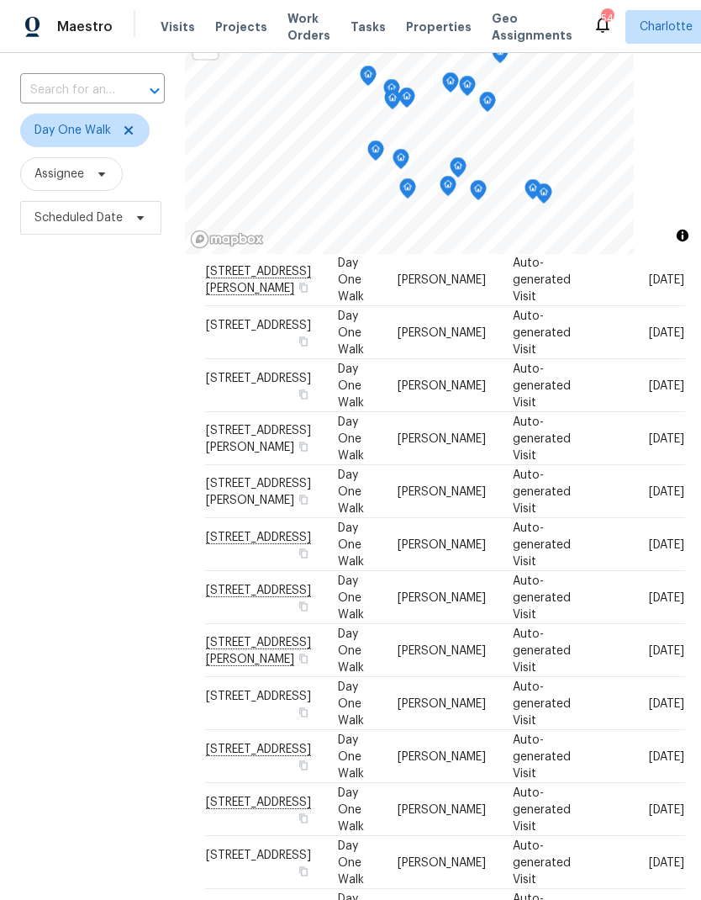
click at [159, 386] on div "Filters Reset ​ Day One Walk Assignee Scheduled Date" at bounding box center [92, 488] width 185 height 972
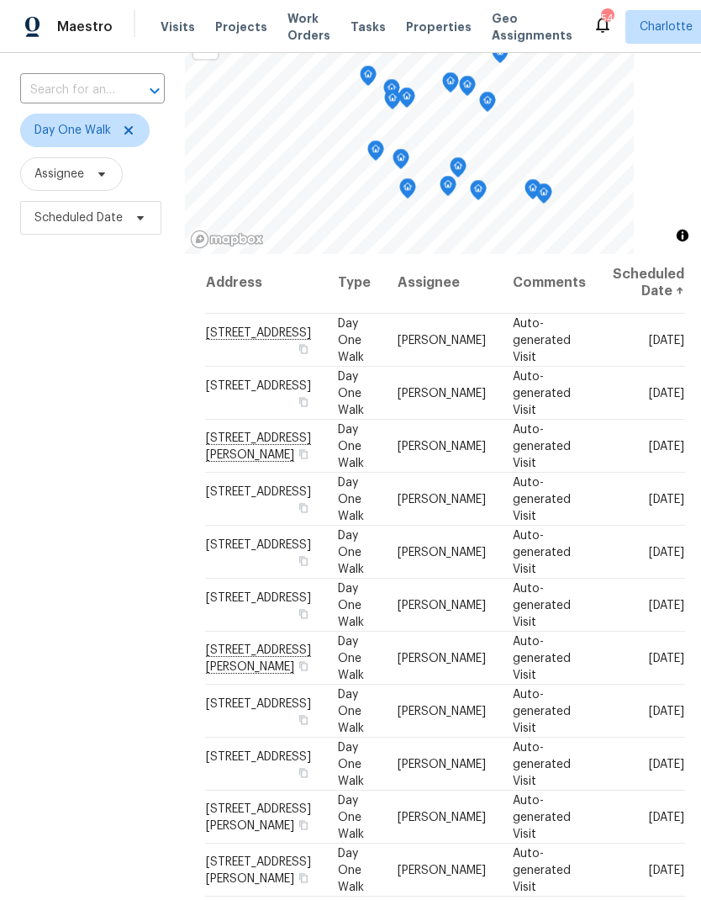
scroll to position [0, 0]
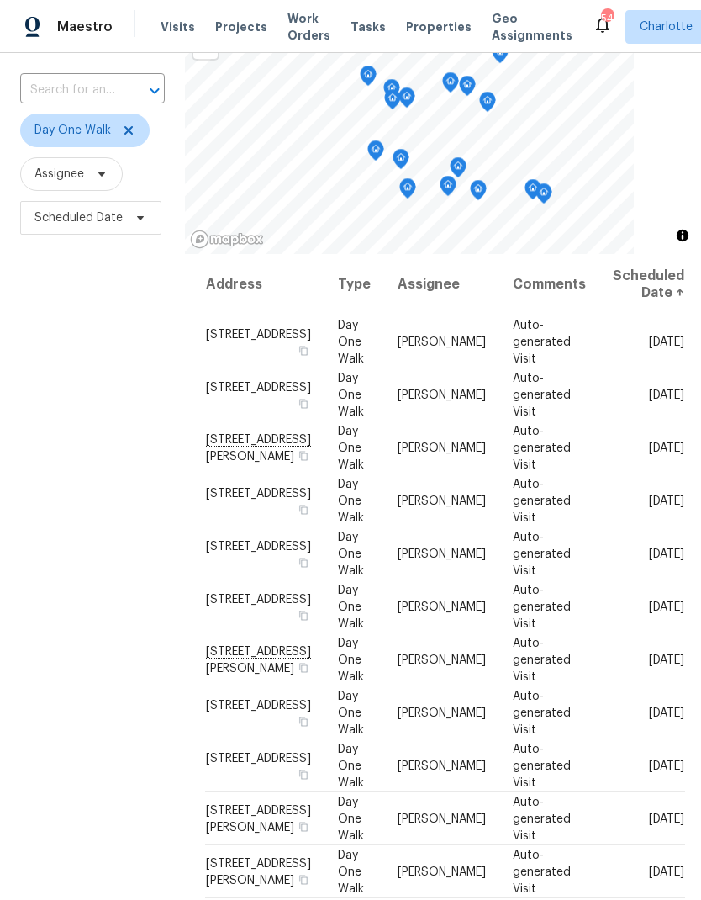
click at [169, 362] on div "Filters Reset ​ Day One Walk Assignee Scheduled Date" at bounding box center [92, 488] width 185 height 972
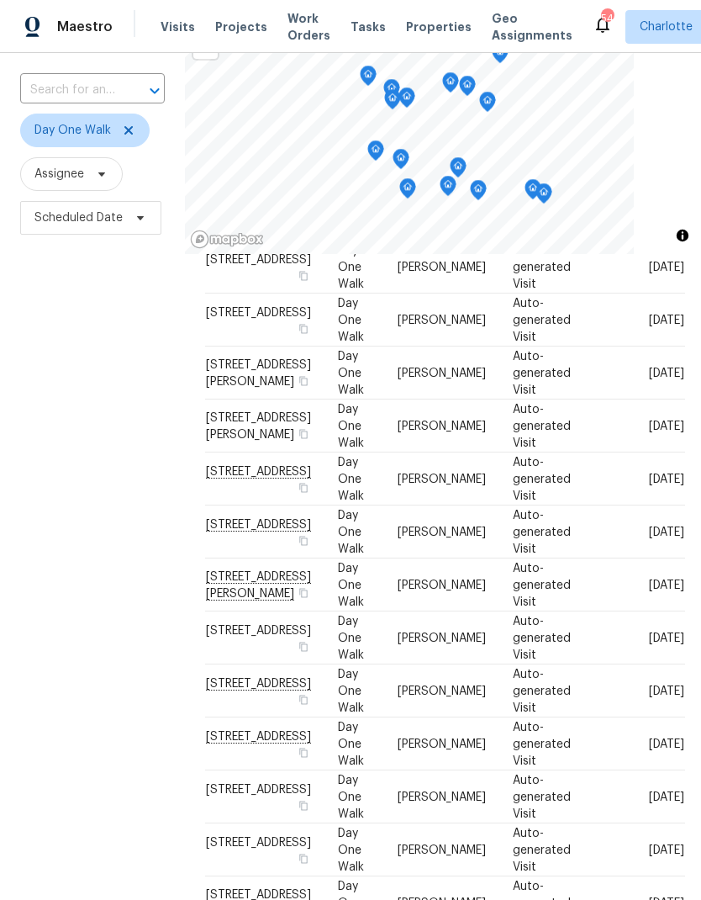
scroll to position [508, 0]
click at [165, 382] on div "Filters Reset ​ Day One Walk Assignee Scheduled Date" at bounding box center [92, 488] width 185 height 972
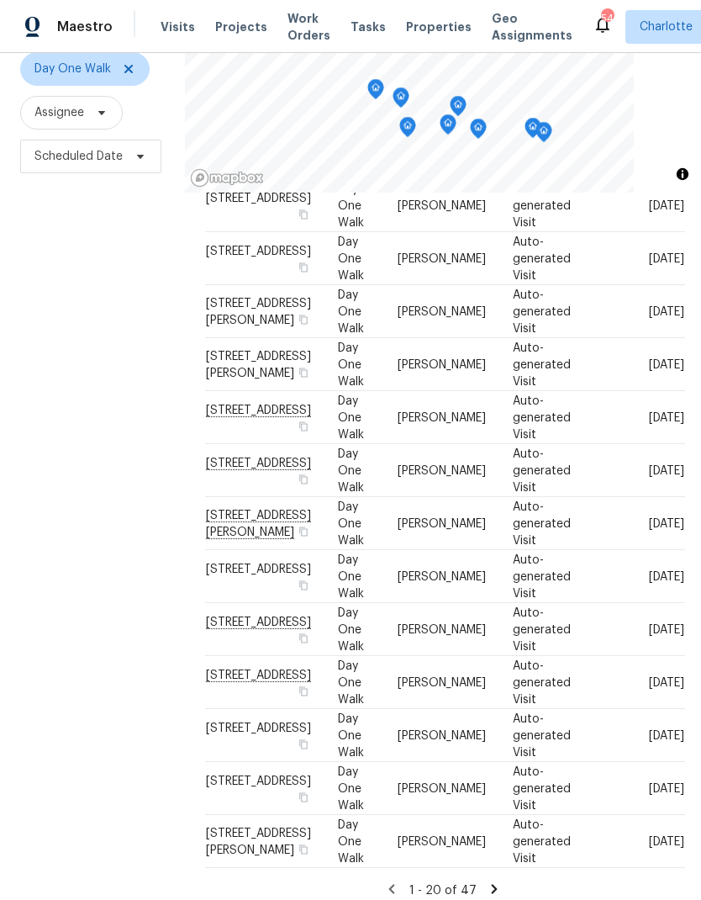
scroll to position [162, 0]
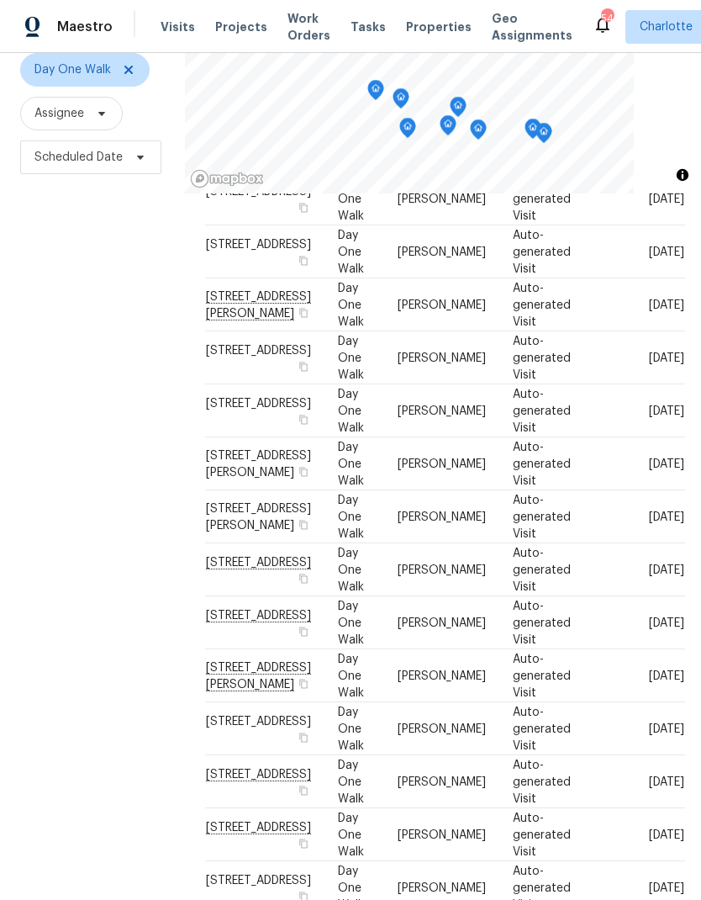
click at [175, 402] on div "Filters Reset ​ Day One Walk Assignee Scheduled Date" at bounding box center [92, 427] width 185 height 972
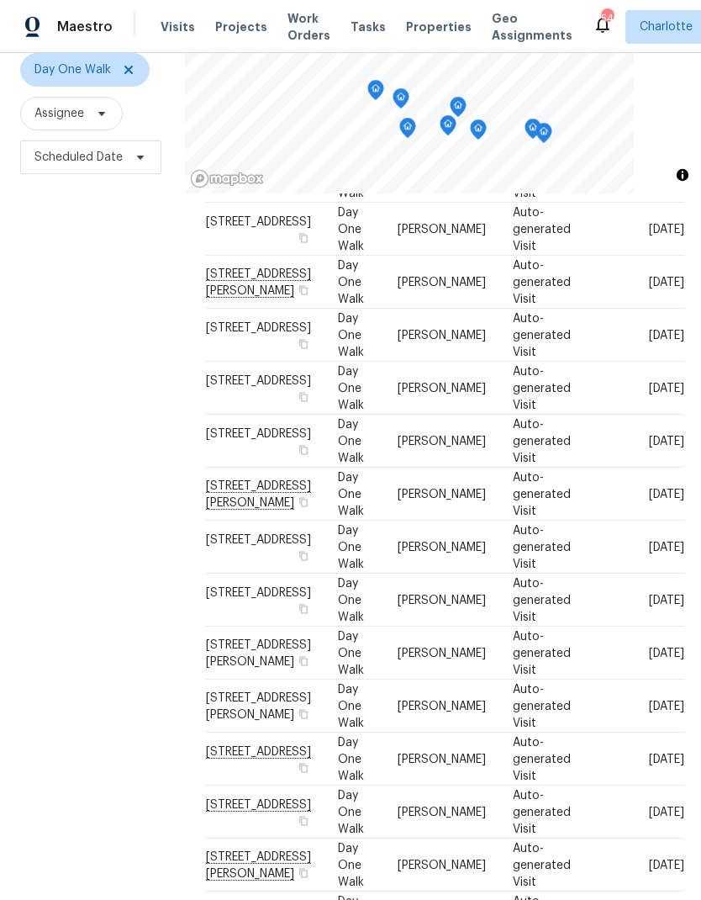
scroll to position [109, 0]
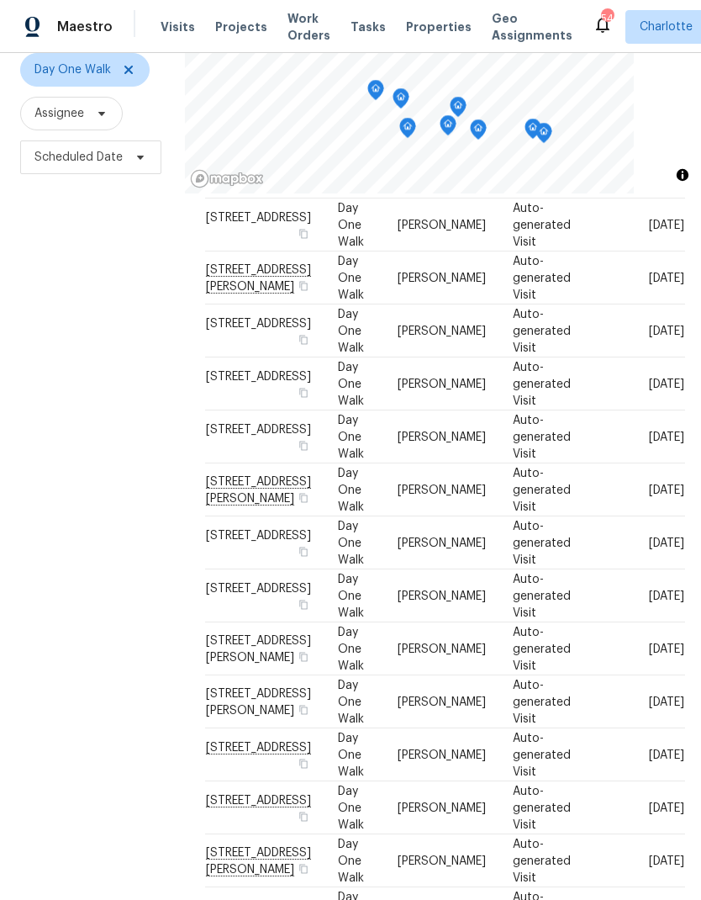
click at [66, 408] on div "Filters Reset ​ Day One Walk Assignee Scheduled Date" at bounding box center [92, 427] width 185 height 972
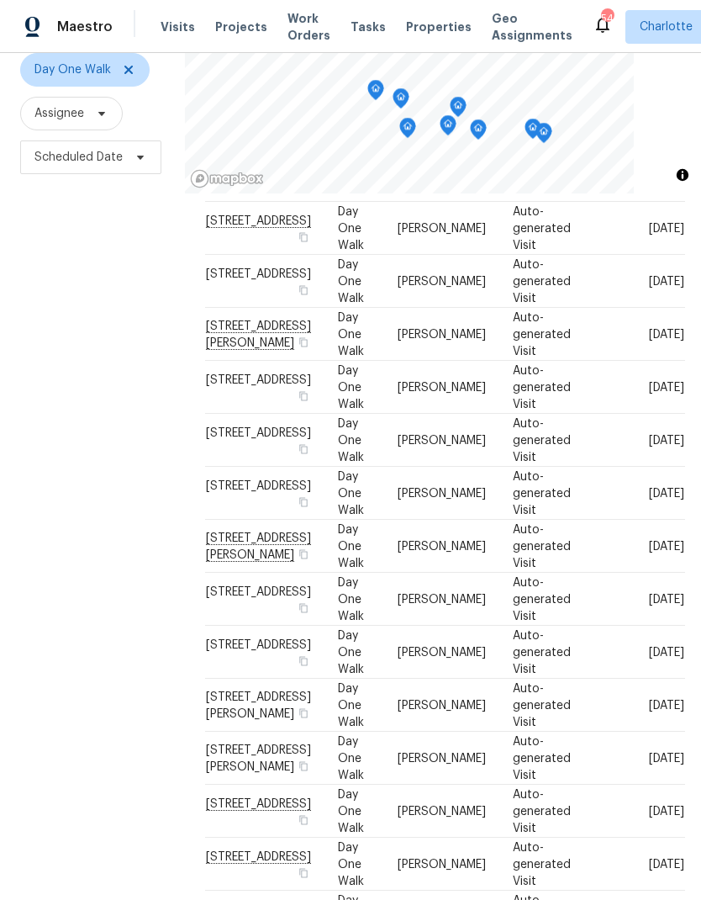
scroll to position [52, 0]
click at [66, 397] on div "Filters Reset ​ Day One Walk Assignee Scheduled Date" at bounding box center [92, 427] width 185 height 972
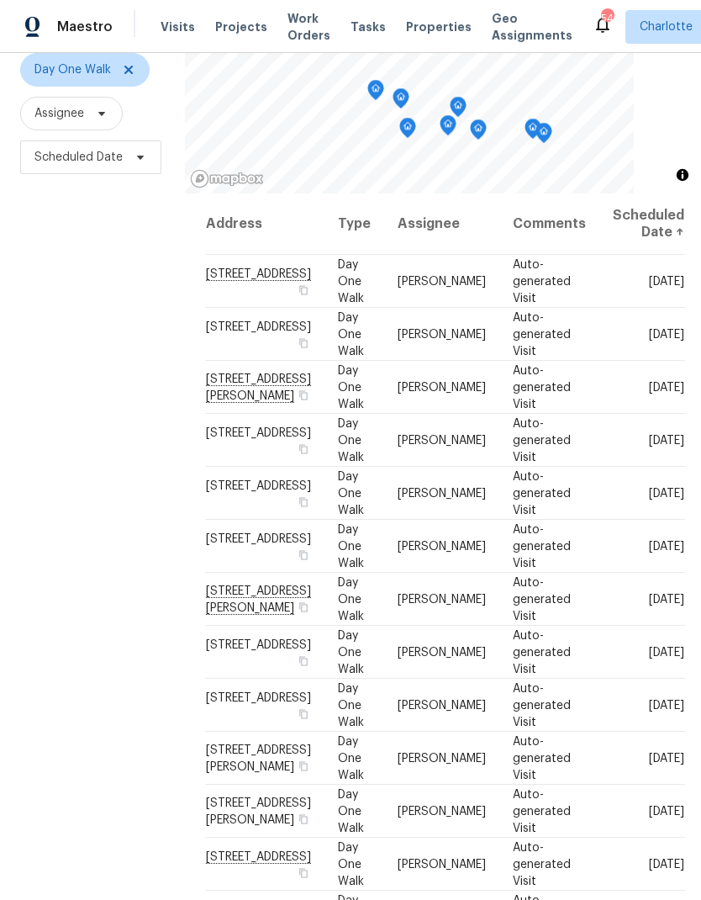
scroll to position [11, 0]
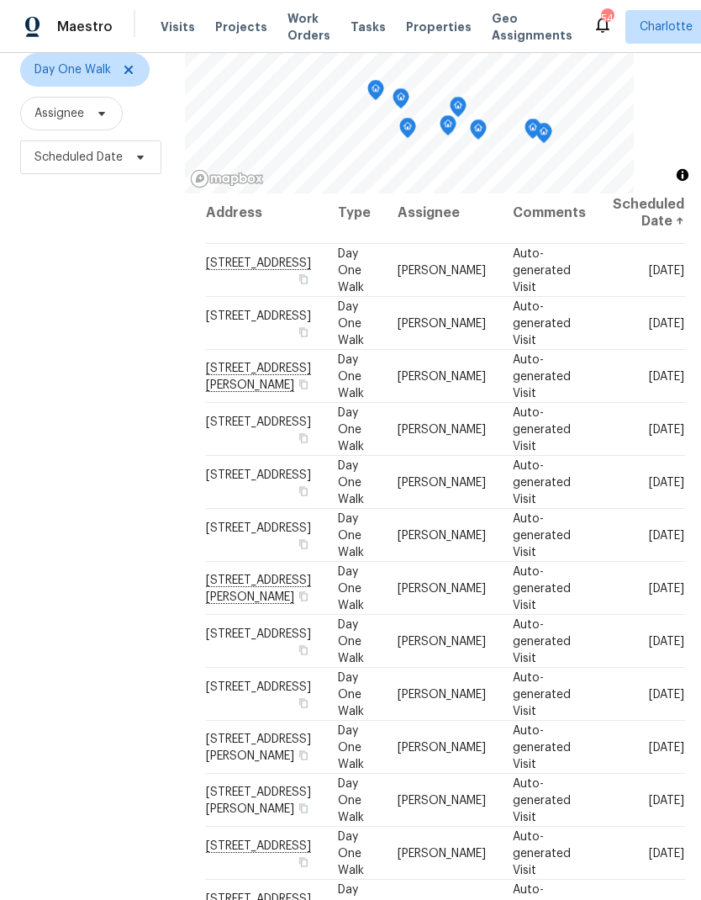
click at [69, 398] on div "Filters Reset ​ Day One Walk Assignee Scheduled Date" at bounding box center [92, 427] width 185 height 972
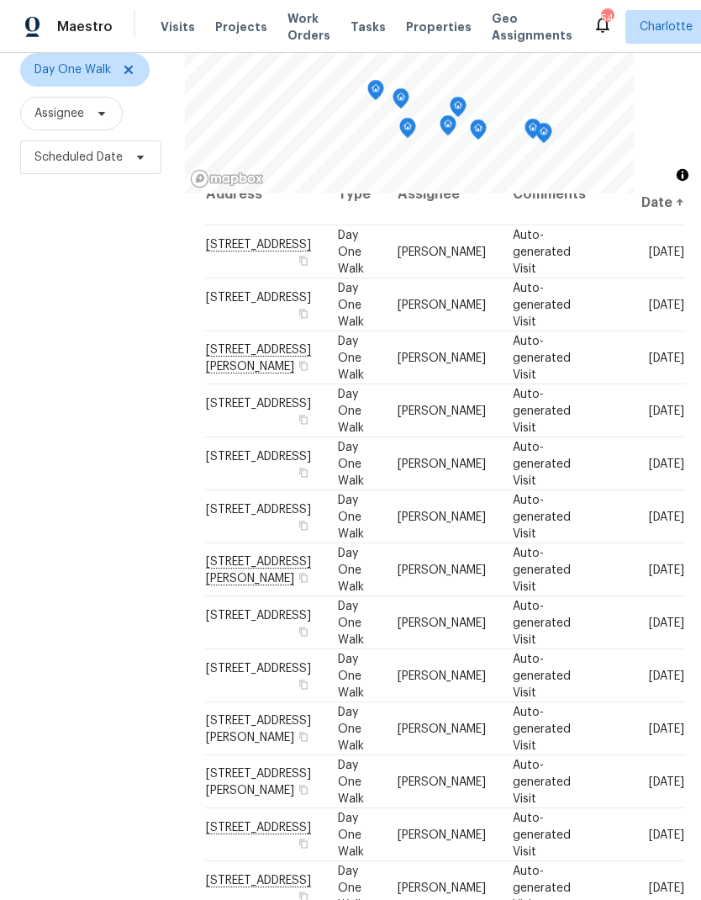
scroll to position [49, 0]
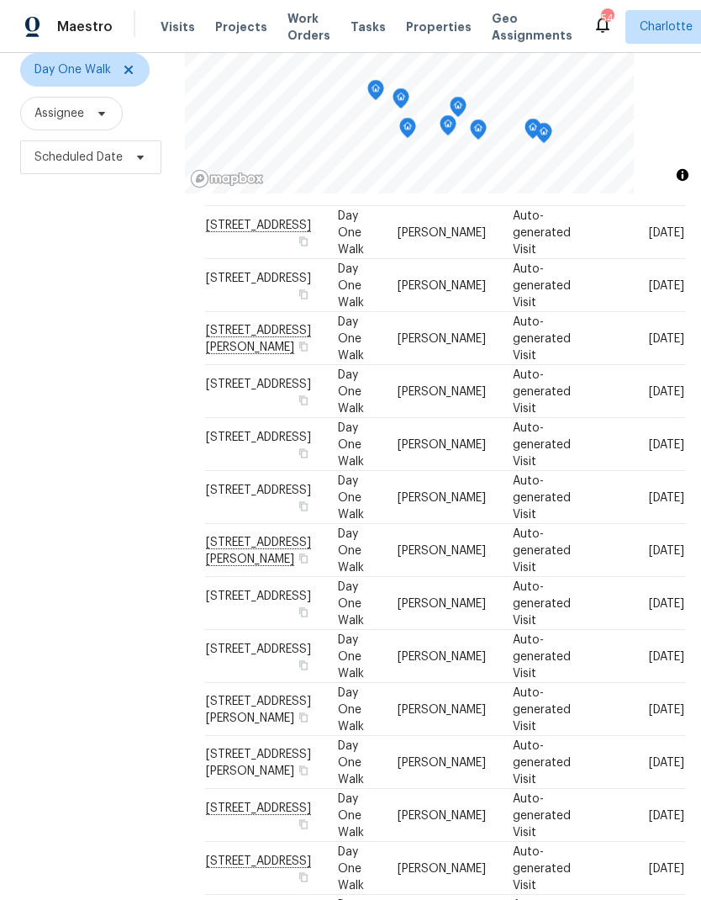
click at [72, 397] on div "Filters Reset ​ Day One Walk Assignee Scheduled Date" at bounding box center [92, 427] width 185 height 972
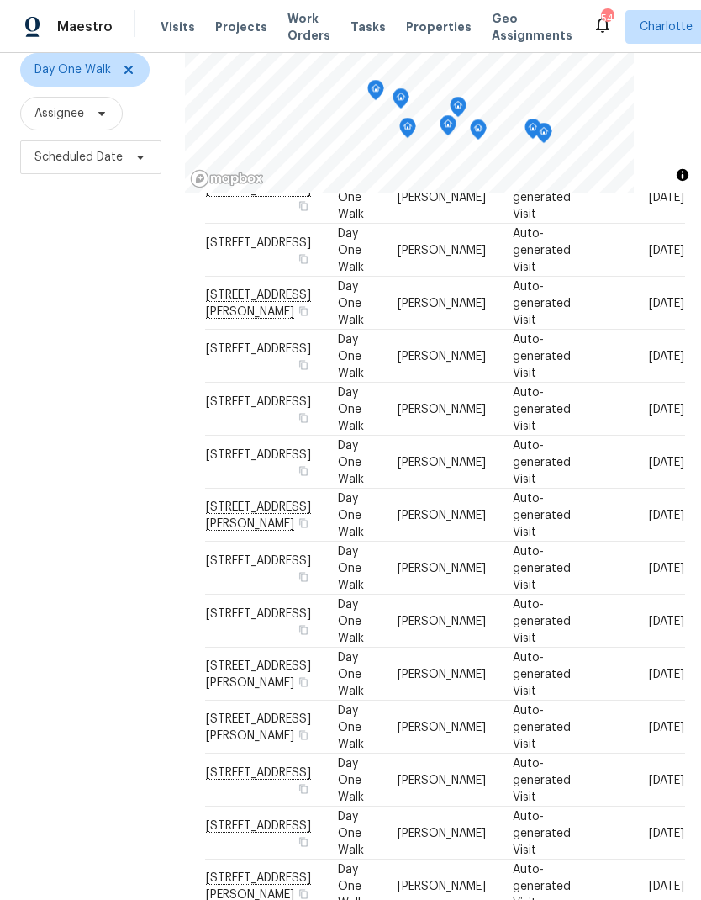
scroll to position [130, 0]
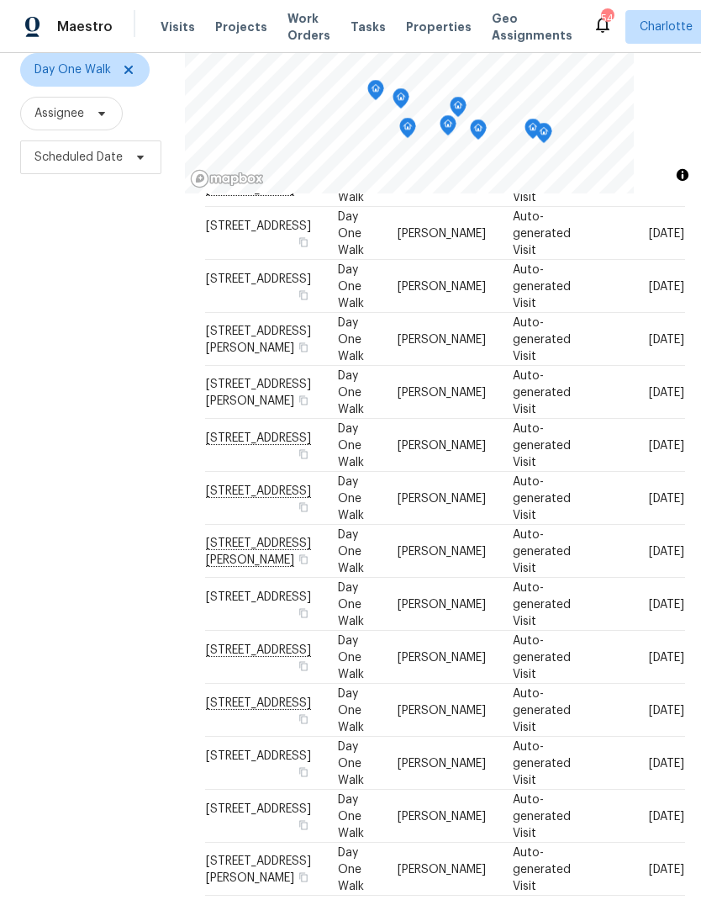
click at [73, 426] on div "Filters Reset ​ Day One Walk Assignee Scheduled Date" at bounding box center [92, 427] width 185 height 972
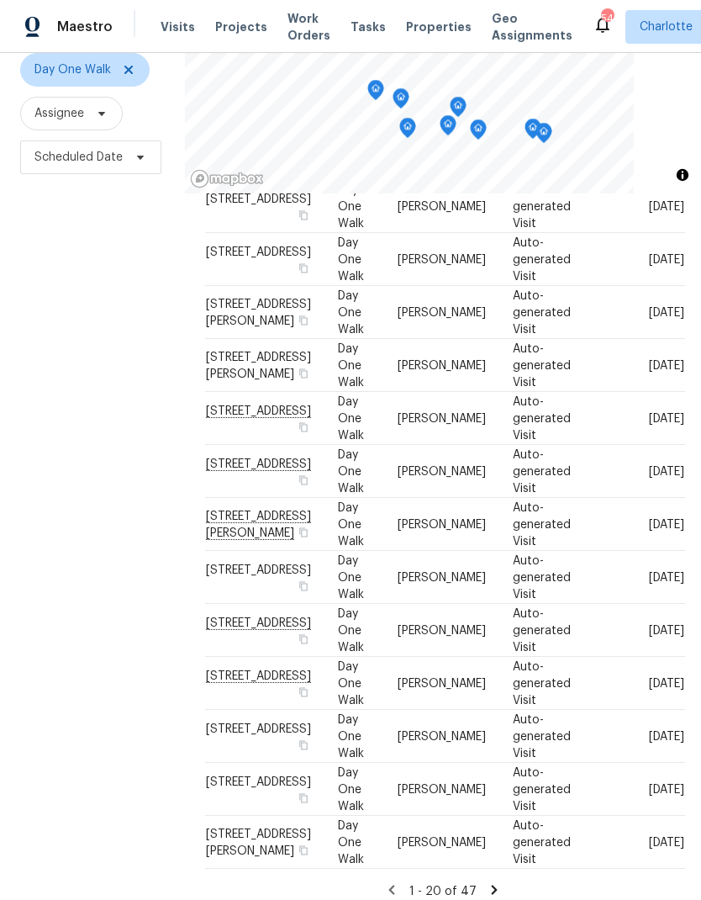
scroll to position [508, 0]
click at [492, 885] on icon at bounding box center [495, 889] width 6 height 9
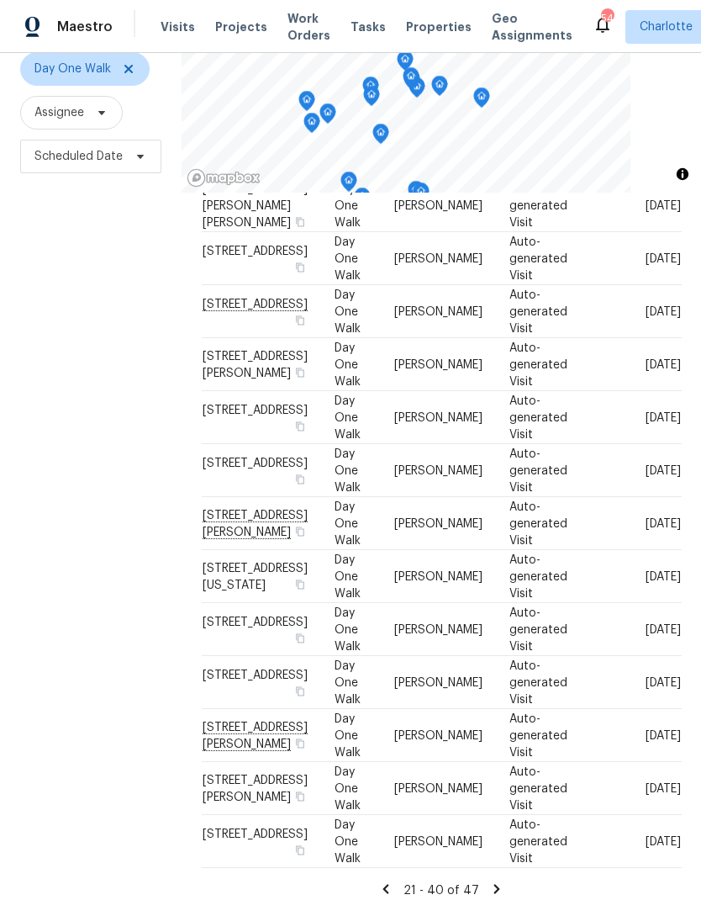
scroll to position [162, 0]
click at [58, 610] on div "Filters Reset ​ Day One Walk Assignee Scheduled Date" at bounding box center [91, 427] width 182 height 972
click at [62, 519] on div "Filters Reset ​ Day One Walk Assignee Scheduled Date" at bounding box center [91, 427] width 182 height 972
click at [500, 882] on icon at bounding box center [496, 889] width 15 height 15
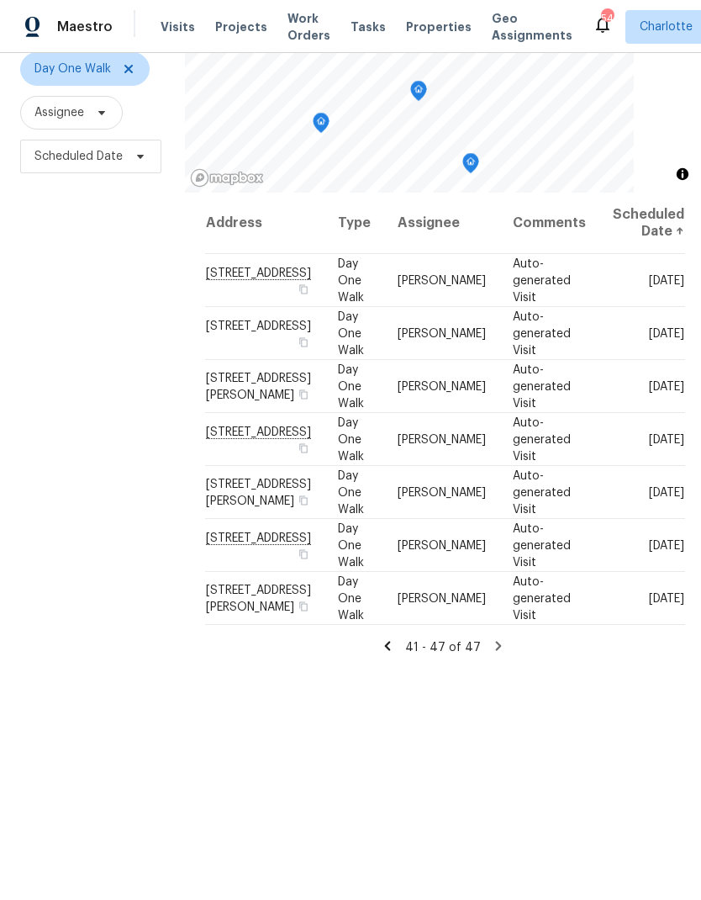
scroll to position [162, 0]
click at [63, 501] on div "Filters Reset ​ Day One Walk Assignee Scheduled Date" at bounding box center [92, 427] width 185 height 972
click at [395, 654] on icon at bounding box center [387, 646] width 15 height 15
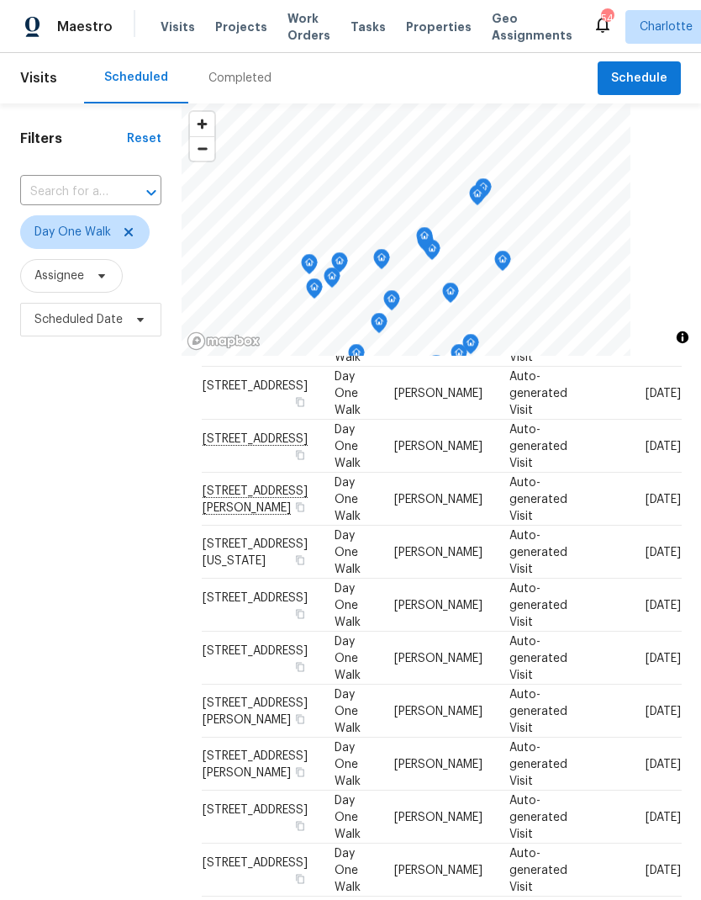
scroll to position [321, 0]
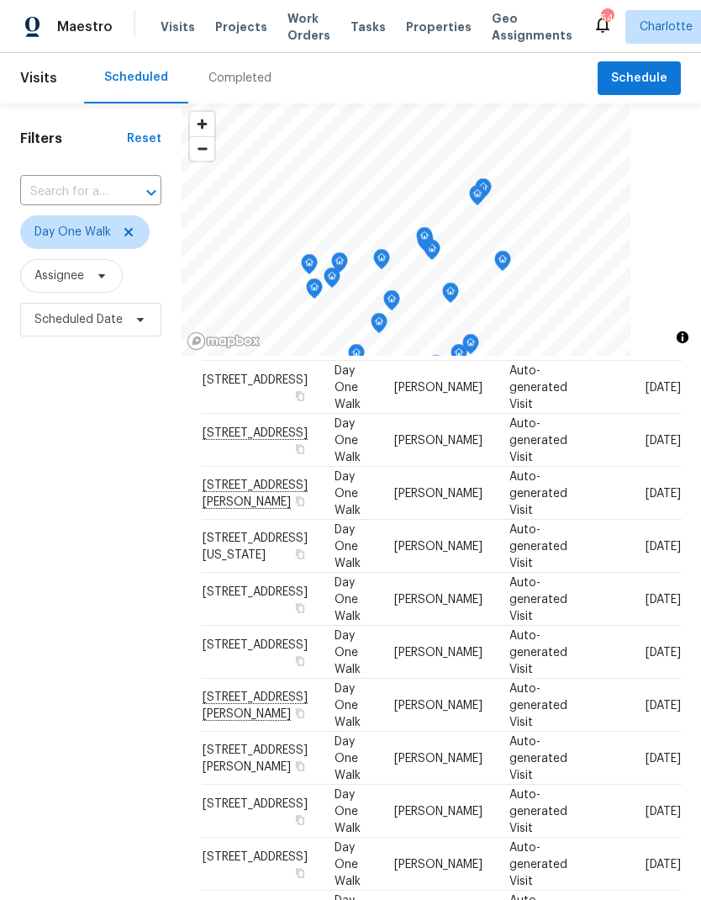
click at [55, 494] on div "Filters Reset ​ Day One Walk Assignee Scheduled Date" at bounding box center [91, 589] width 182 height 972
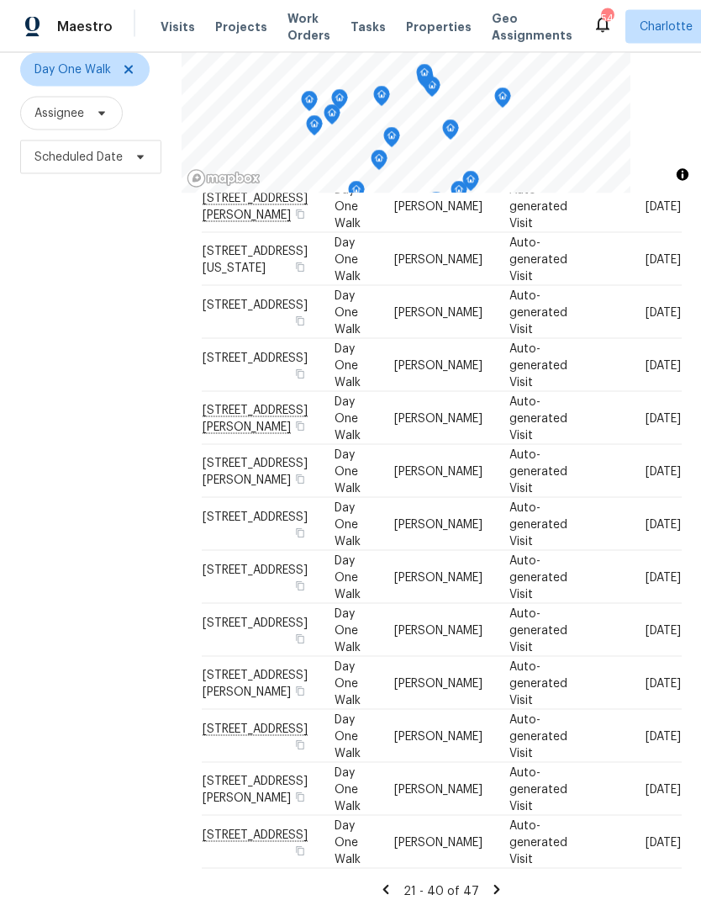
scroll to position [67, 0]
click at [389, 882] on icon at bounding box center [385, 889] width 15 height 15
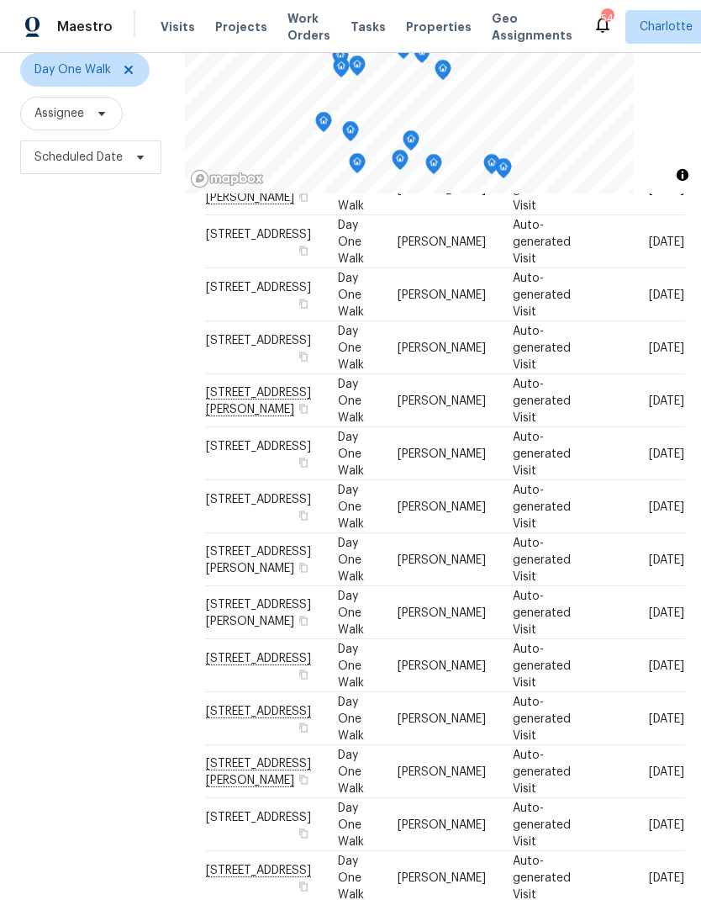
scroll to position [199, 0]
click at [56, 546] on div "Filters Reset ​ Day One Walk Assignee Scheduled Date" at bounding box center [92, 427] width 185 height 972
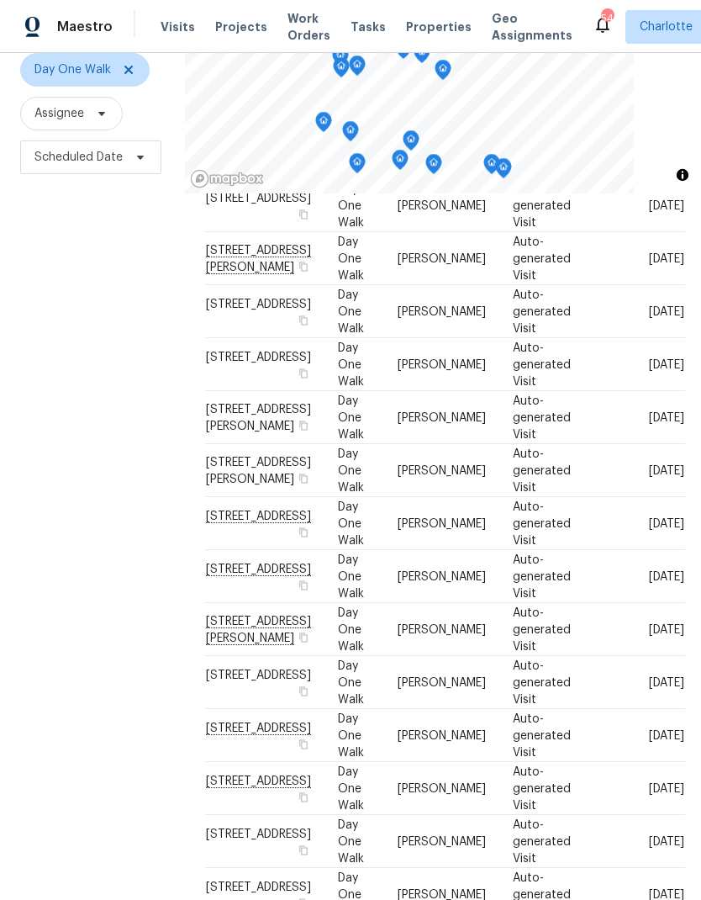
scroll to position [345, 0]
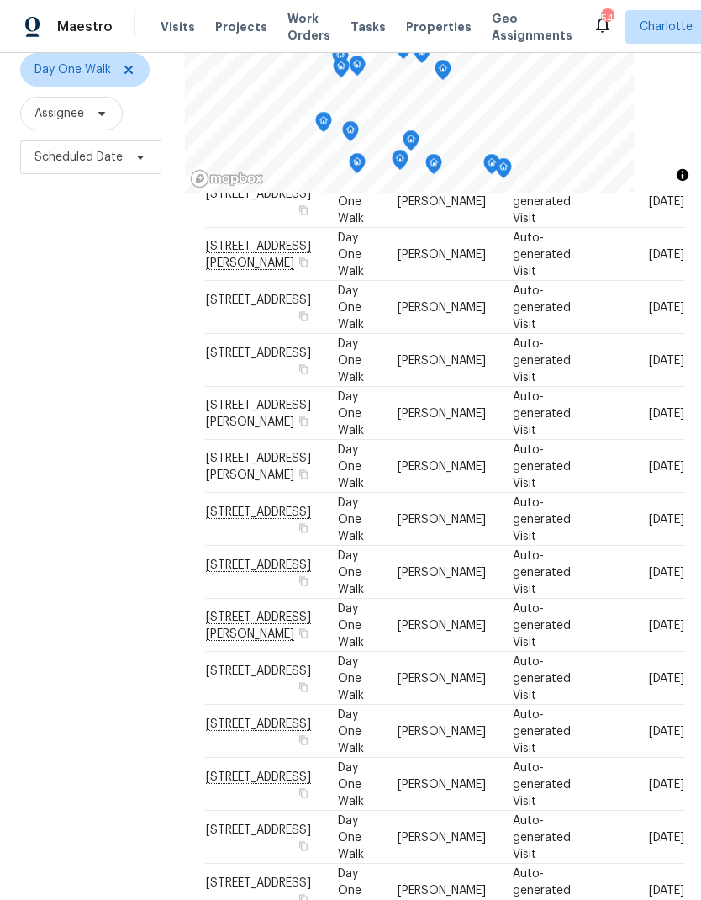
click at [55, 567] on div "Filters Reset ​ Day One Walk Assignee Scheduled Date" at bounding box center [92, 427] width 185 height 972
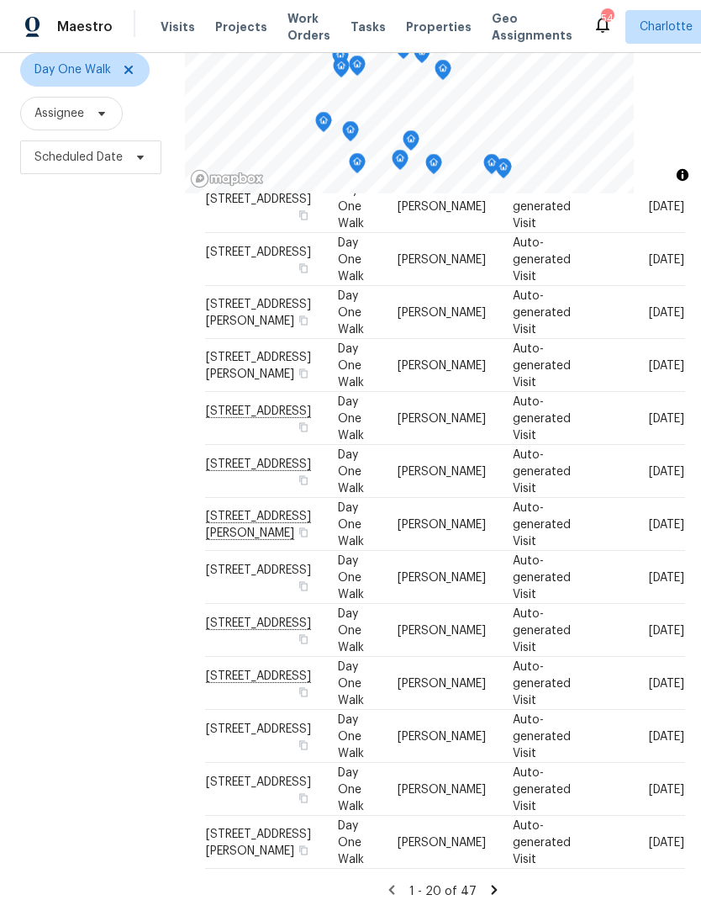
scroll to position [474, 0]
click at [56, 567] on div "Filters Reset ​ Day One Walk Assignee Scheduled Date" at bounding box center [92, 427] width 185 height 972
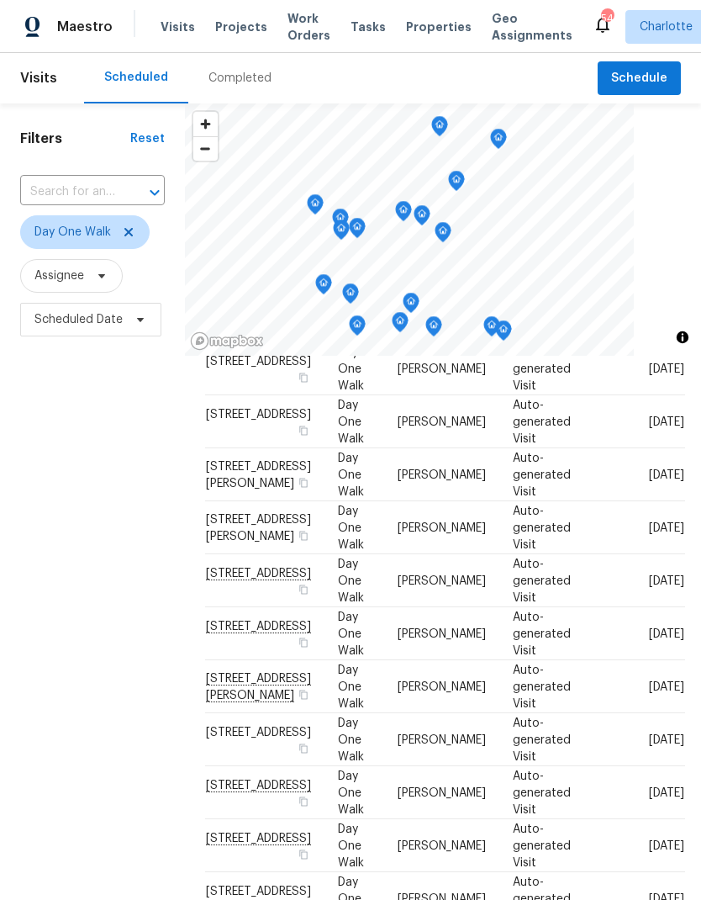
scroll to position [0, 0]
click at [124, 225] on icon at bounding box center [128, 231] width 13 height 13
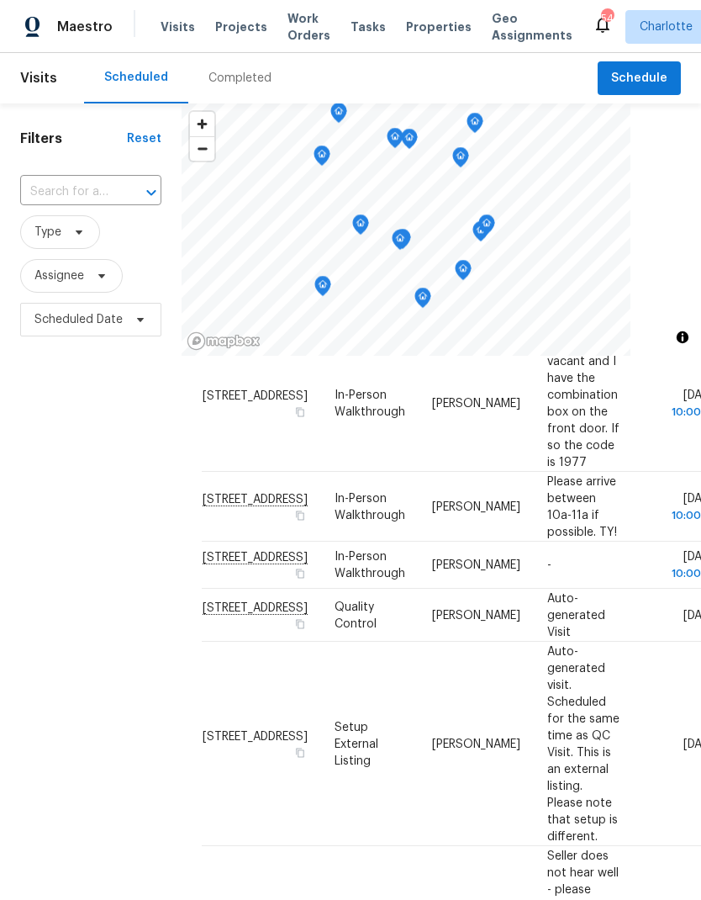
click at [70, 473] on div "Filters Reset ​ Type Assignee Scheduled Date" at bounding box center [91, 589] width 182 height 972
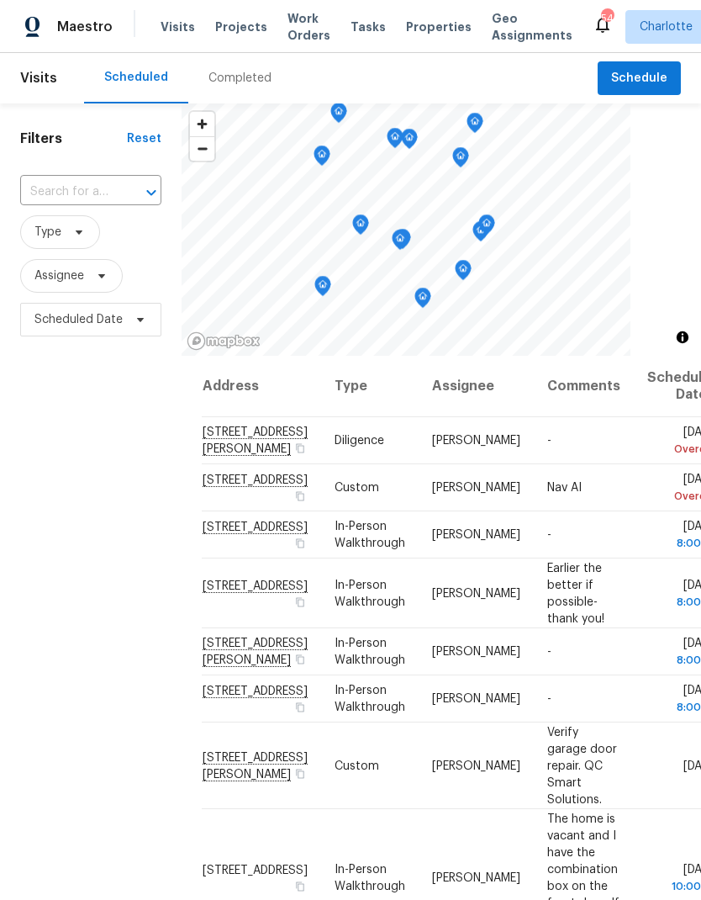
click at [302, 26] on span "Work Orders" at bounding box center [309, 27] width 43 height 34
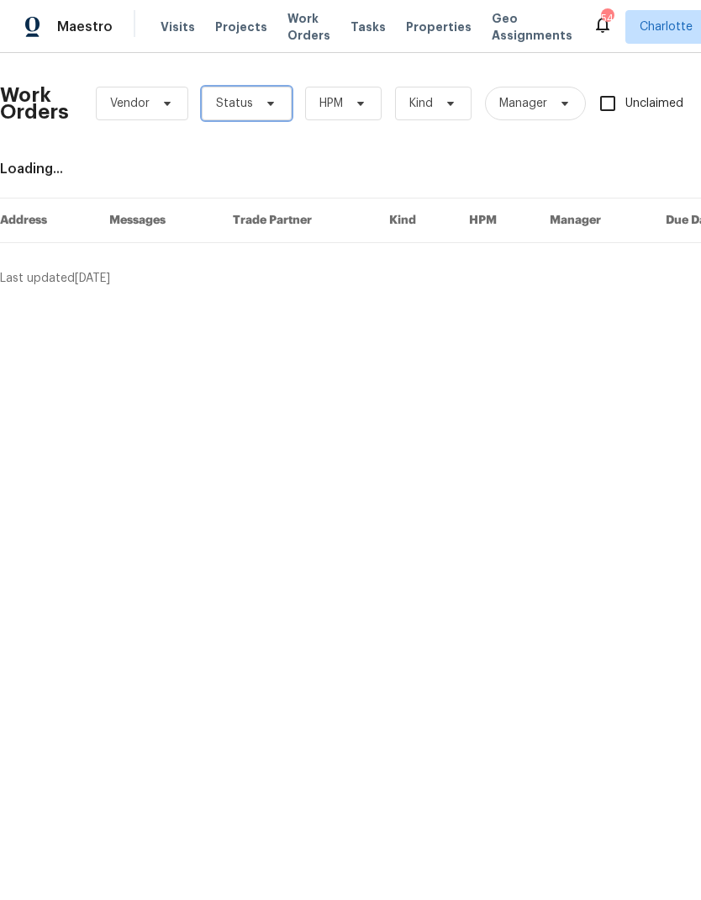
click at [268, 106] on icon at bounding box center [270, 103] width 13 height 13
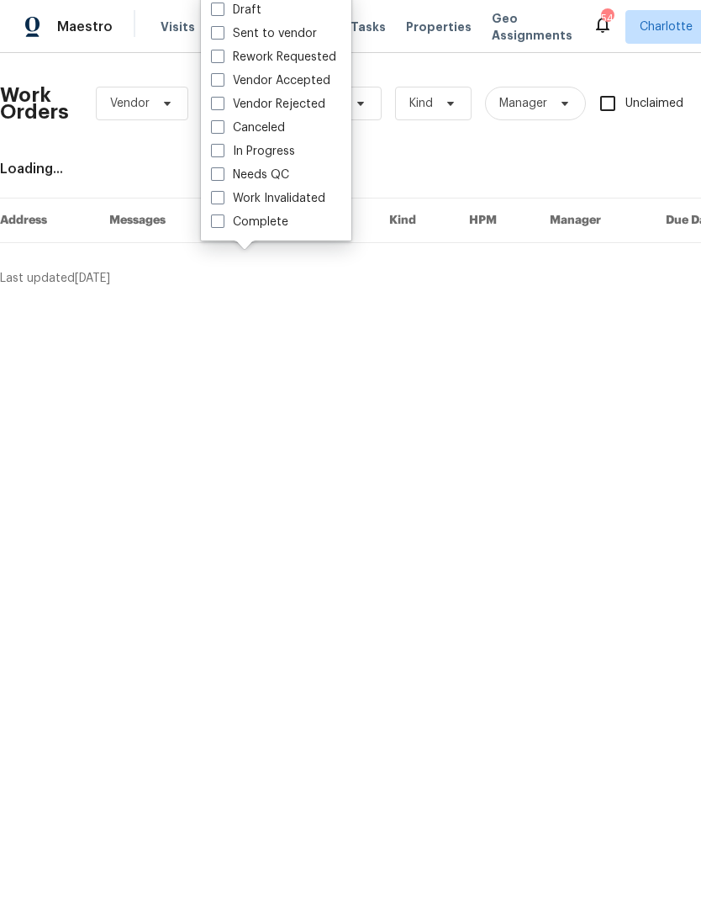
click at [282, 179] on label "Needs QC" at bounding box center [250, 175] width 78 height 17
click at [222, 177] on input "Needs QC" at bounding box center [216, 172] width 11 height 11
checkbox input "true"
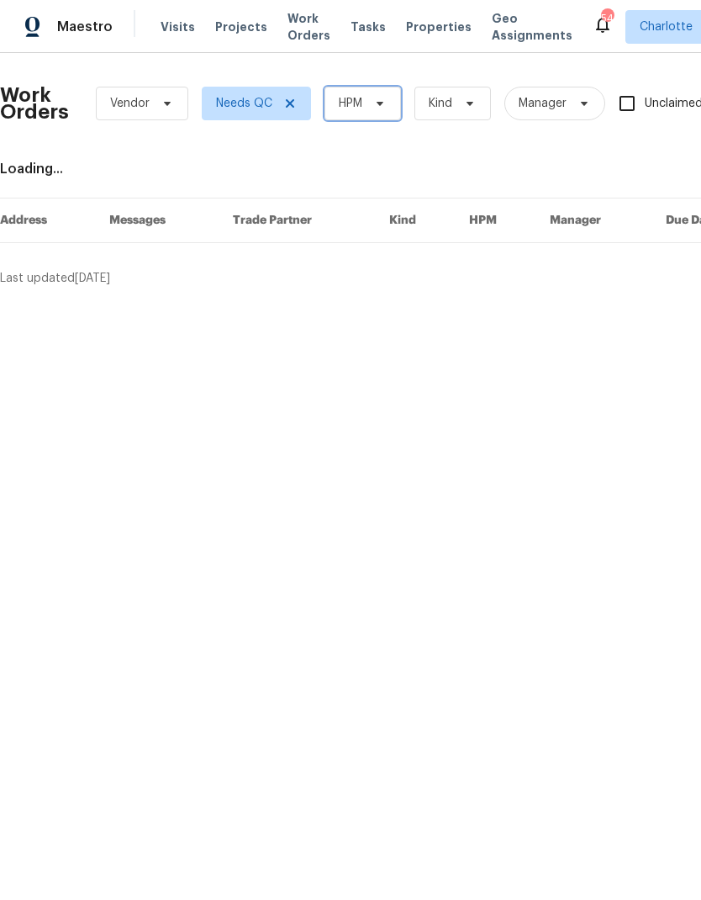
click at [380, 106] on icon at bounding box center [379, 103] width 13 height 13
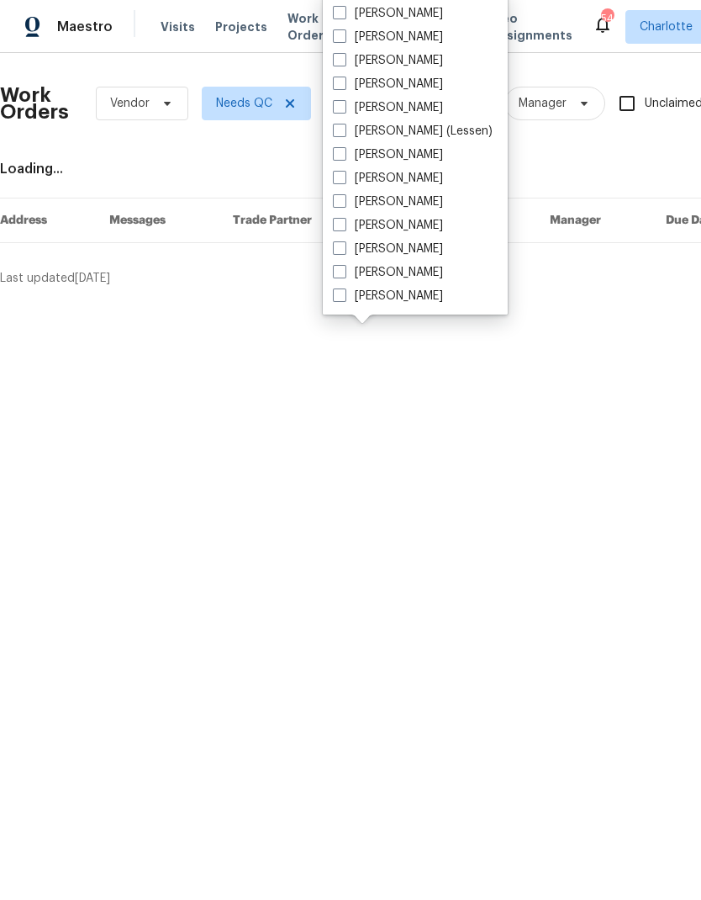
scroll to position [209, 0]
click at [413, 299] on label "[PERSON_NAME]" at bounding box center [388, 296] width 110 height 17
click at [344, 299] on input "[PERSON_NAME]" at bounding box center [338, 293] width 11 height 11
checkbox input "true"
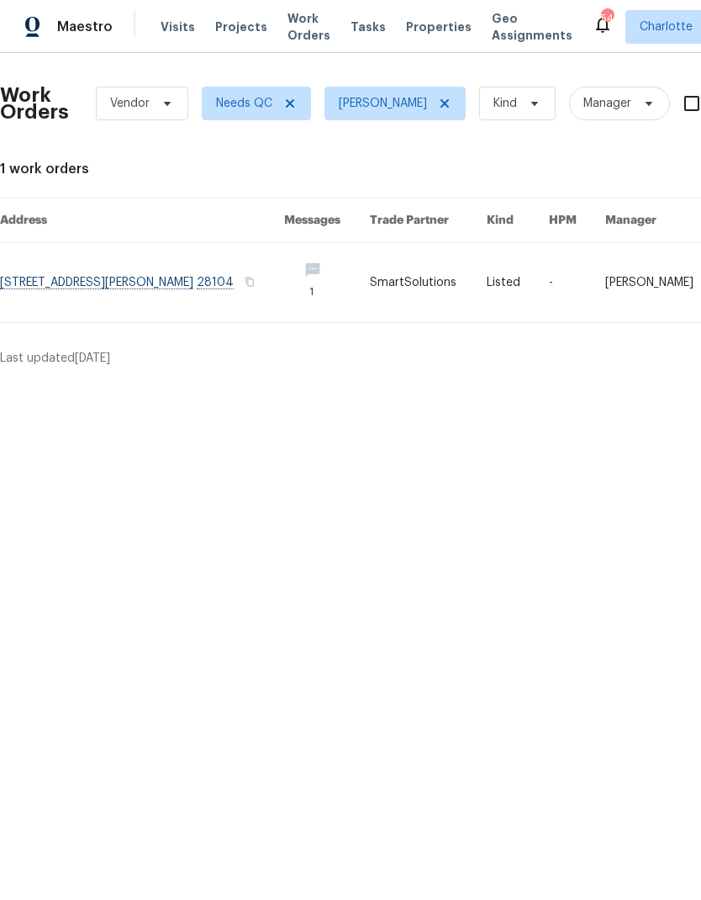
click at [103, 13] on div "Maestro" at bounding box center [56, 27] width 113 height 34
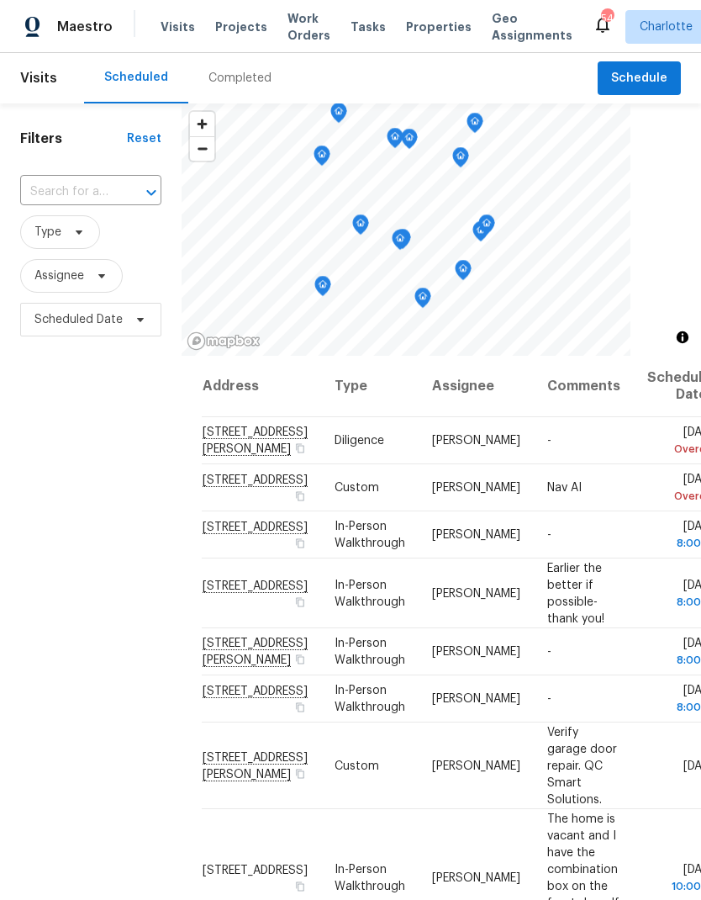
click at [64, 436] on div "Filters Reset ​ Type Assignee Scheduled Date" at bounding box center [91, 589] width 182 height 972
click at [299, 27] on span "Work Orders" at bounding box center [309, 27] width 43 height 34
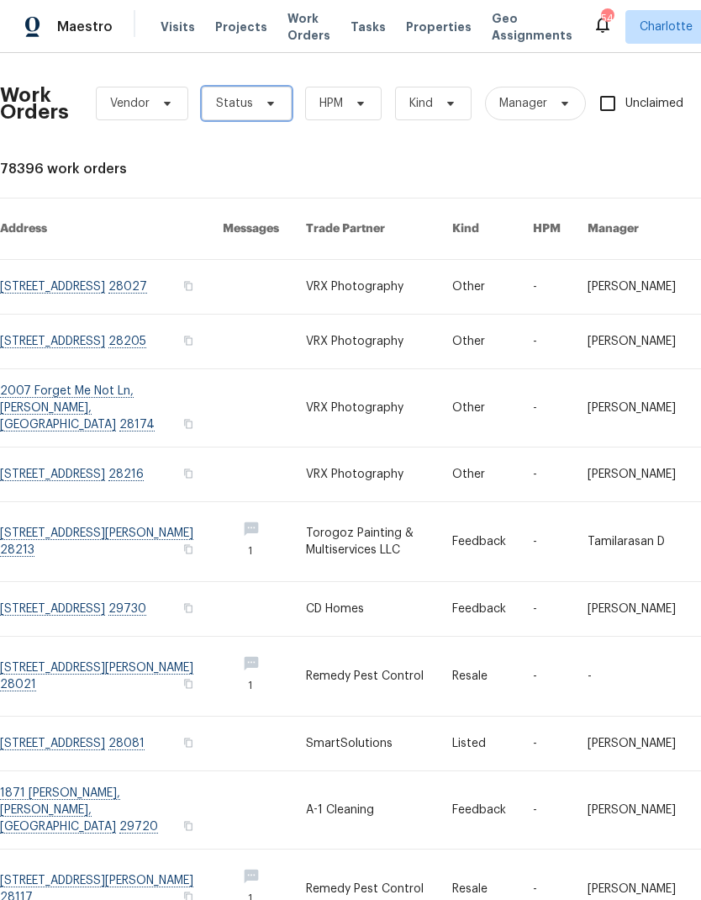
click at [275, 92] on span "Status" at bounding box center [247, 104] width 90 height 34
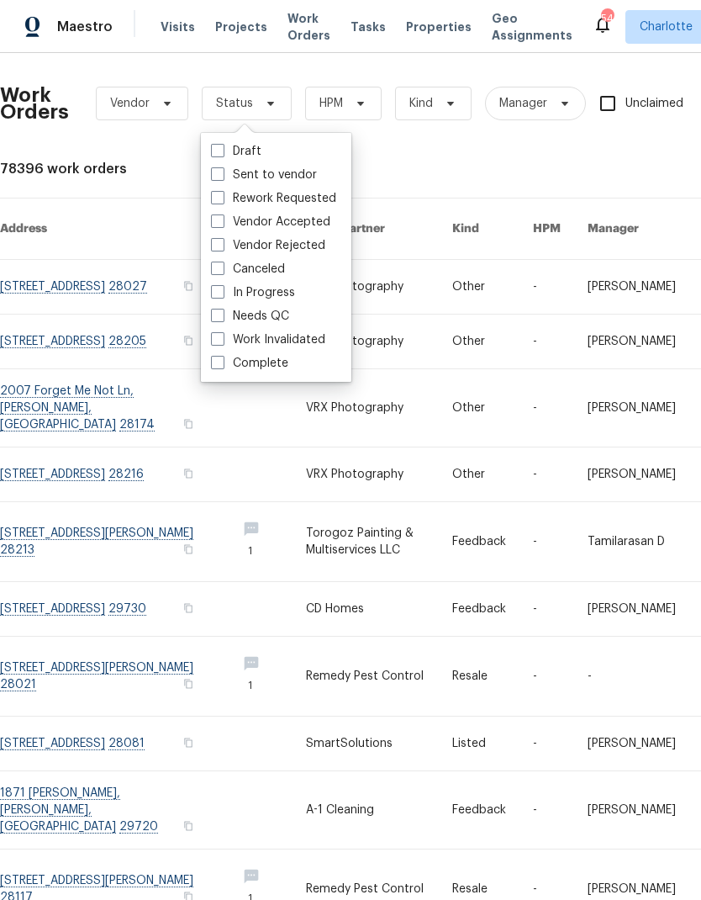
click at [281, 319] on label "Needs QC" at bounding box center [250, 316] width 78 height 17
click at [222, 319] on input "Needs QC" at bounding box center [216, 313] width 11 height 11
checkbox input "true"
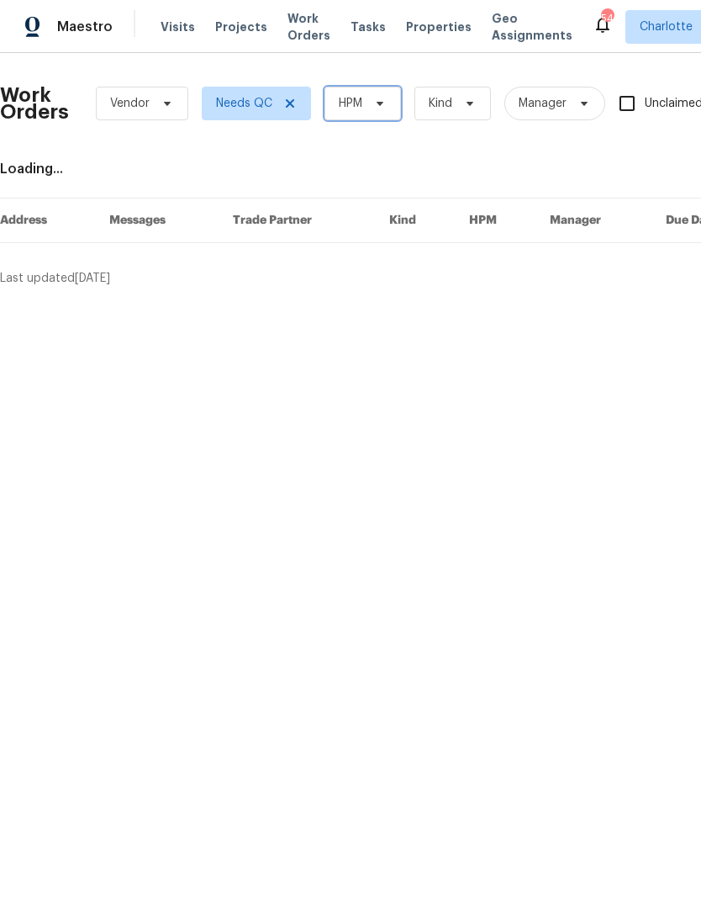
click at [378, 110] on span "HPM" at bounding box center [363, 104] width 77 height 34
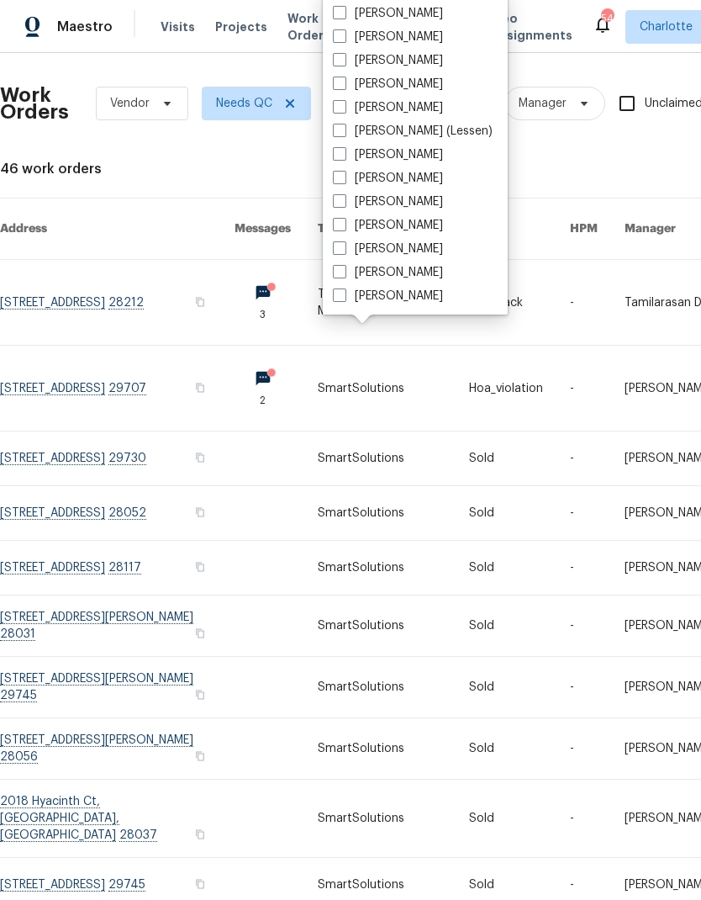
scroll to position [209, 0]
click at [415, 296] on label "[PERSON_NAME]" at bounding box center [388, 296] width 110 height 17
click at [344, 296] on input "[PERSON_NAME]" at bounding box center [338, 293] width 11 height 11
checkbox input "true"
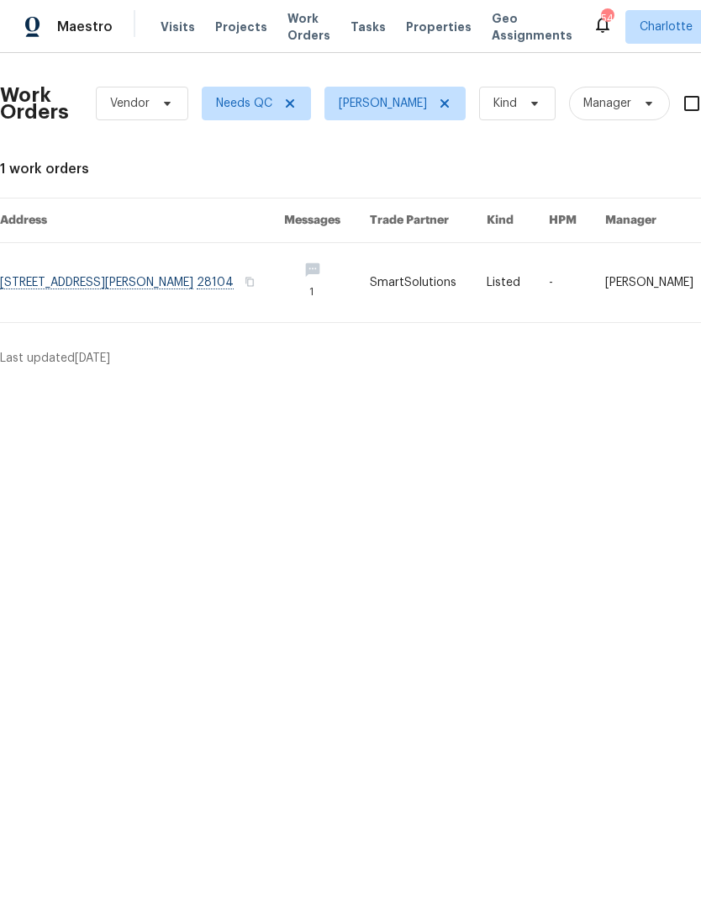
click at [71, 31] on span "Maestro" at bounding box center [85, 27] width 56 height 17
